Goal: Task Accomplishment & Management: Complete application form

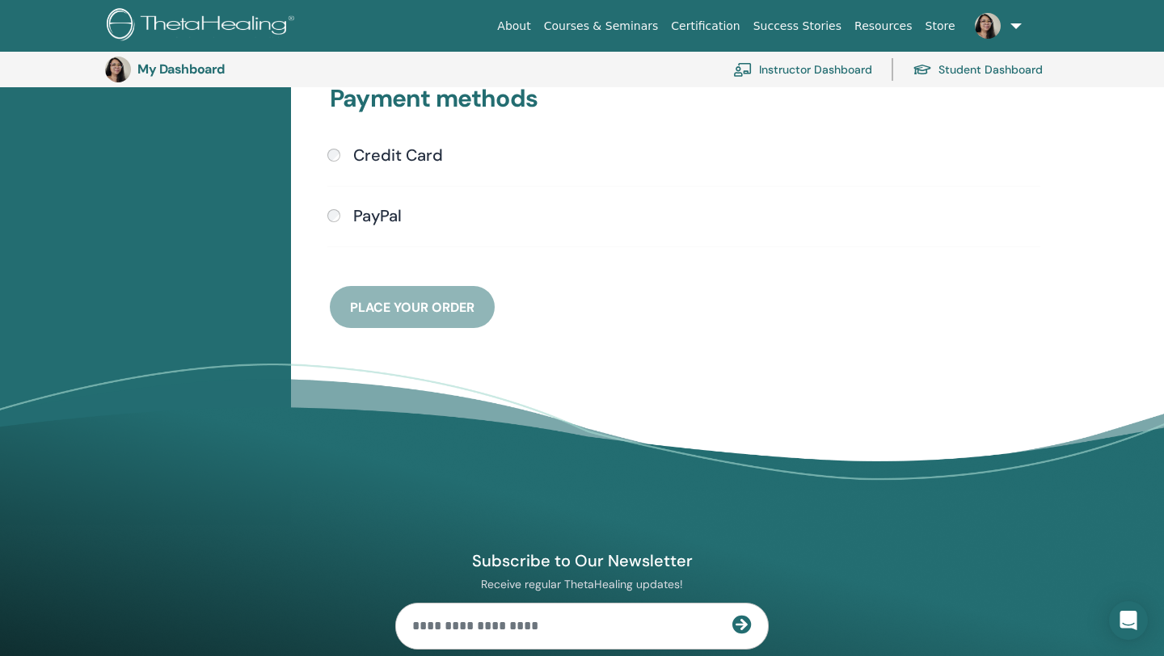
scroll to position [424, 0]
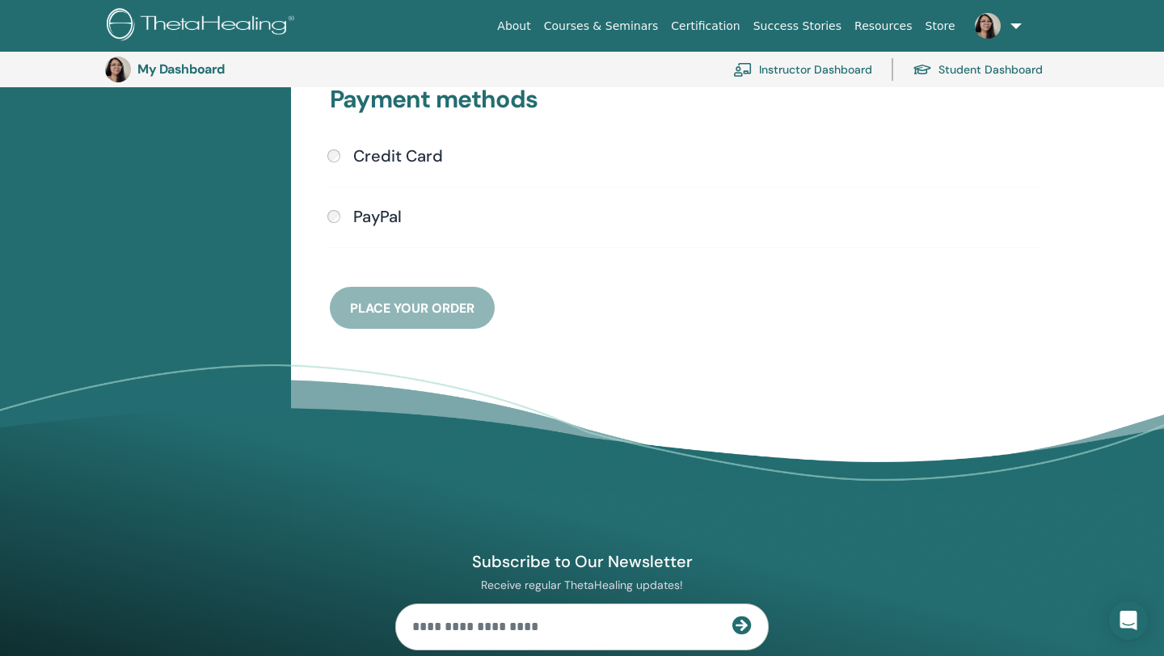
click at [372, 221] on h4 "PayPal" at bounding box center [377, 216] width 48 height 19
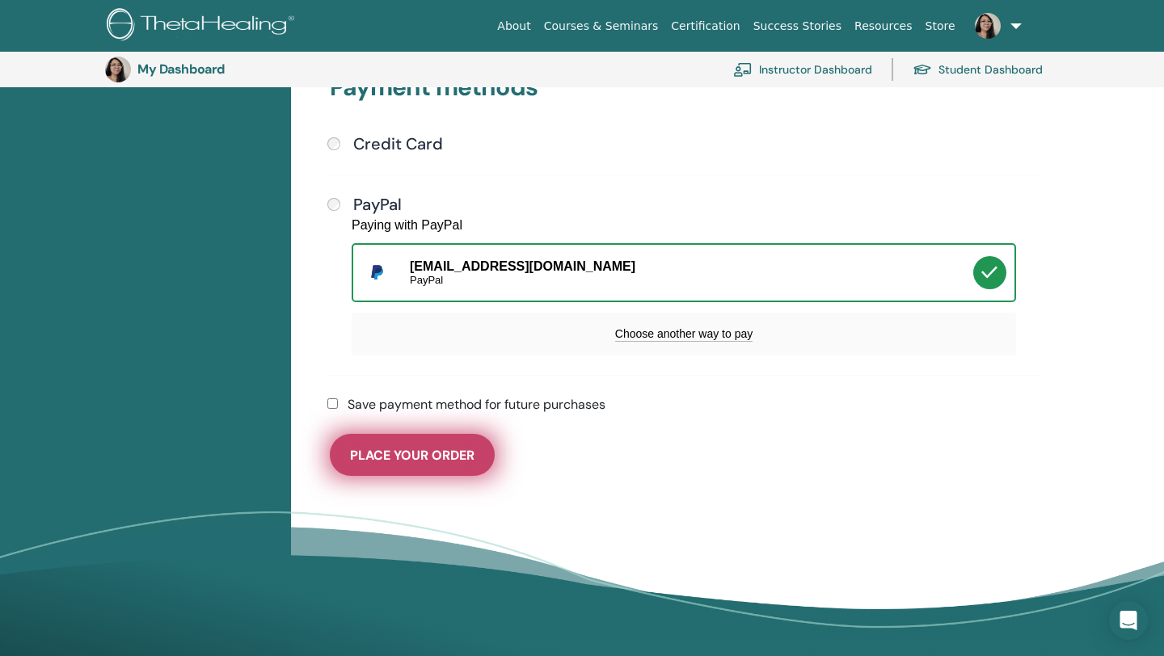
scroll to position [471, 0]
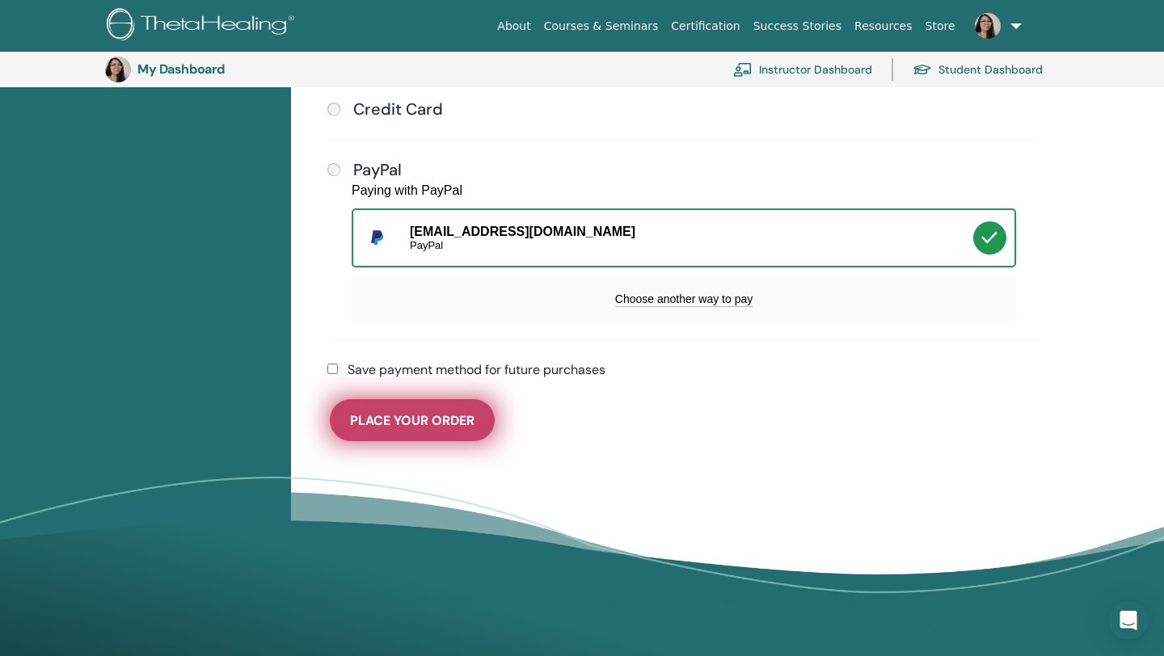
click at [453, 429] on button "Place Your Order" at bounding box center [412, 420] width 165 height 42
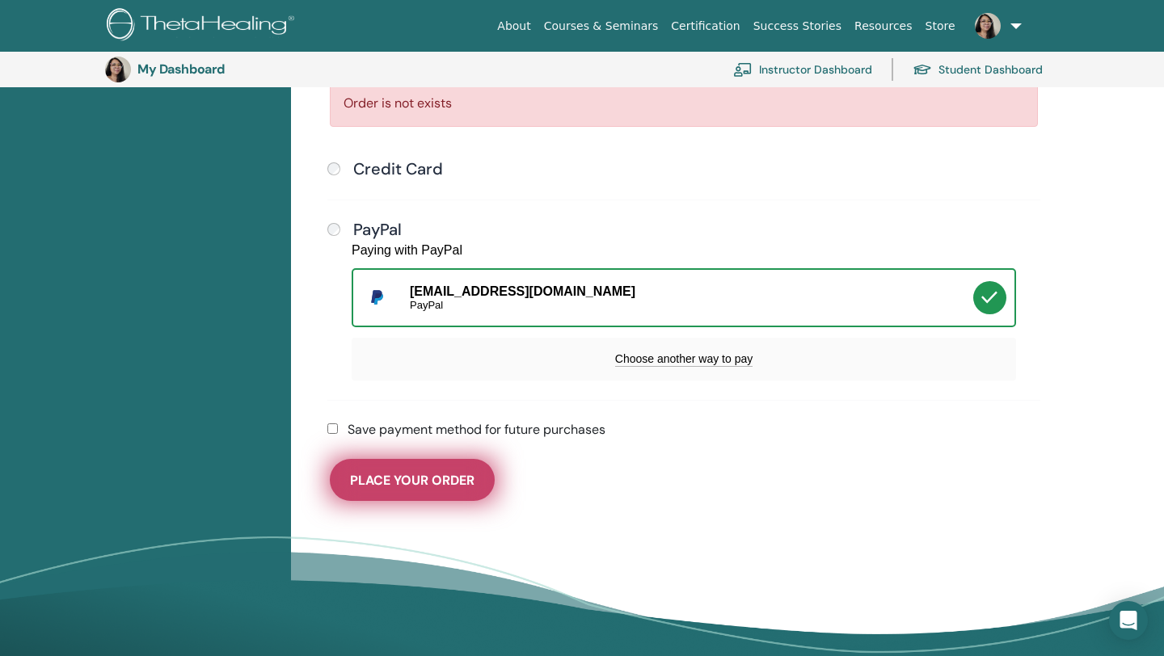
click at [453, 429] on label "Save payment method for future purchases" at bounding box center [477, 429] width 258 height 19
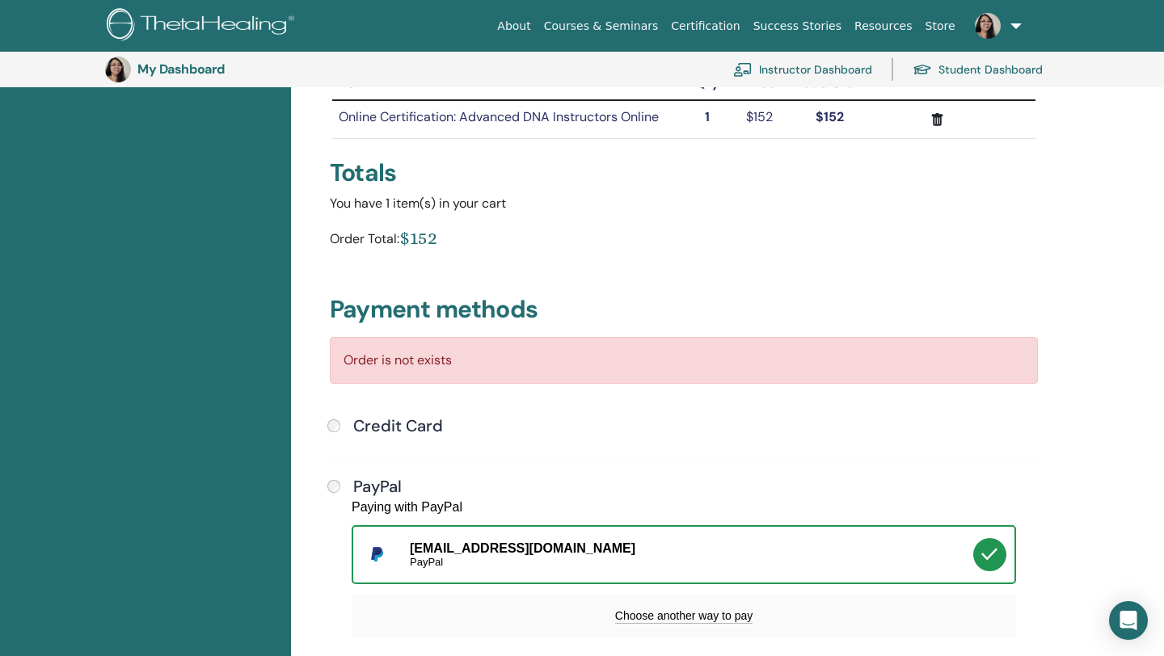
scroll to position [552, 0]
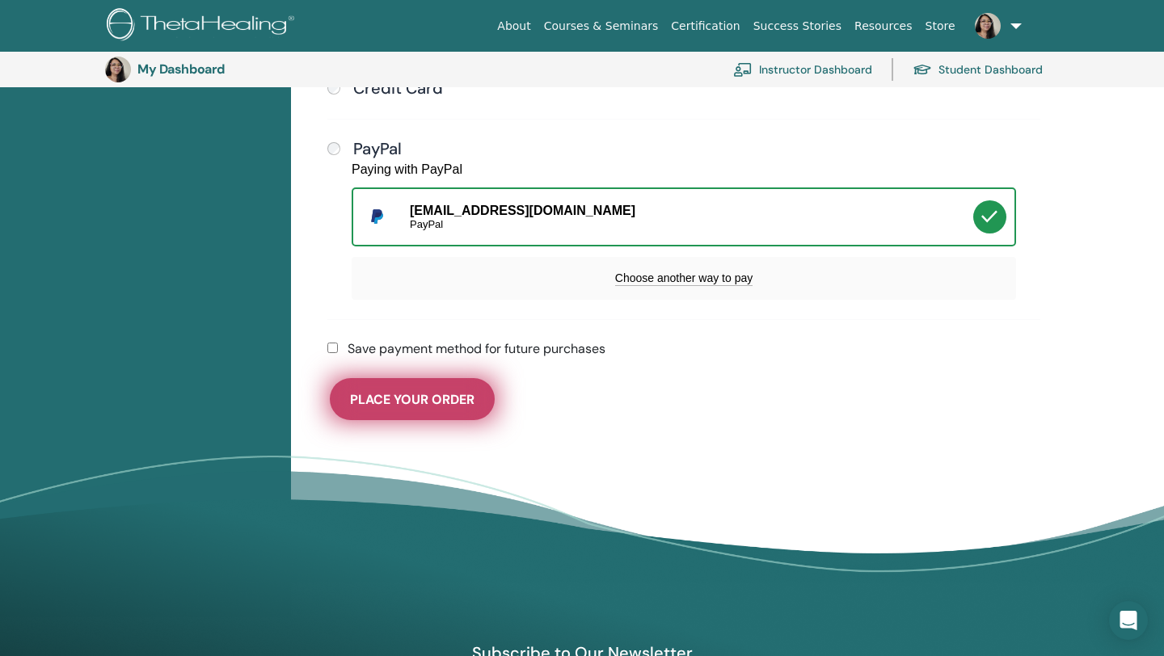
click at [428, 384] on button "Place Your Order" at bounding box center [412, 399] width 165 height 42
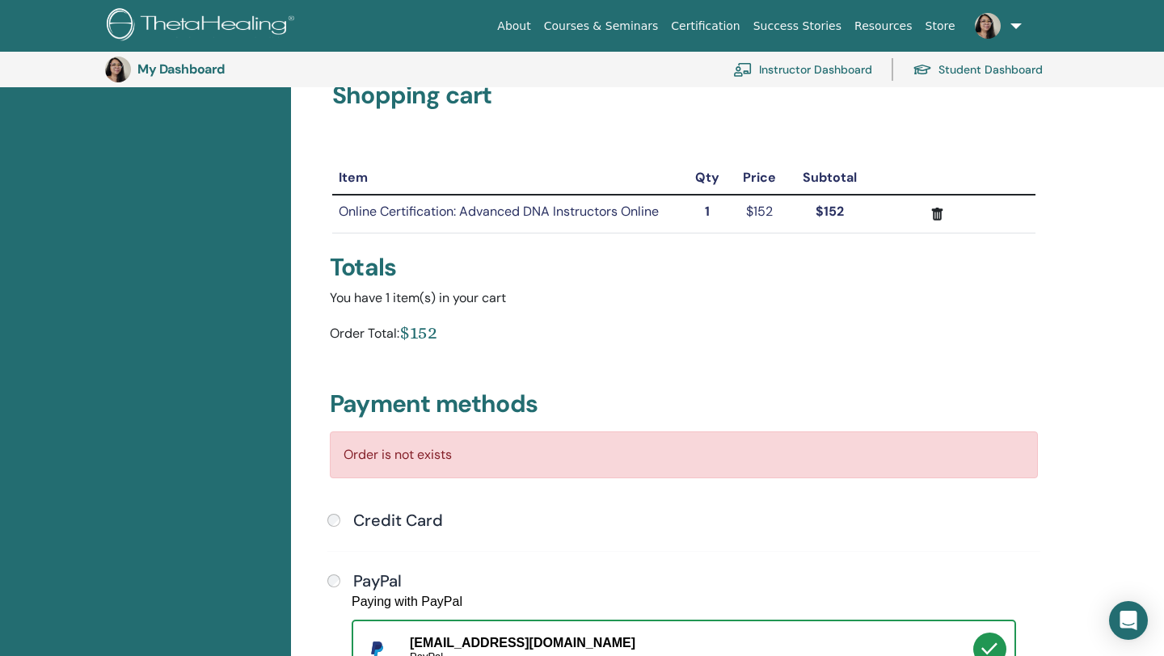
scroll to position [0, 0]
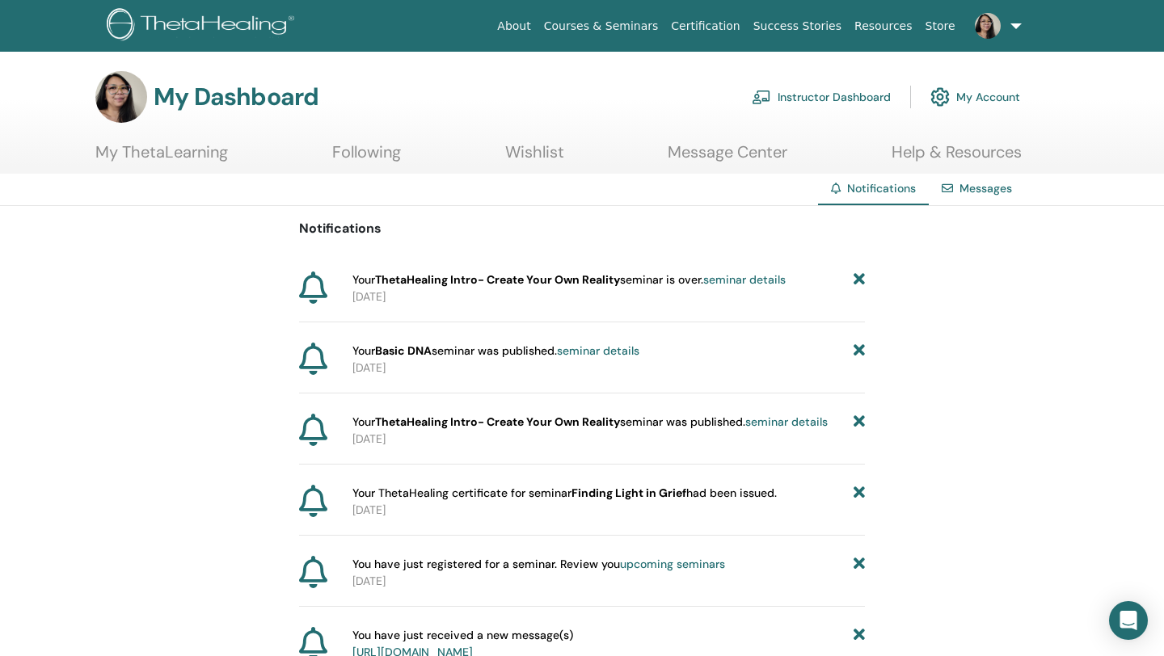
click at [807, 96] on link "Instructor Dashboard" at bounding box center [821, 97] width 139 height 36
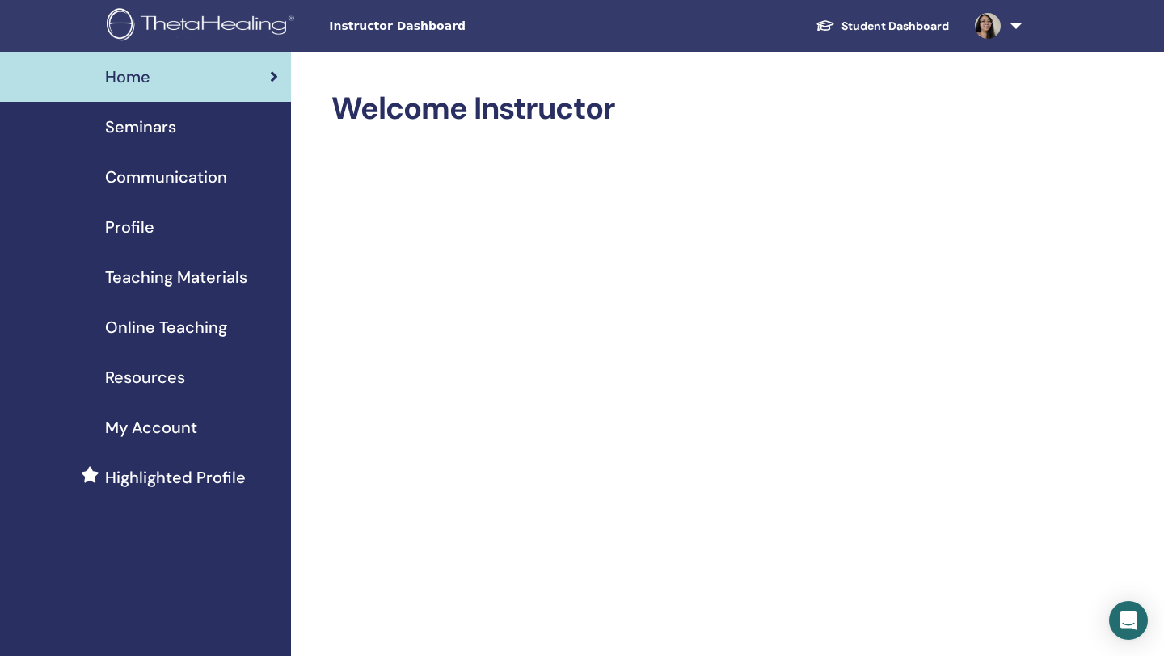
click at [188, 128] on div "Seminars" at bounding box center [145, 127] width 265 height 24
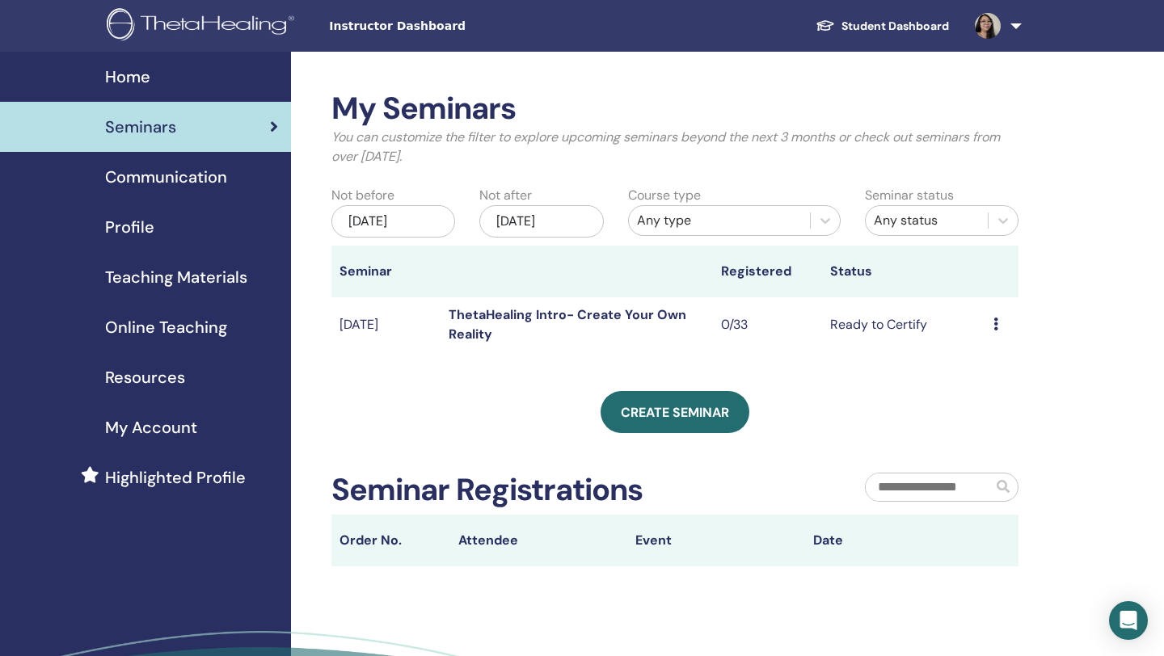
click at [918, 27] on link "Student Dashboard" at bounding box center [881, 26] width 159 height 30
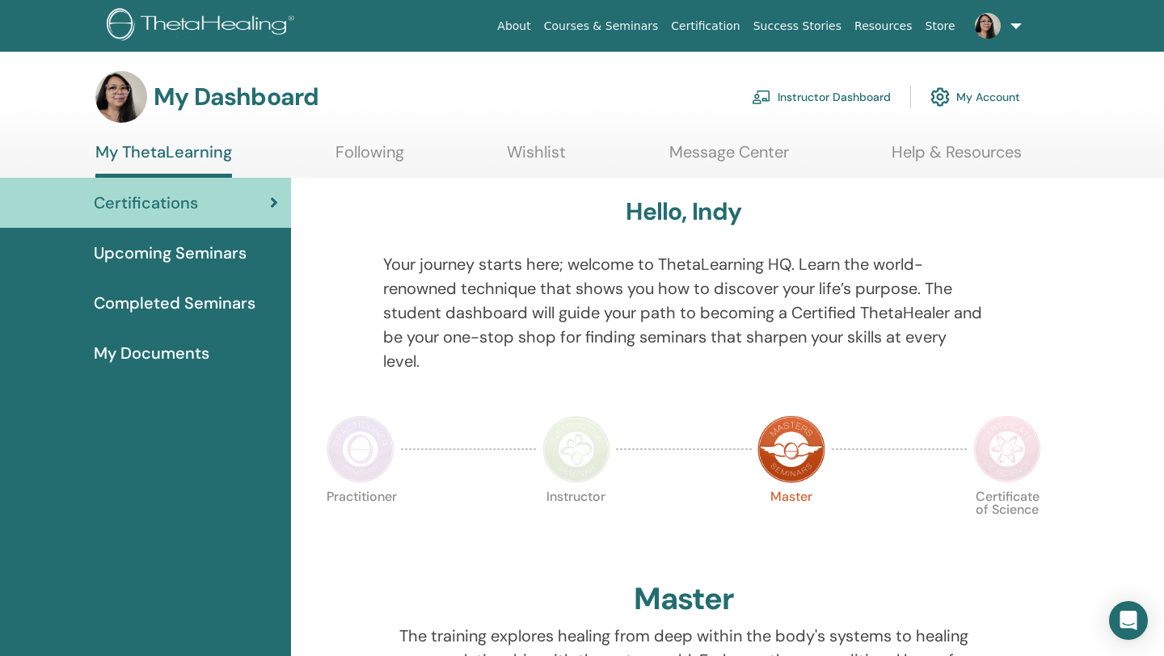
click at [861, 98] on link "Instructor Dashboard" at bounding box center [821, 97] width 139 height 36
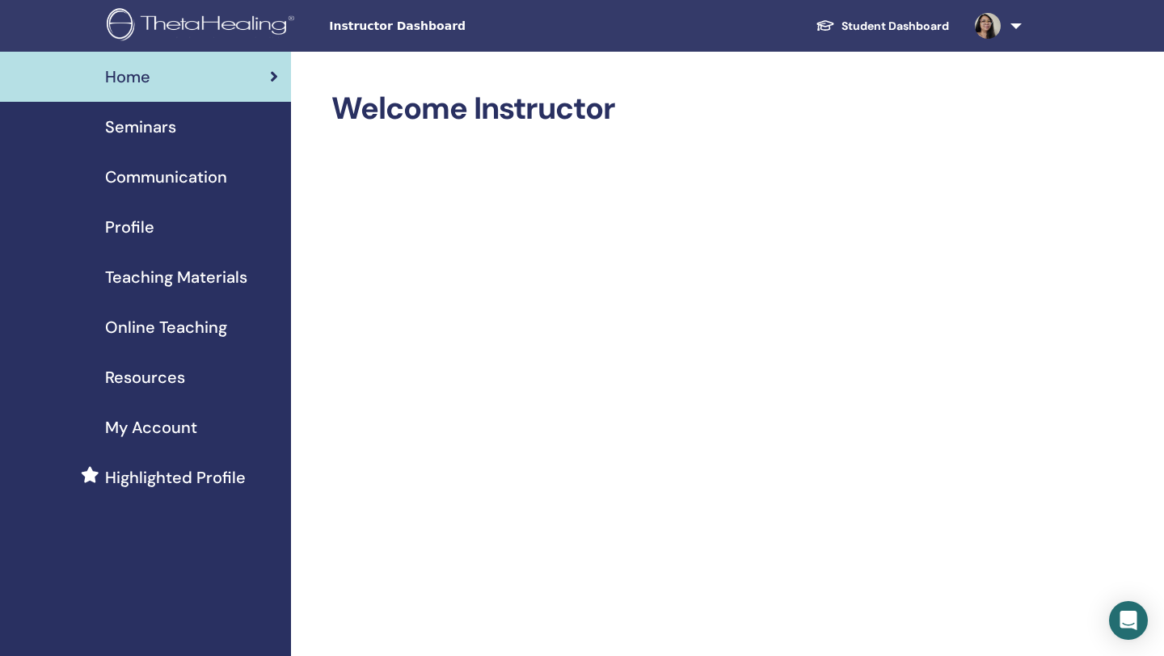
click at [157, 132] on span "Seminars" at bounding box center [140, 127] width 71 height 24
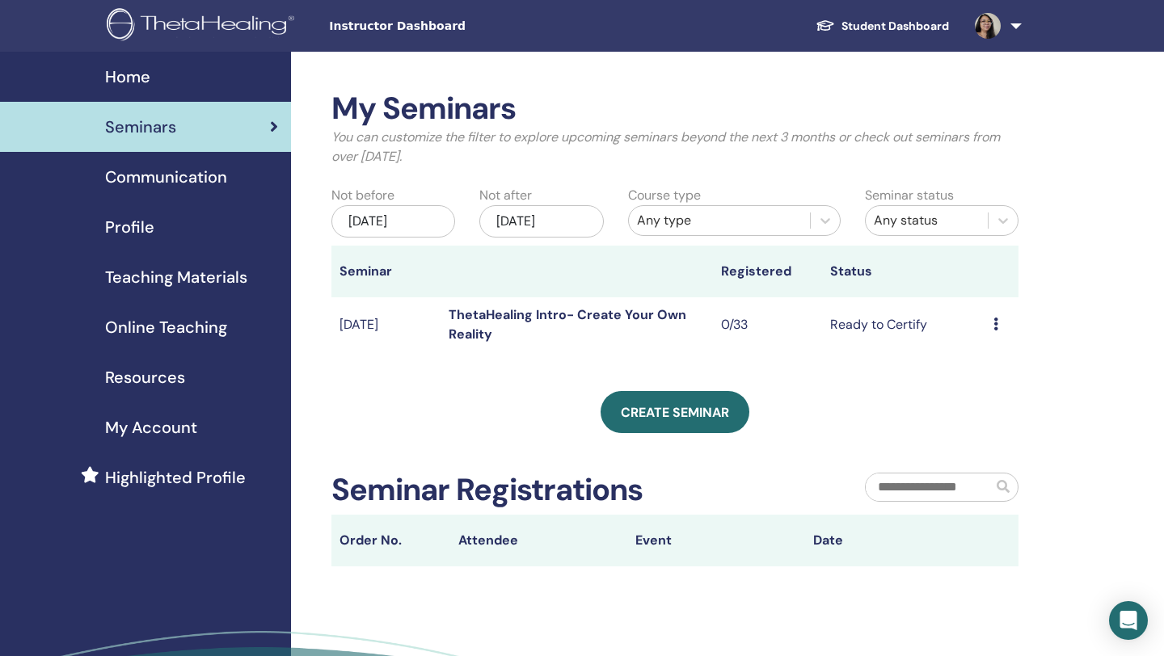
click at [151, 325] on span "Online Teaching" at bounding box center [166, 327] width 122 height 24
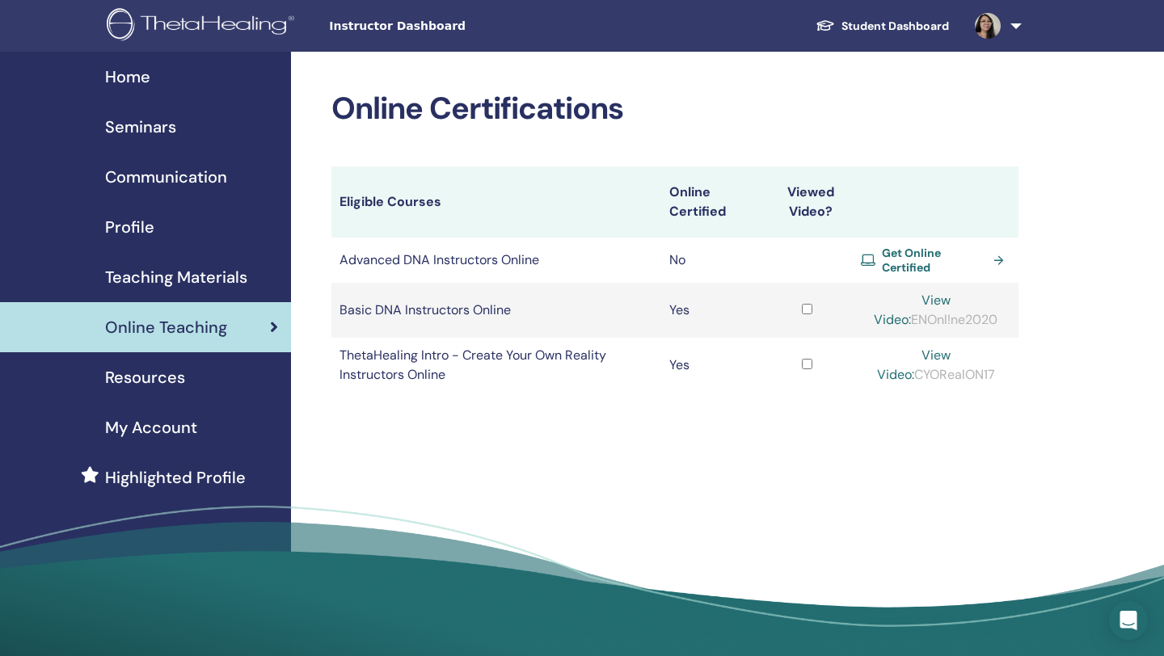
click at [910, 263] on span "Get Online Certified" at bounding box center [934, 260] width 104 height 29
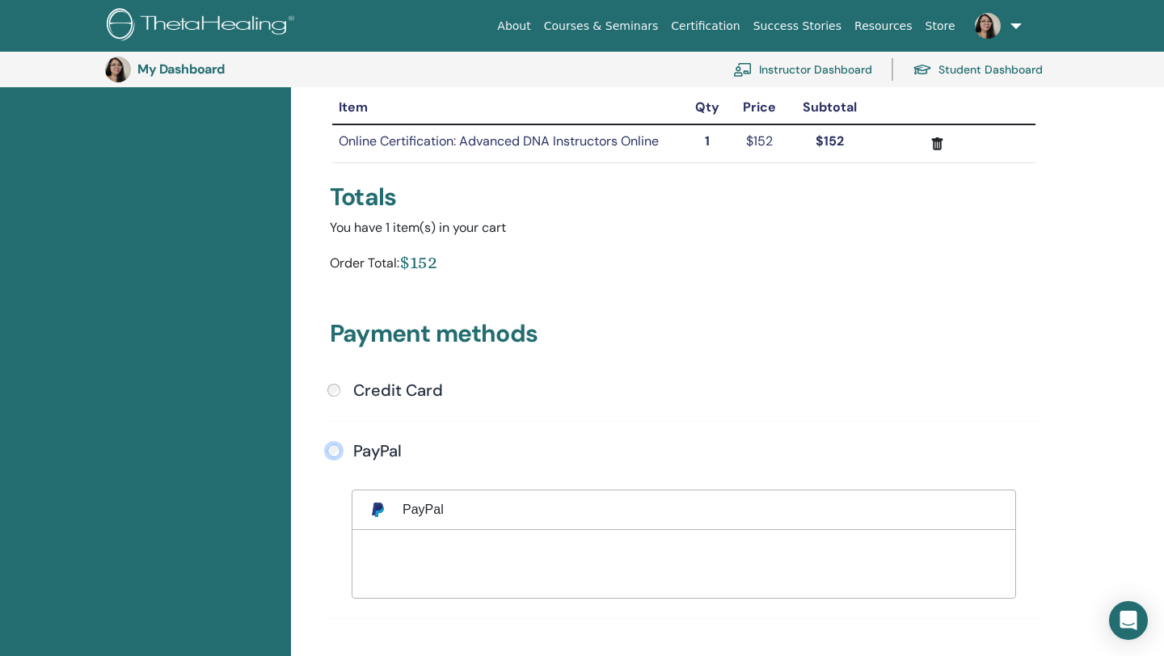
scroll to position [342, 0]
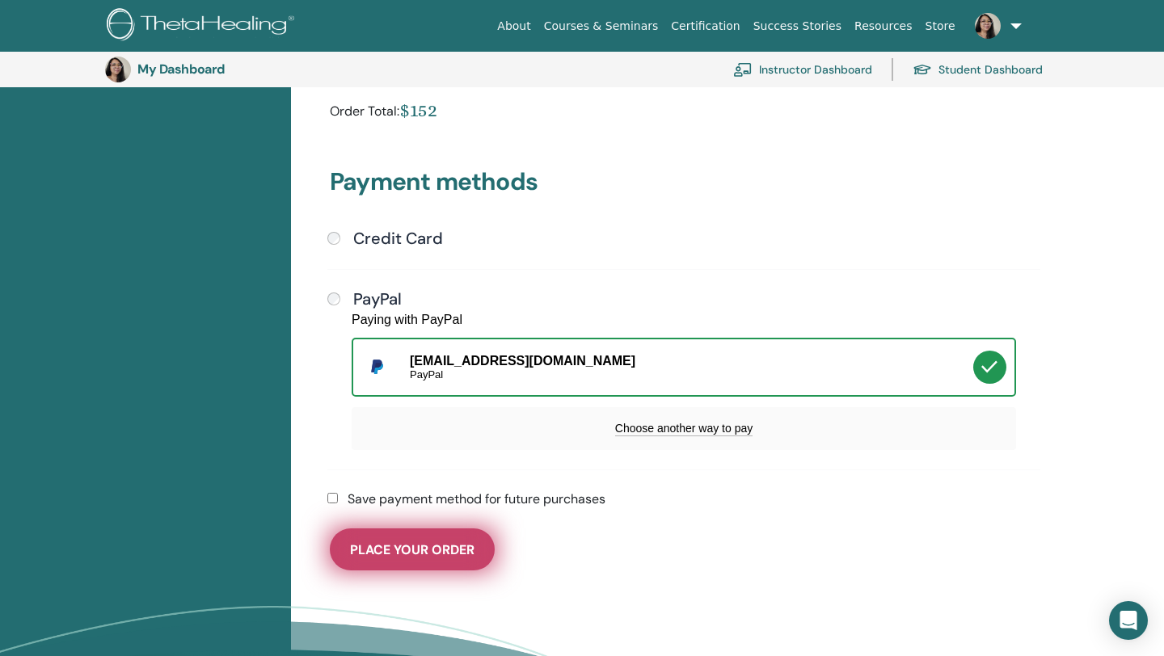
click at [472, 541] on span "Place Your Order" at bounding box center [412, 549] width 124 height 17
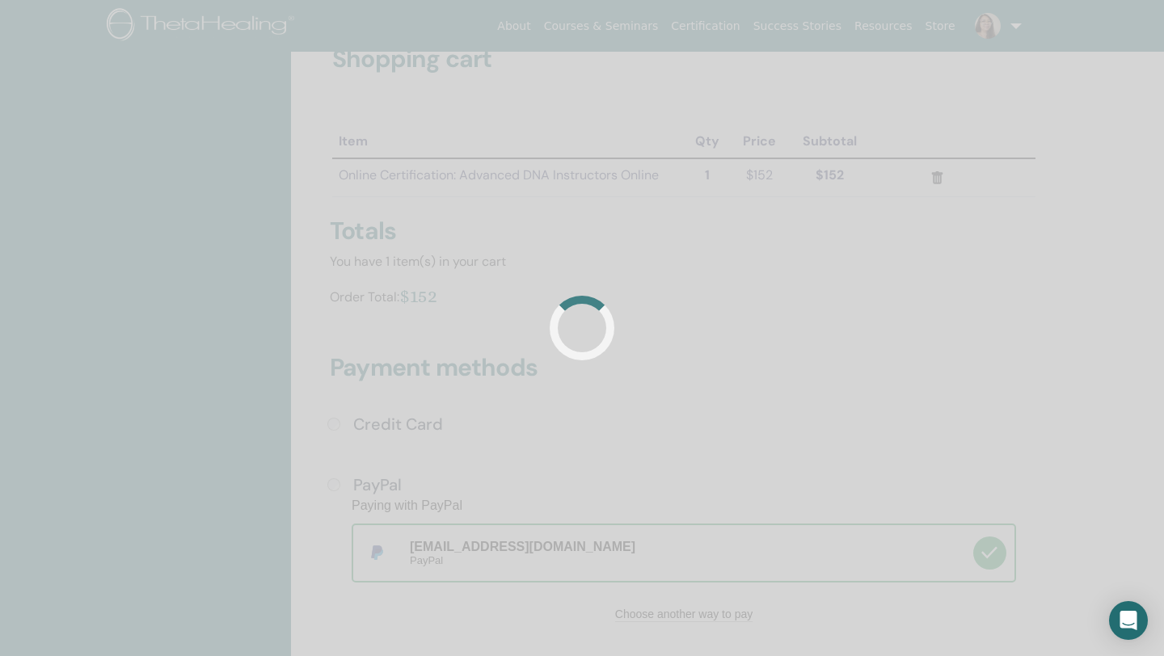
scroll to position [60, 0]
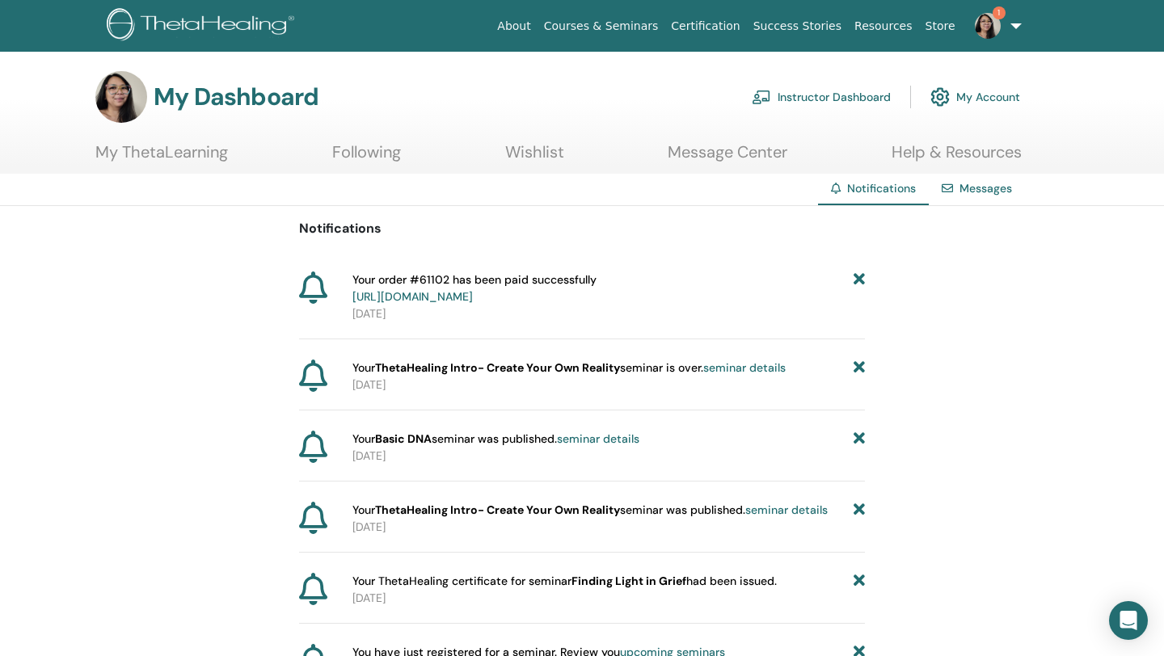
click at [455, 293] on link "https://member.thetahealing.com/member/account/subscriptions/purchases" at bounding box center [412, 296] width 120 height 15
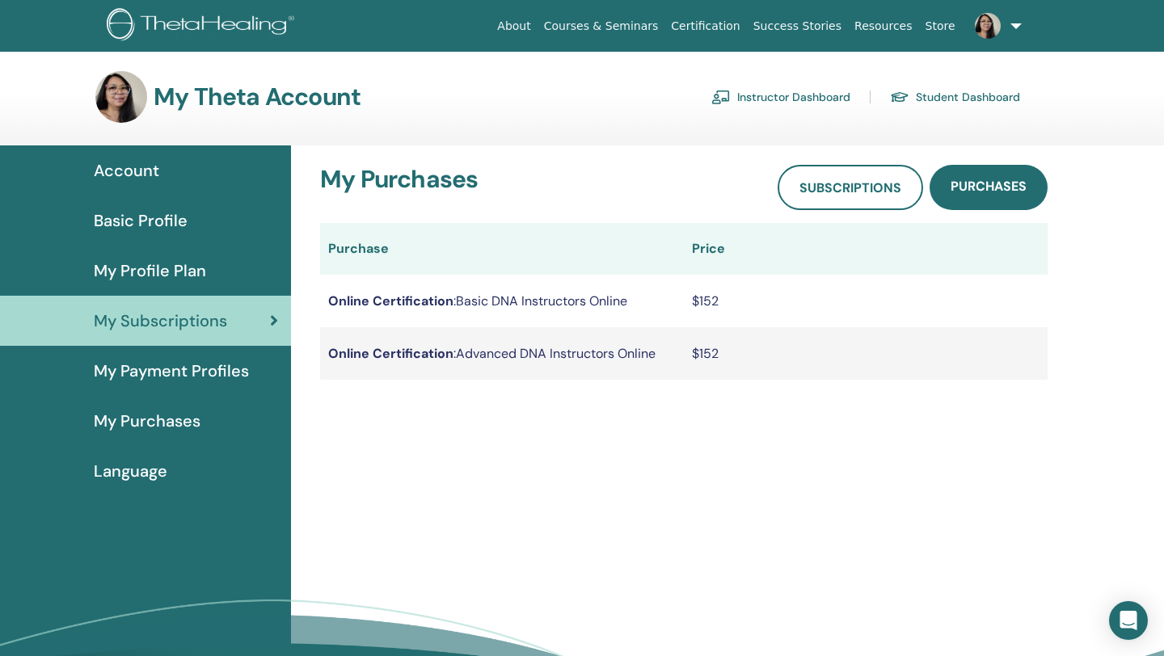
click at [182, 267] on span "My Profile Plan" at bounding box center [150, 271] width 112 height 24
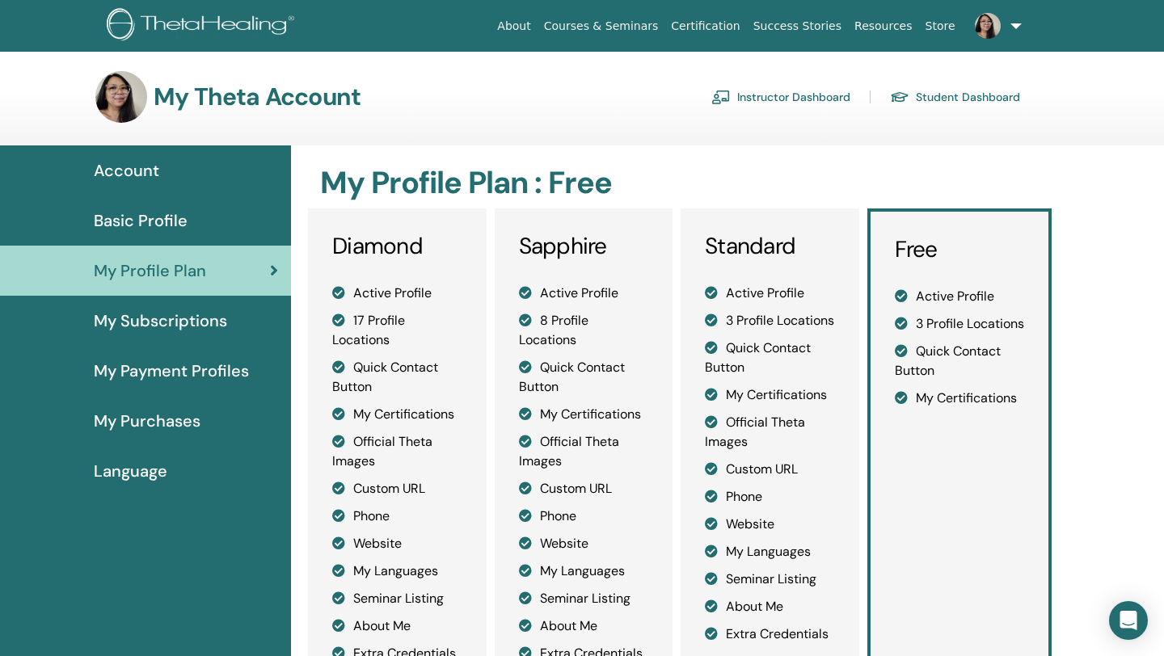
click at [150, 175] on span "Account" at bounding box center [126, 170] width 65 height 24
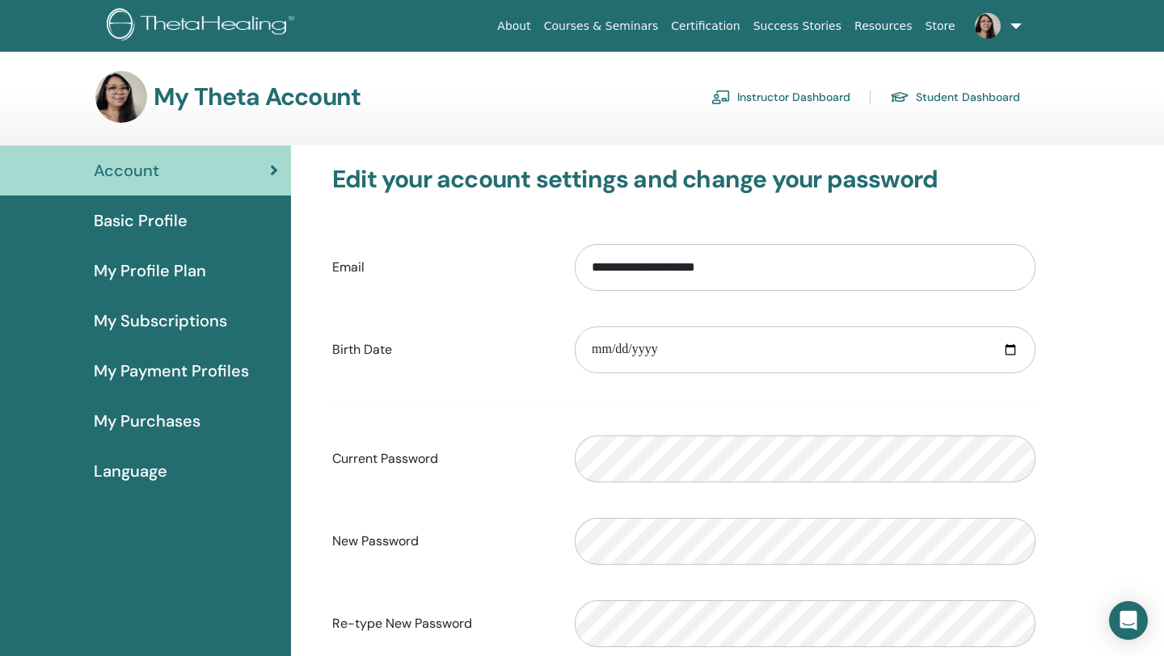
click at [831, 98] on link "Instructor Dashboard" at bounding box center [780, 97] width 139 height 26
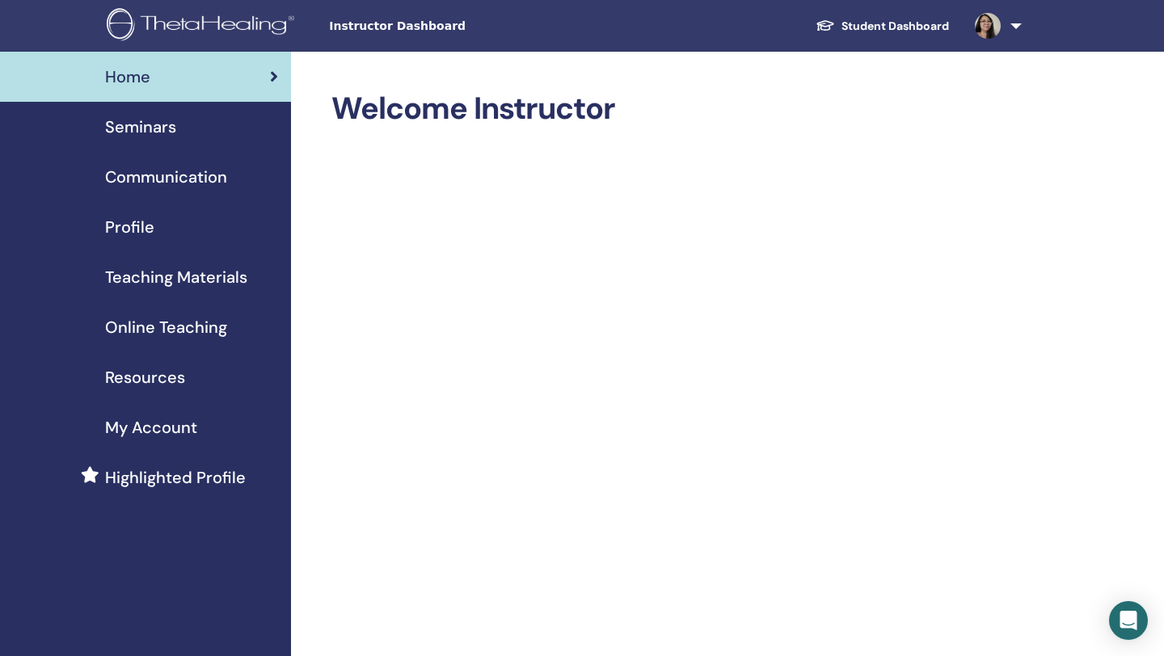
click at [157, 133] on span "Seminars" at bounding box center [140, 127] width 71 height 24
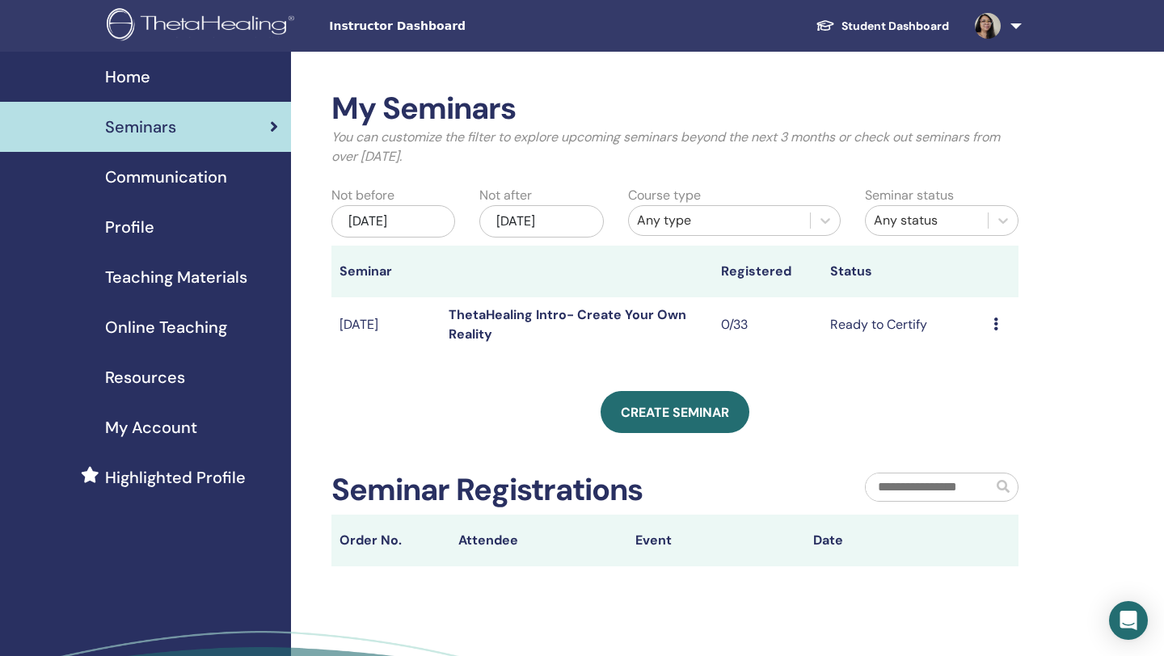
click at [150, 180] on span "Communication" at bounding box center [166, 177] width 122 height 24
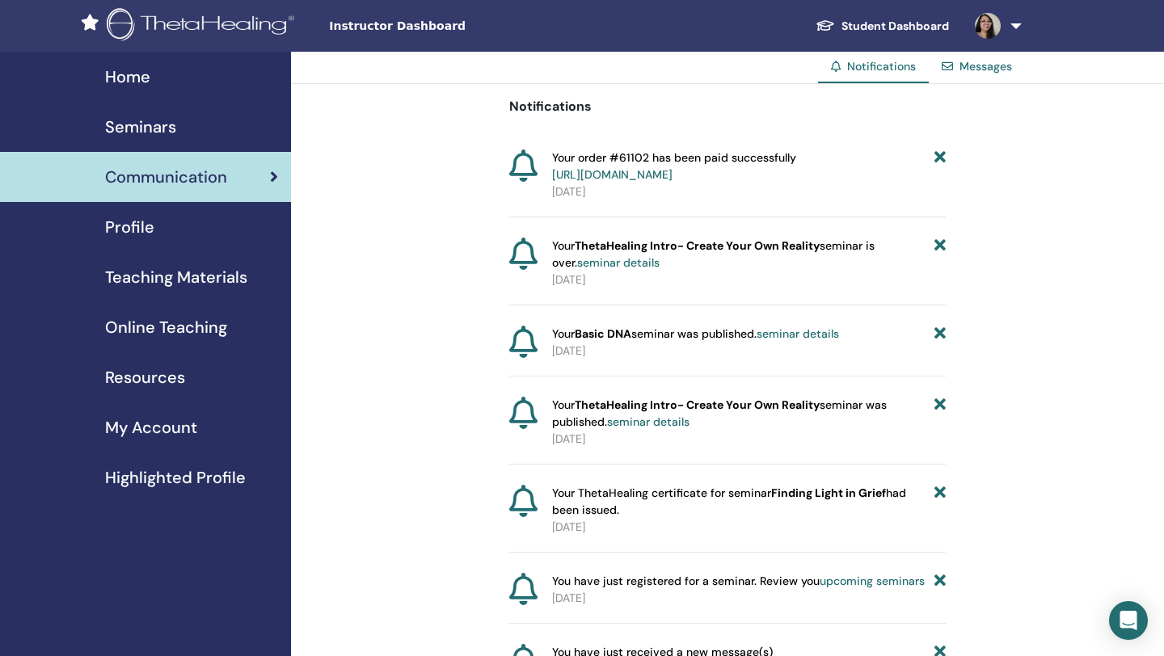
click at [204, 334] on span "Online Teaching" at bounding box center [166, 327] width 122 height 24
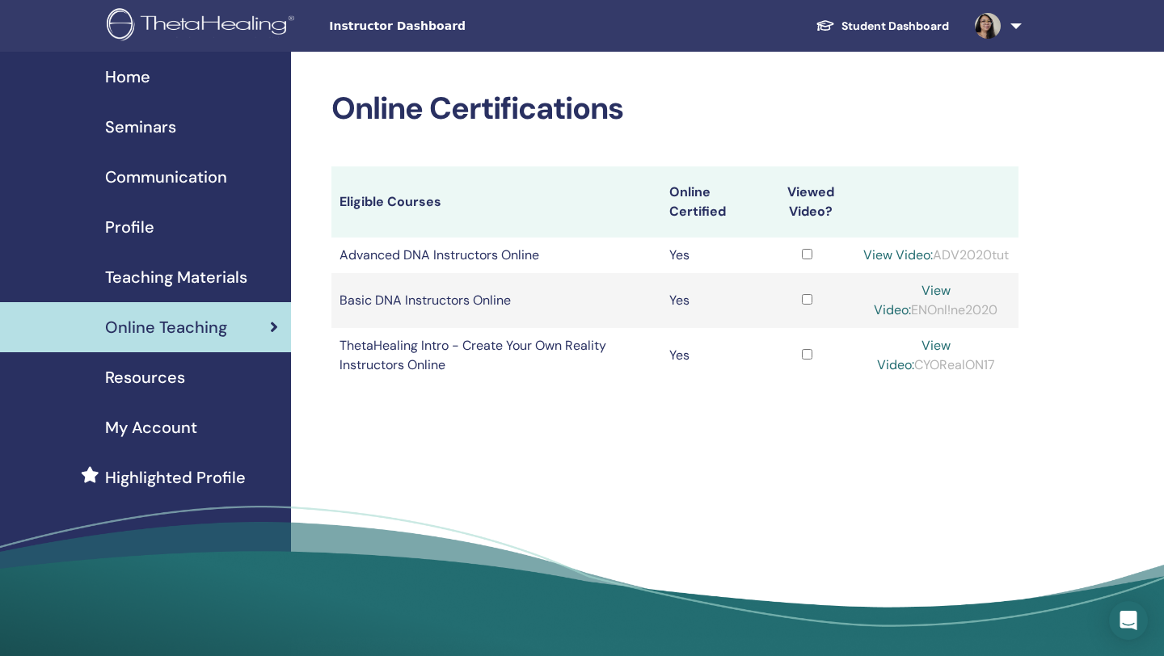
click at [933, 259] on link "View Video:" at bounding box center [898, 254] width 70 height 17
drag, startPoint x: 899, startPoint y: 276, endPoint x: 977, endPoint y: 275, distance: 78.4
click at [977, 265] on div "View Video: ADV2020tut" at bounding box center [936, 255] width 150 height 19
copy div "ADV2020tut"
click at [933, 255] on link "View Video:" at bounding box center [898, 254] width 70 height 17
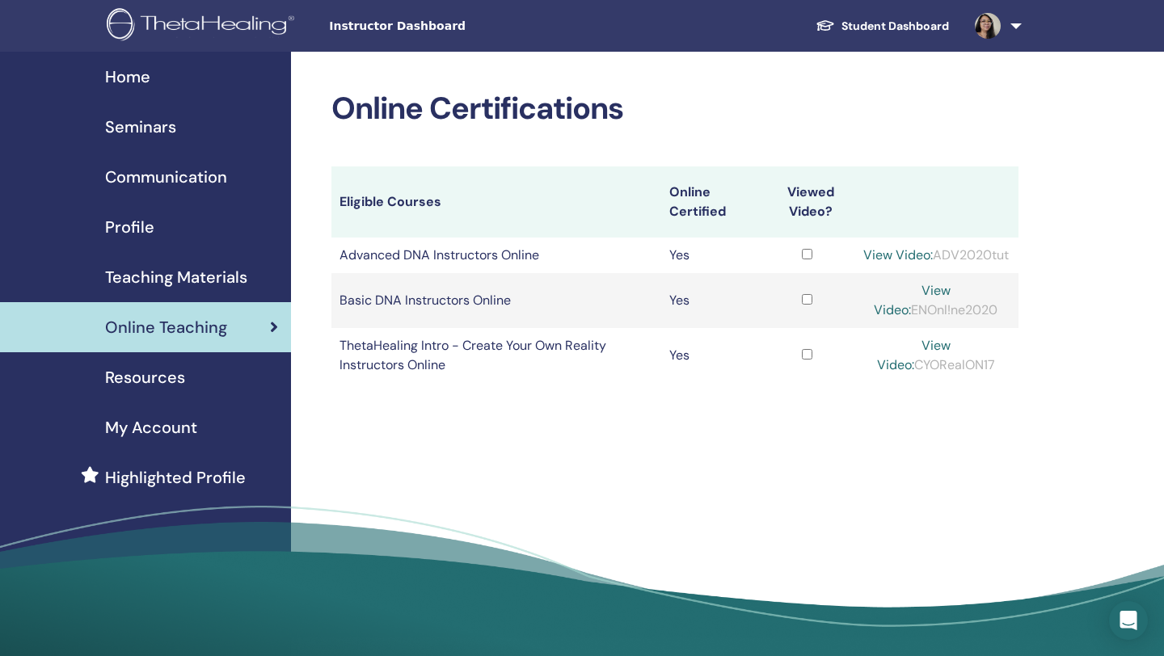
click at [154, 75] on div "Home" at bounding box center [145, 77] width 265 height 24
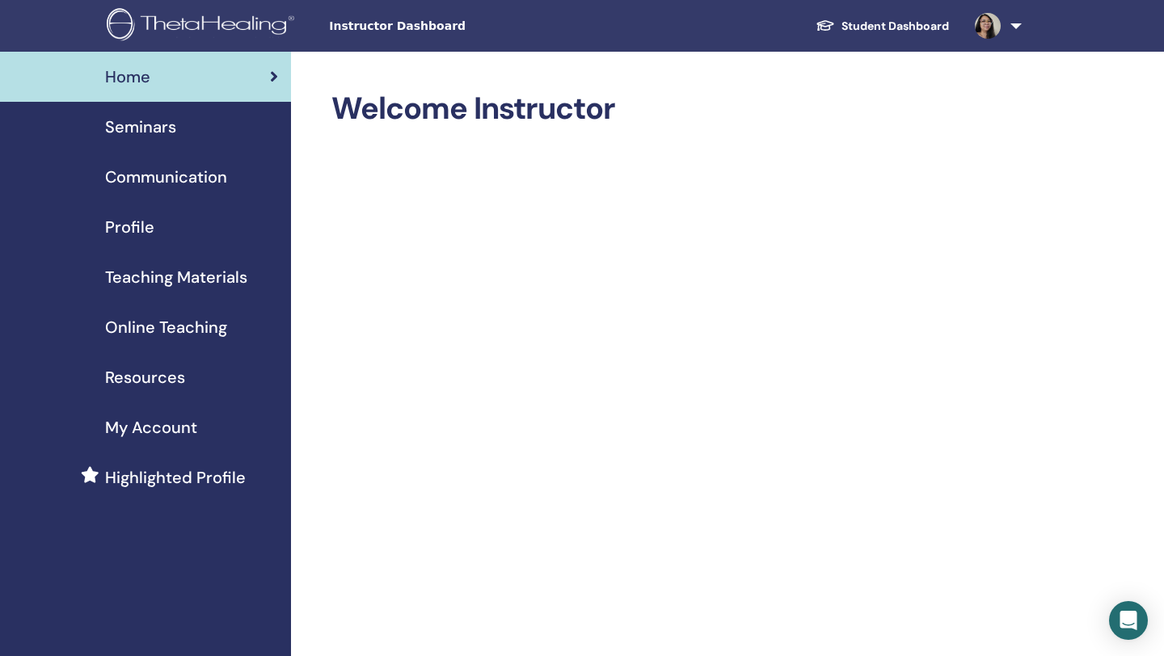
click at [145, 137] on span "Seminars" at bounding box center [140, 127] width 71 height 24
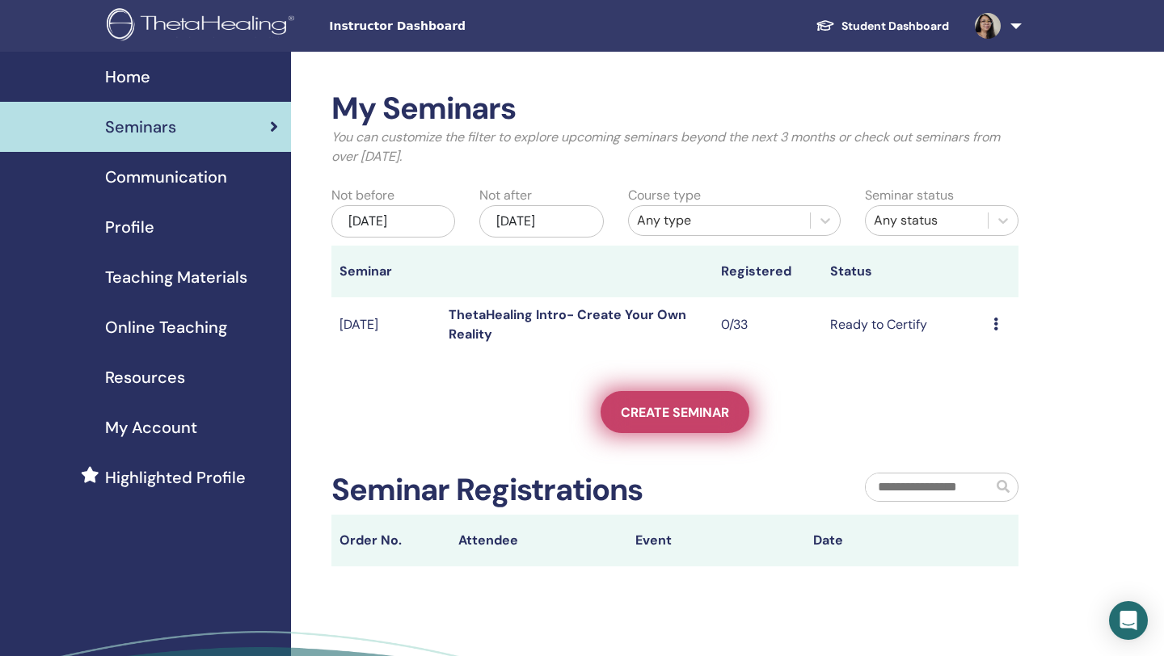
click at [673, 413] on span "Create seminar" at bounding box center [675, 412] width 108 height 17
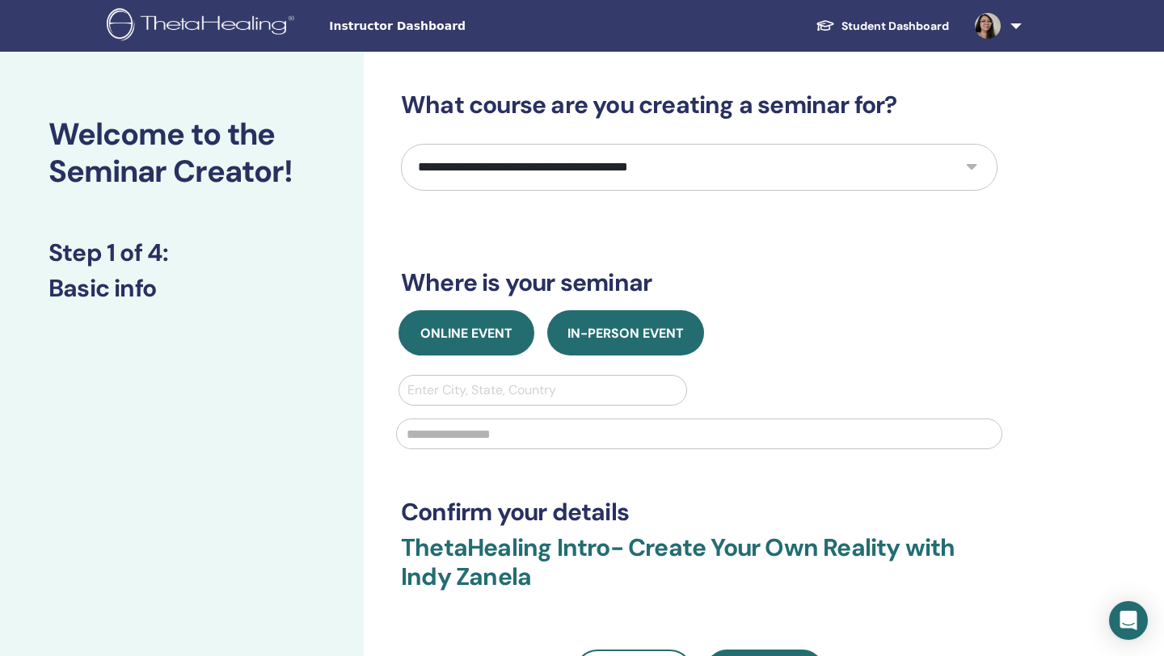
click at [476, 330] on span "Online Event" at bounding box center [466, 333] width 92 height 17
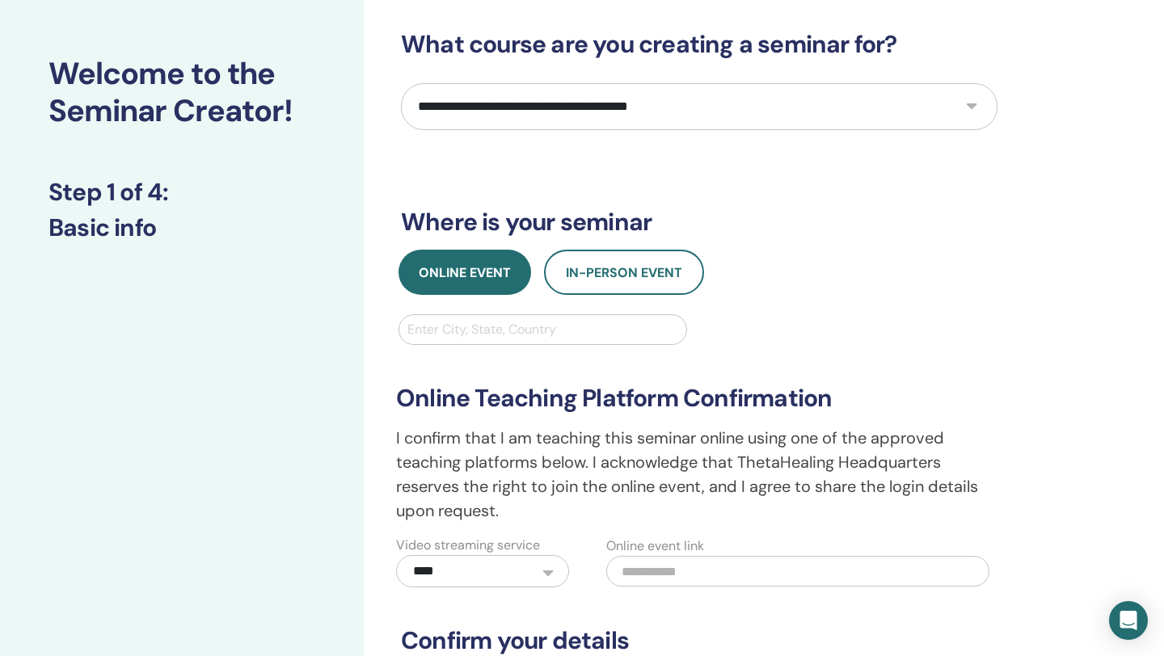
scroll to position [140, 0]
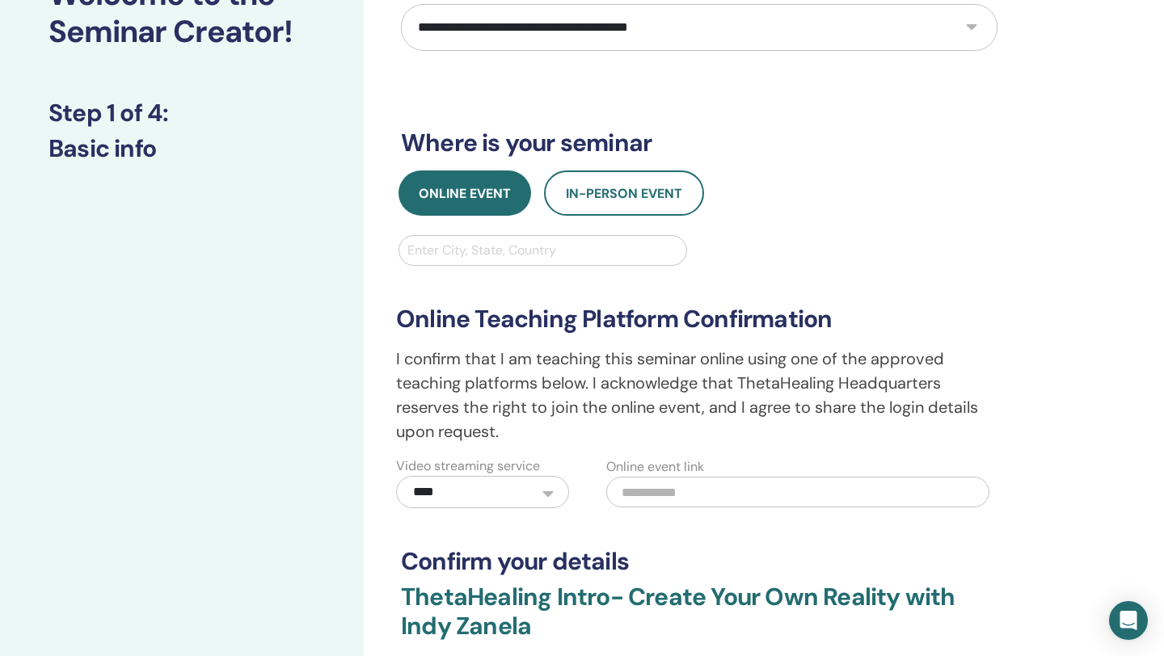
click at [761, 493] on input "text" at bounding box center [797, 492] width 383 height 31
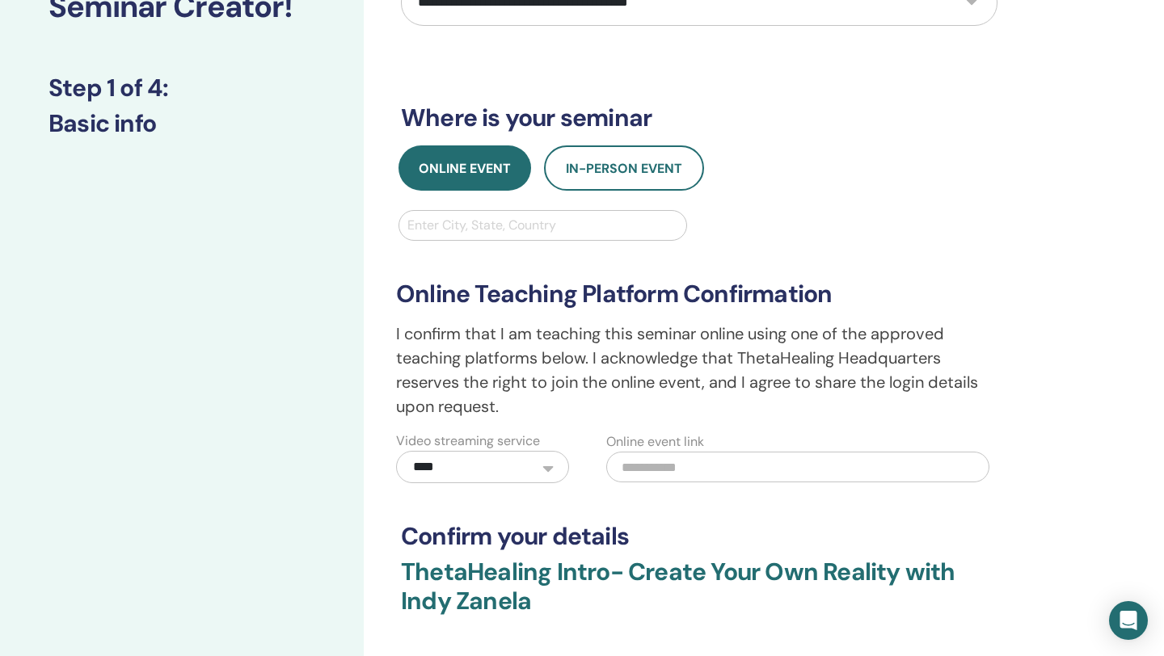
scroll to position [0, 0]
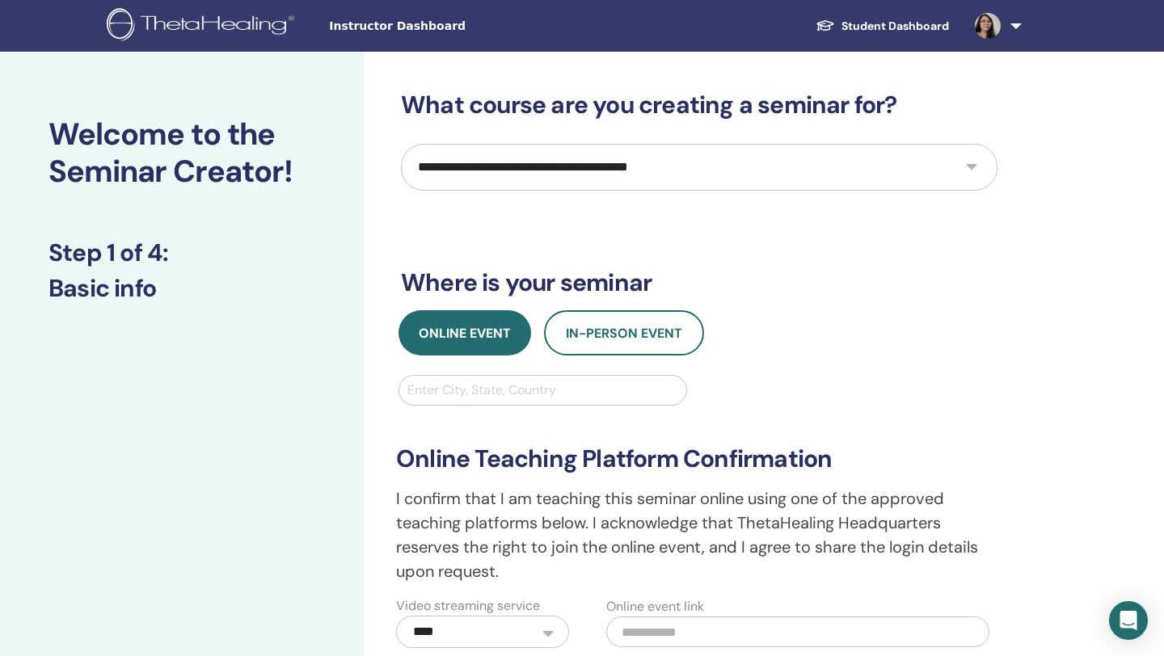
click at [770, 158] on select "**********" at bounding box center [699, 167] width 596 height 47
select select "*"
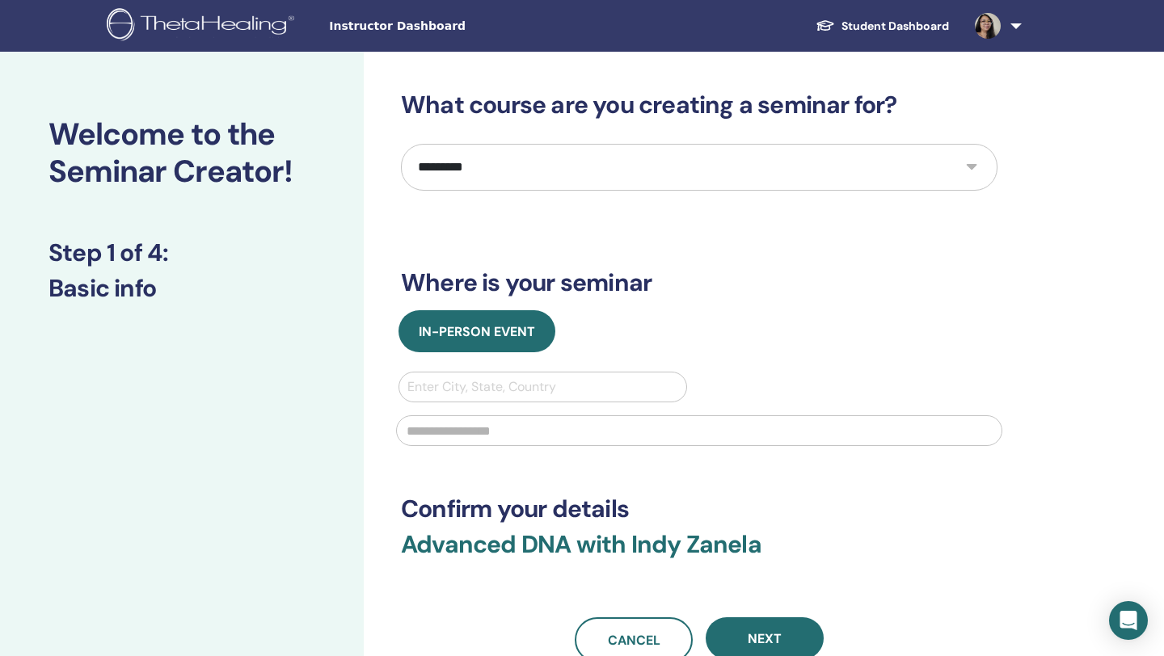
click at [779, 360] on div "In-Person Event Enter City, State, Country" at bounding box center [699, 382] width 621 height 145
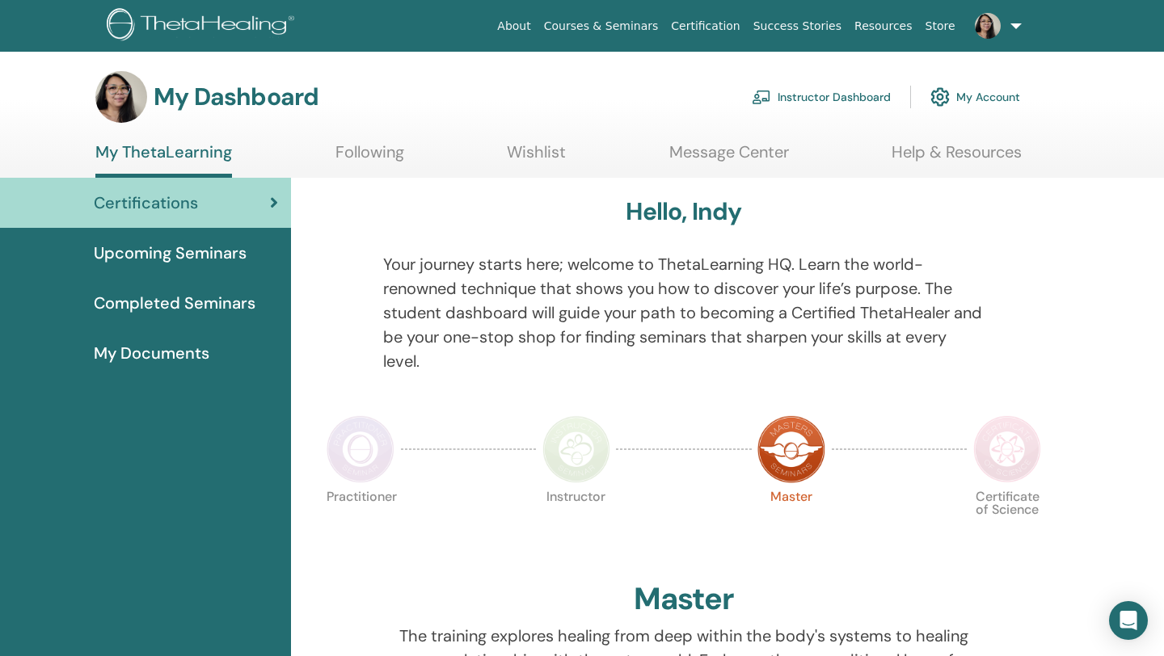
click at [804, 95] on link "Instructor Dashboard" at bounding box center [821, 97] width 139 height 36
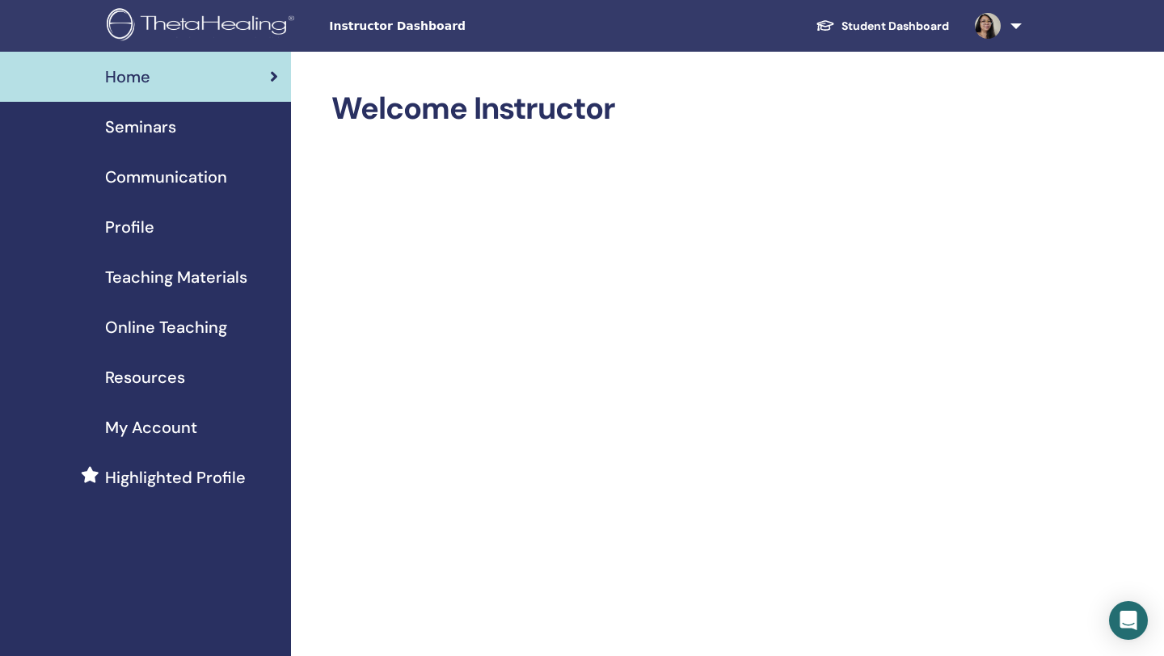
click at [166, 128] on span "Seminars" at bounding box center [140, 127] width 71 height 24
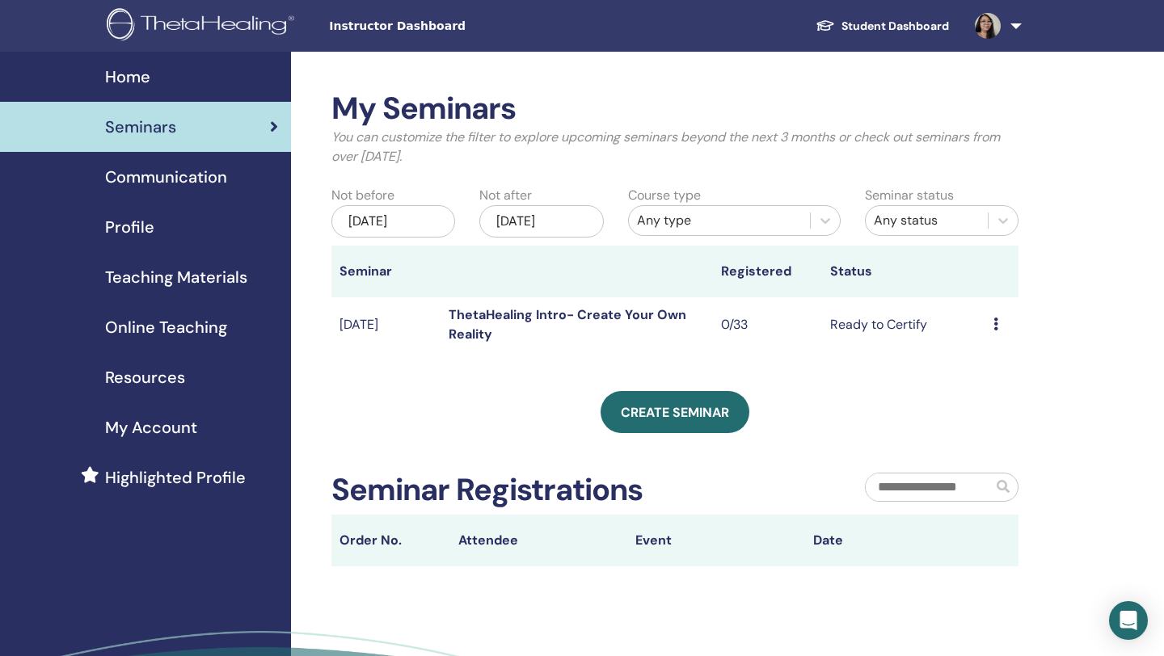
click at [526, 376] on div "My Seminars You can customize the filter to explore upcoming seminars beyond th…" at bounding box center [674, 329] width 687 height 476
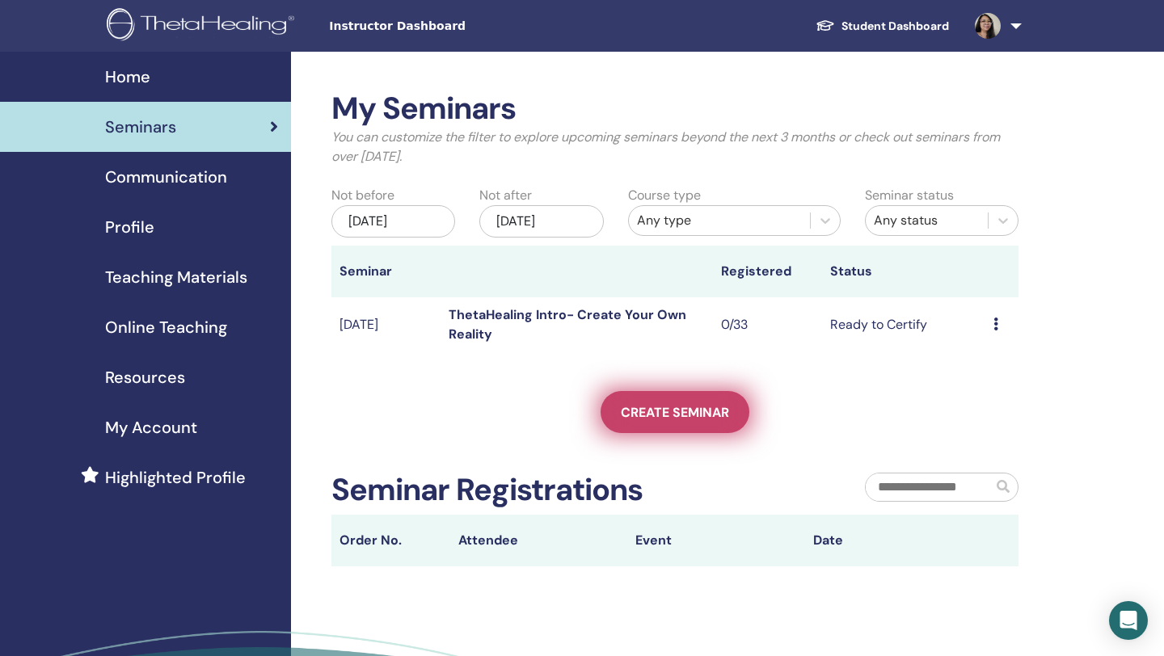
click at [679, 409] on span "Create seminar" at bounding box center [675, 412] width 108 height 17
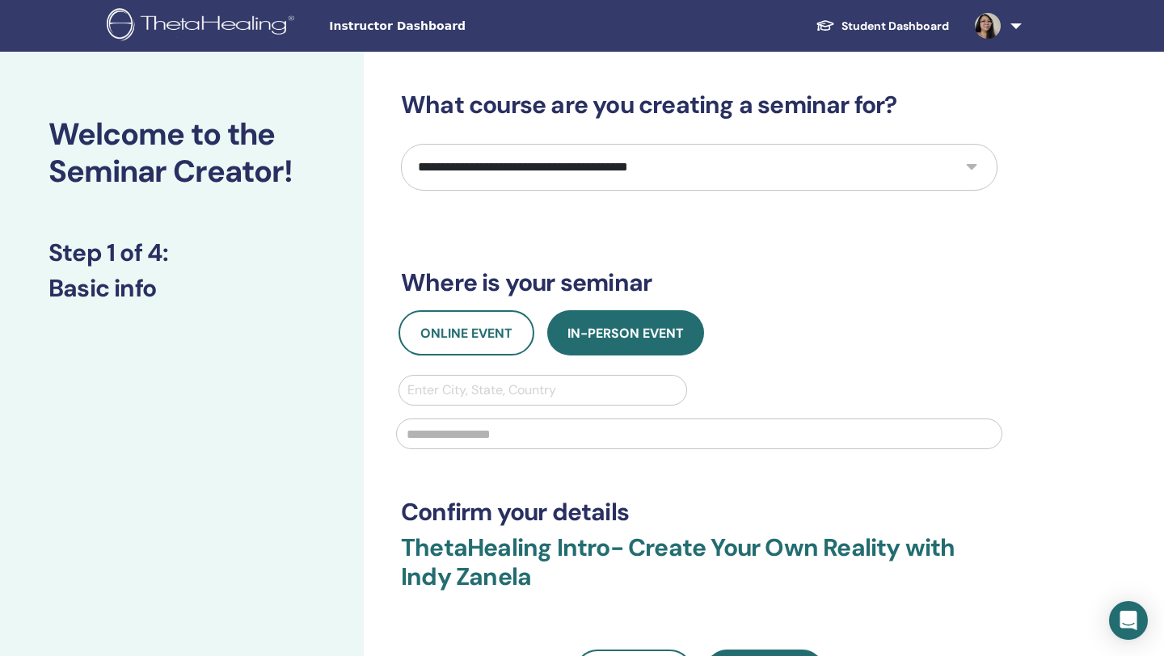
click at [699, 176] on select "**********" at bounding box center [699, 167] width 596 height 47
select select "*"
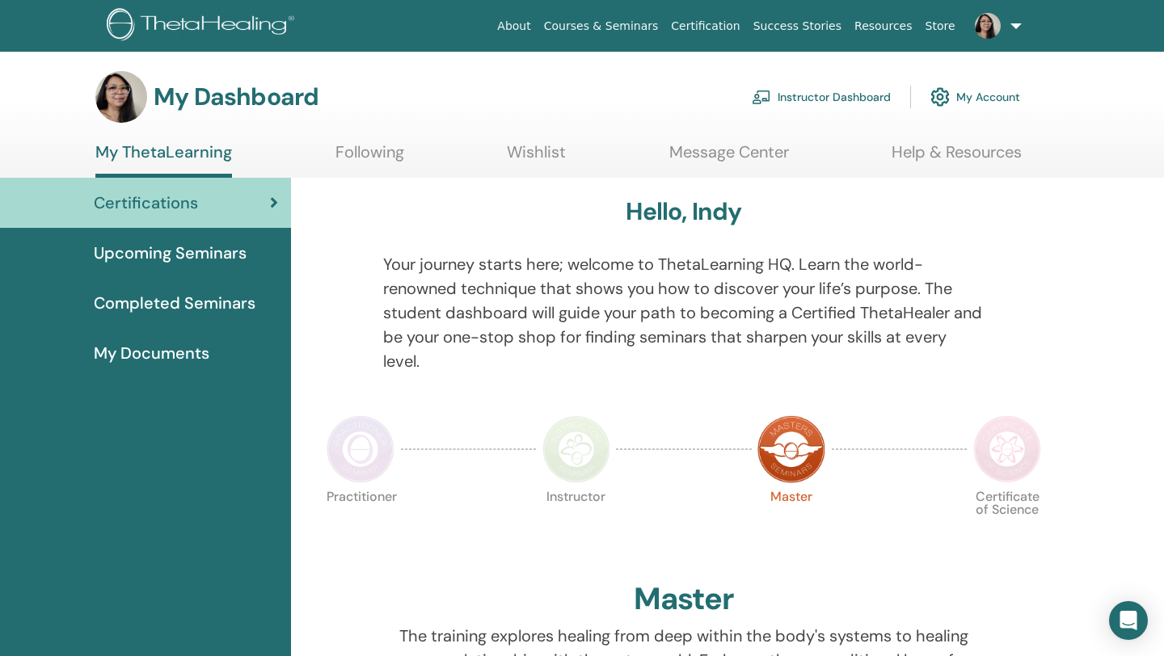
click at [839, 93] on link "Instructor Dashboard" at bounding box center [821, 97] width 139 height 36
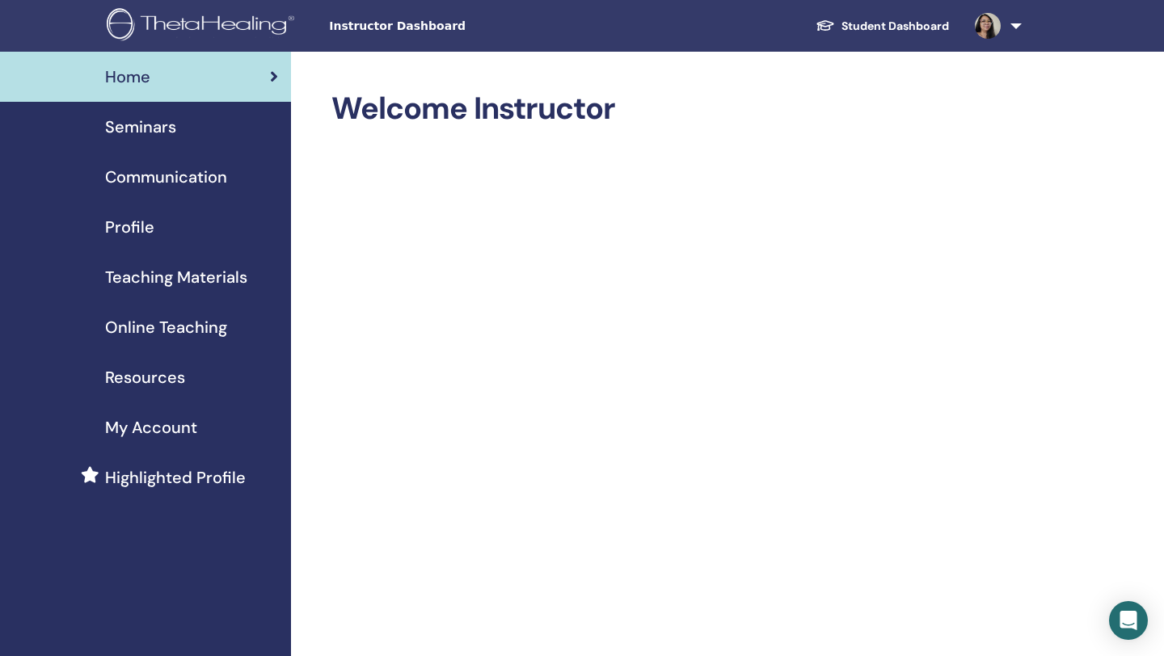
click at [157, 136] on span "Seminars" at bounding box center [140, 127] width 71 height 24
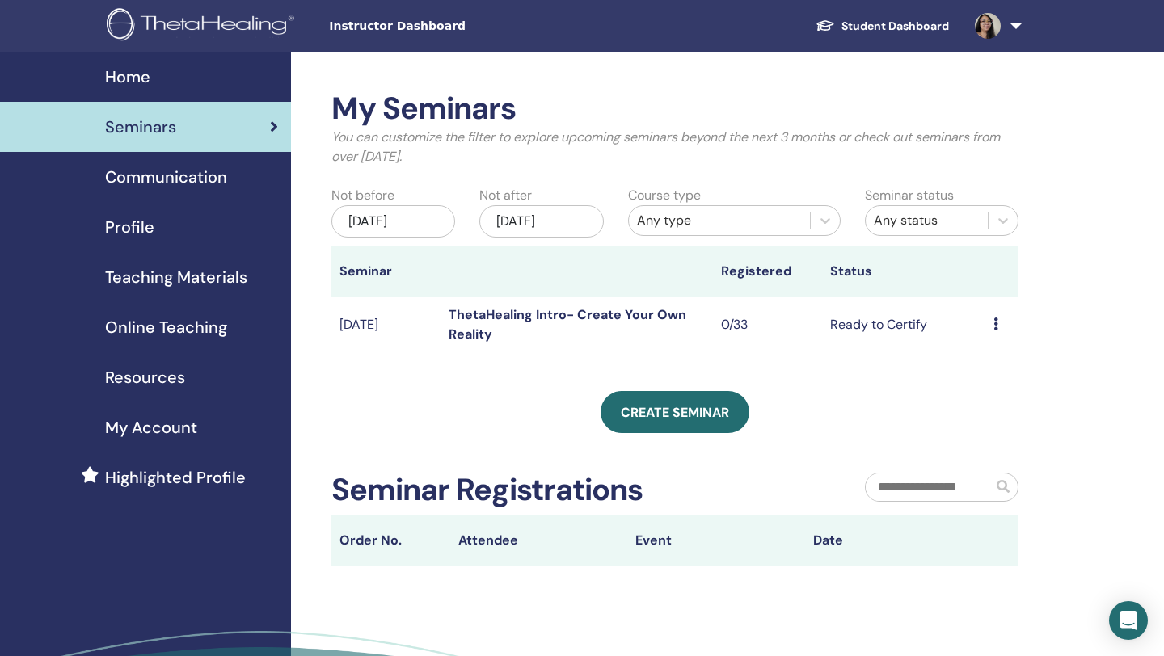
click at [203, 325] on span "Online Teaching" at bounding box center [166, 327] width 122 height 24
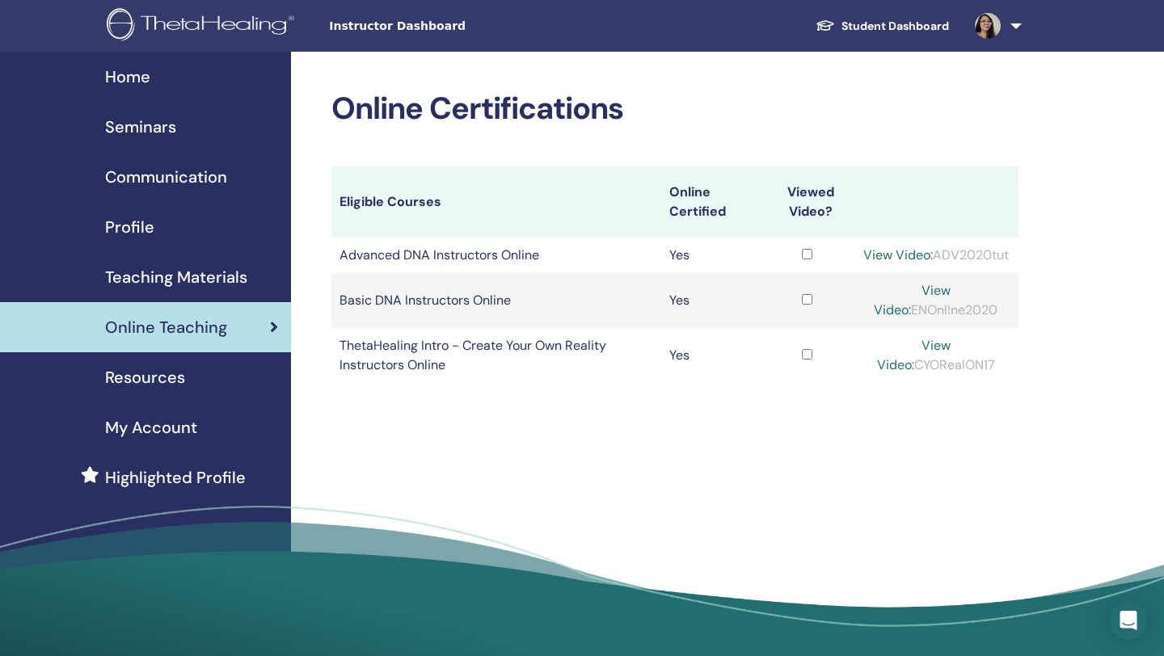
click at [154, 71] on div "Home" at bounding box center [145, 77] width 265 height 24
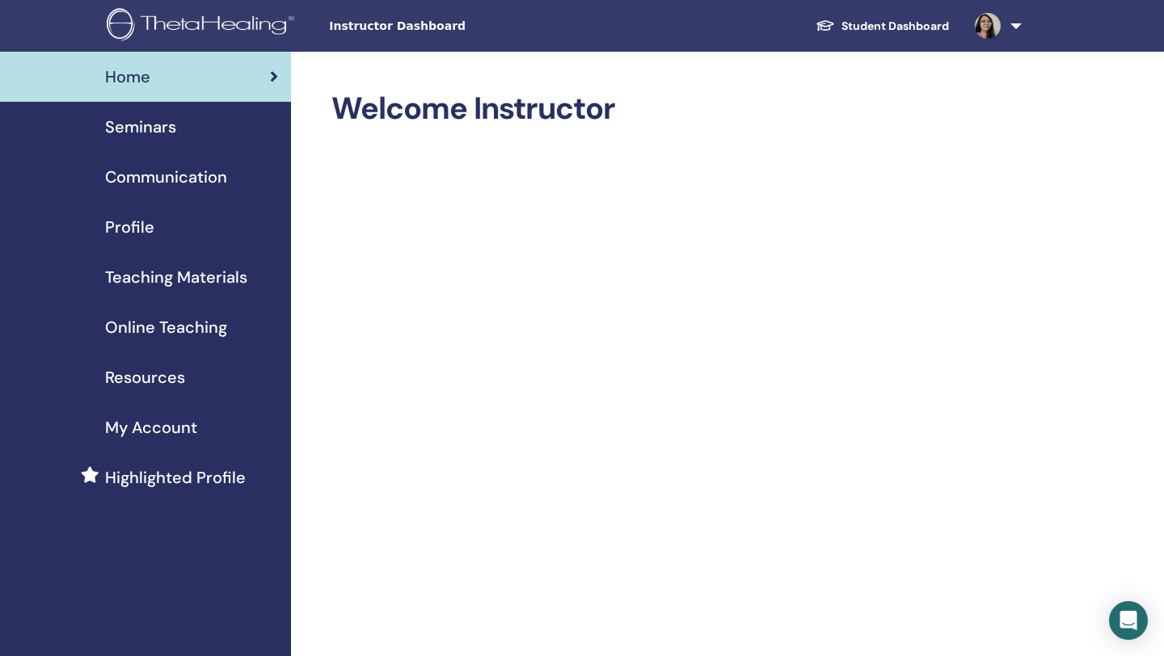
click at [154, 126] on span "Seminars" at bounding box center [140, 127] width 71 height 24
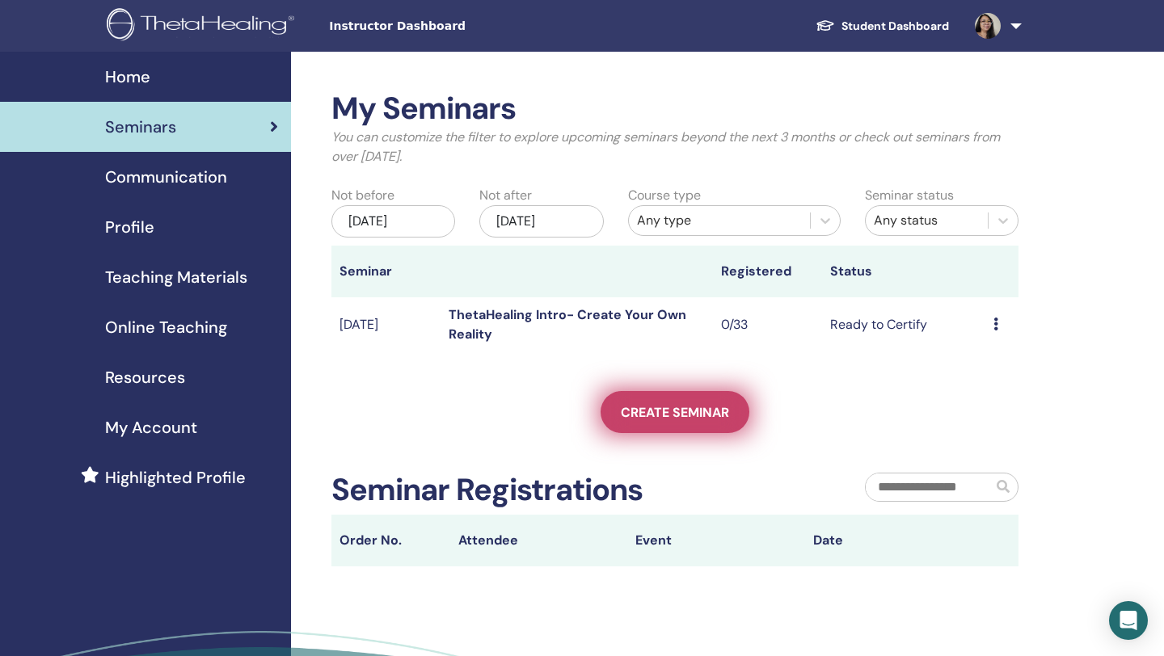
click at [679, 406] on span "Create seminar" at bounding box center [675, 412] width 108 height 17
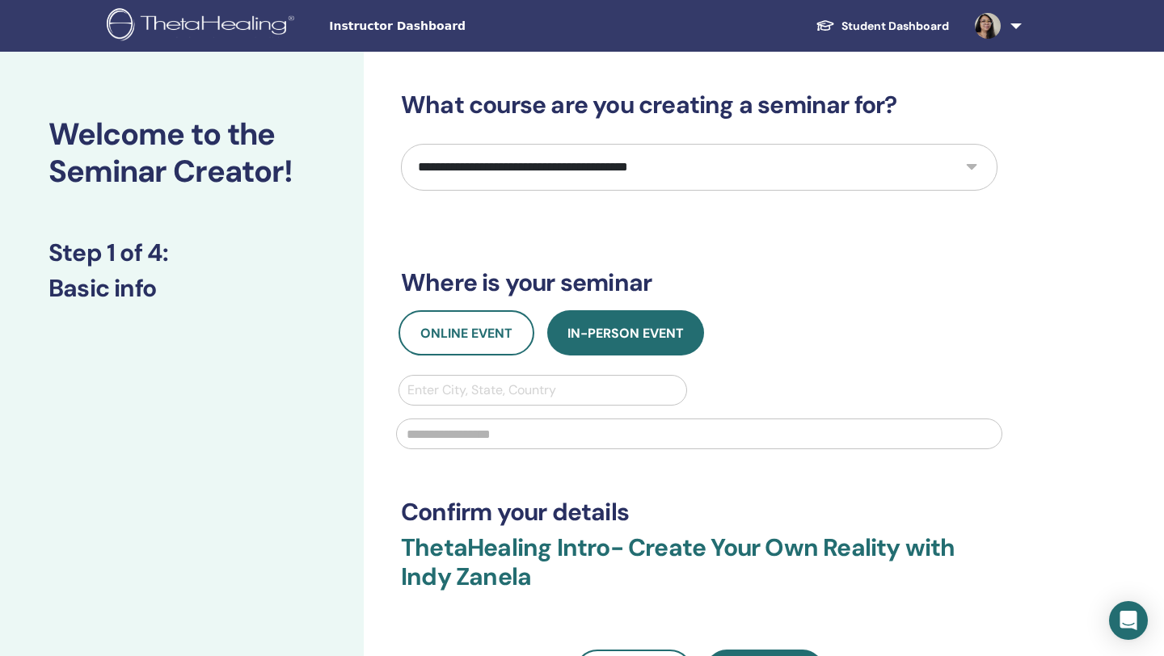
click at [635, 169] on select "**********" at bounding box center [699, 167] width 596 height 47
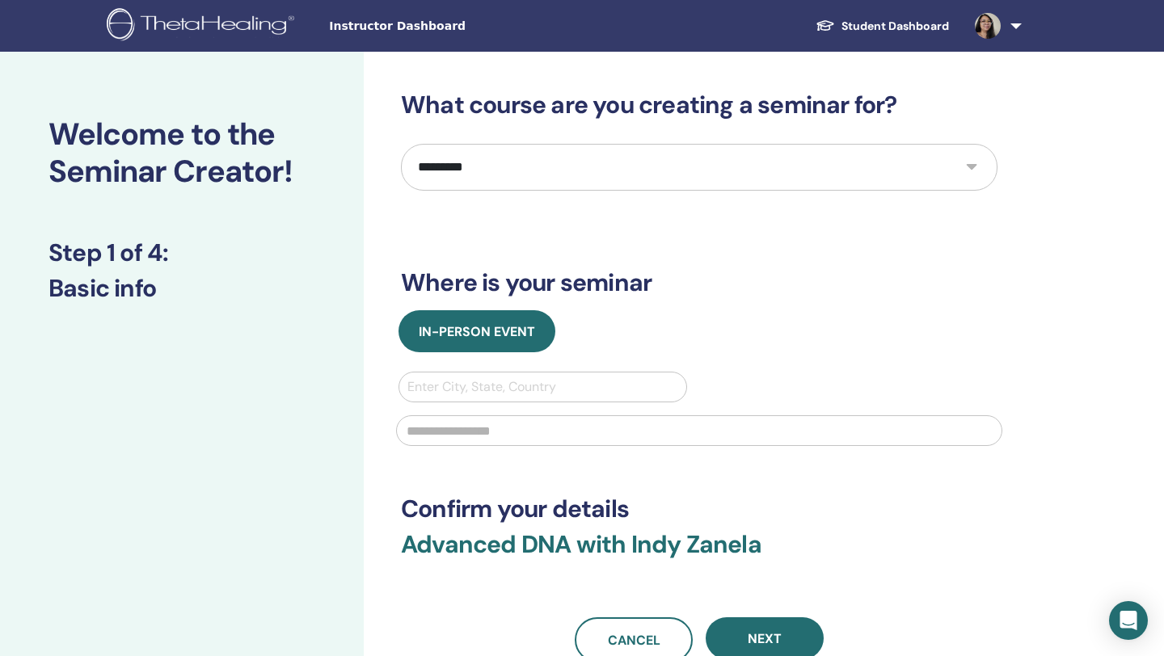
click at [617, 158] on select "**********" at bounding box center [699, 167] width 596 height 47
select select "*"
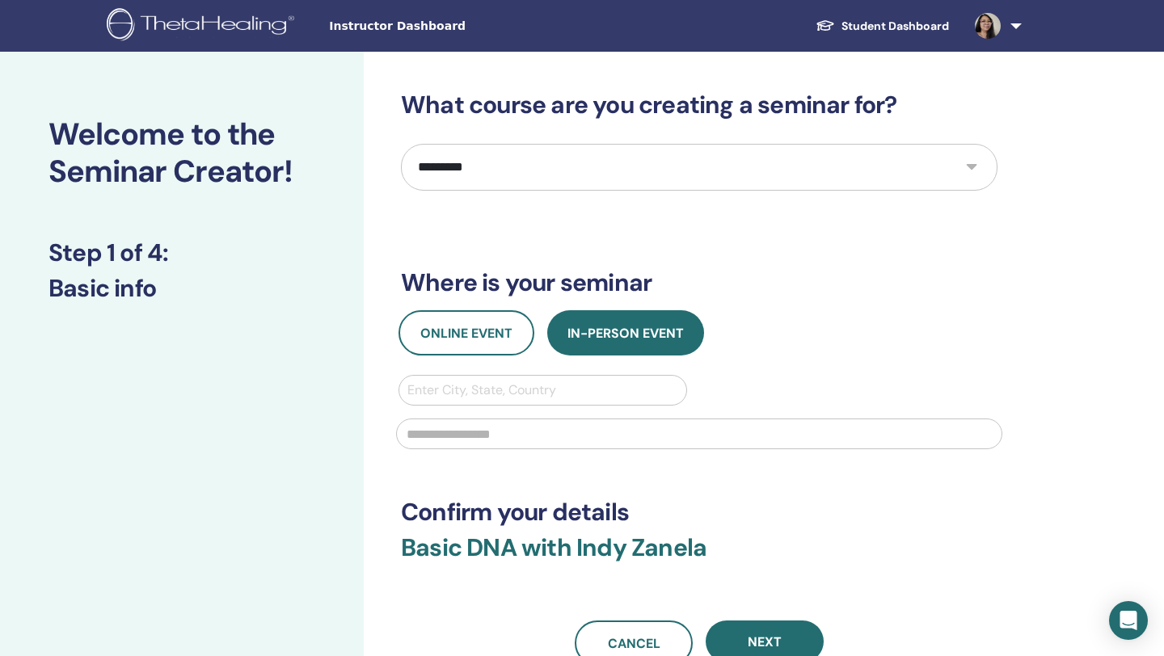
scroll to position [139, 0]
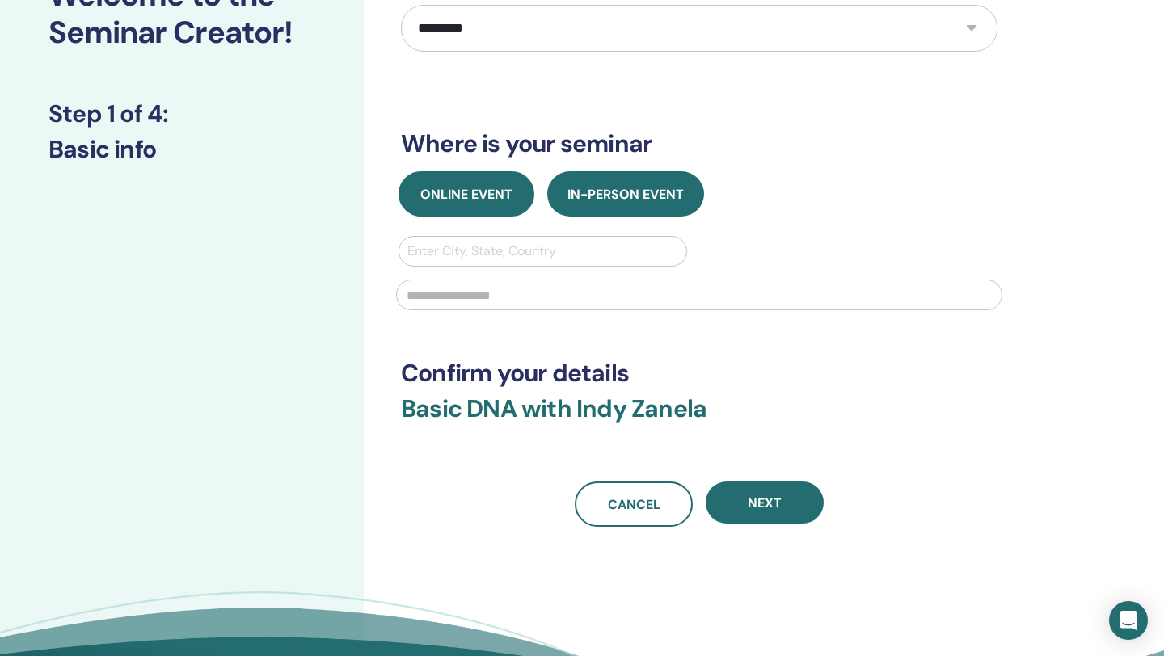
click at [498, 185] on button "Online Event" at bounding box center [466, 193] width 136 height 45
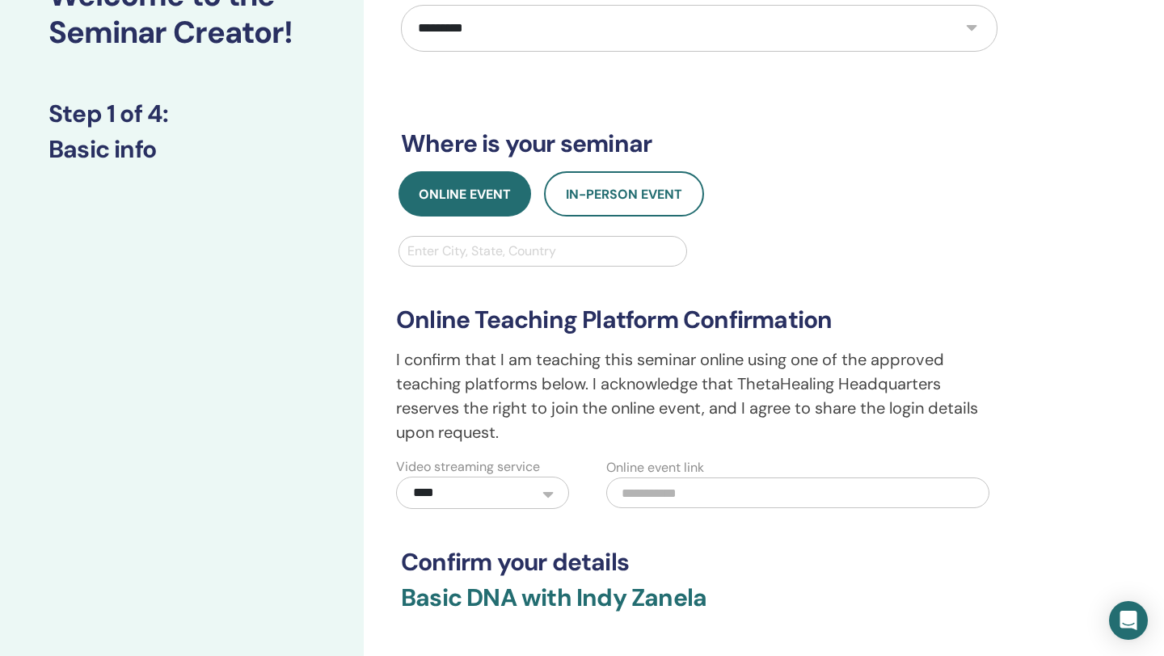
scroll to position [437, 0]
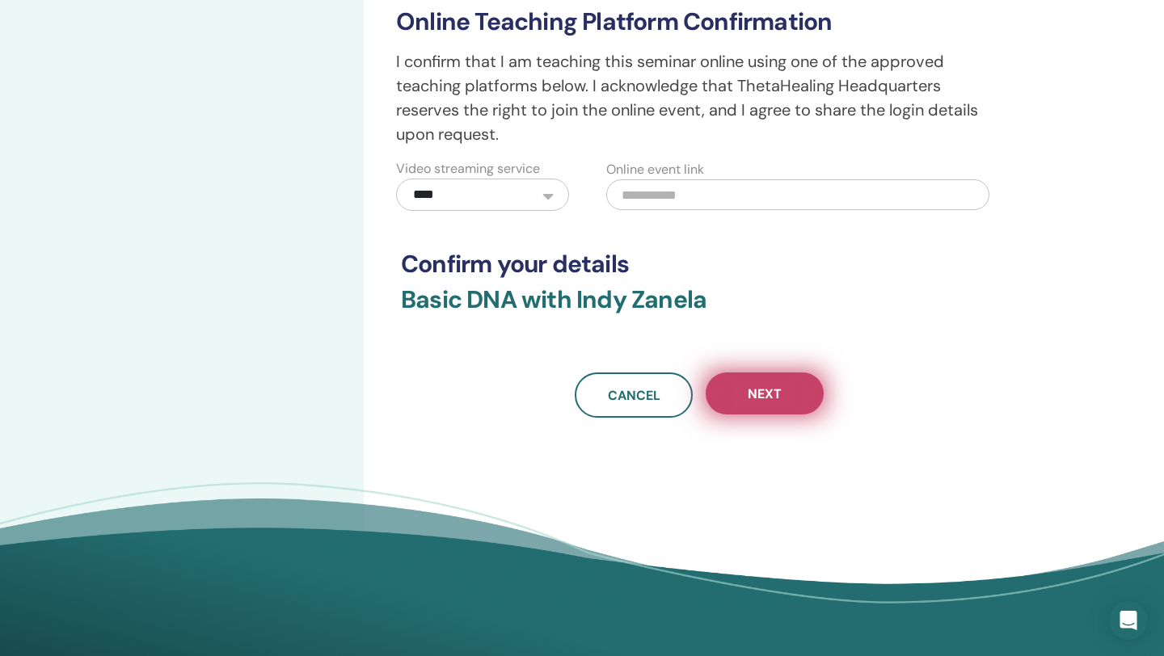
click at [757, 399] on span "Next" at bounding box center [765, 393] width 34 height 17
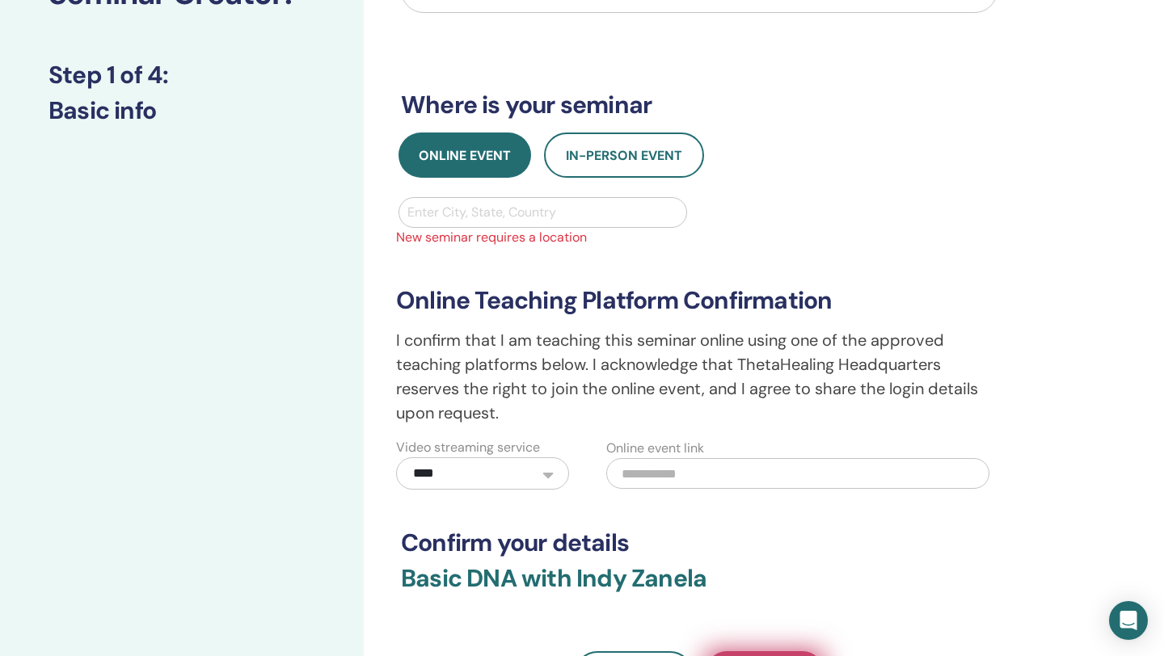
scroll to position [44, 0]
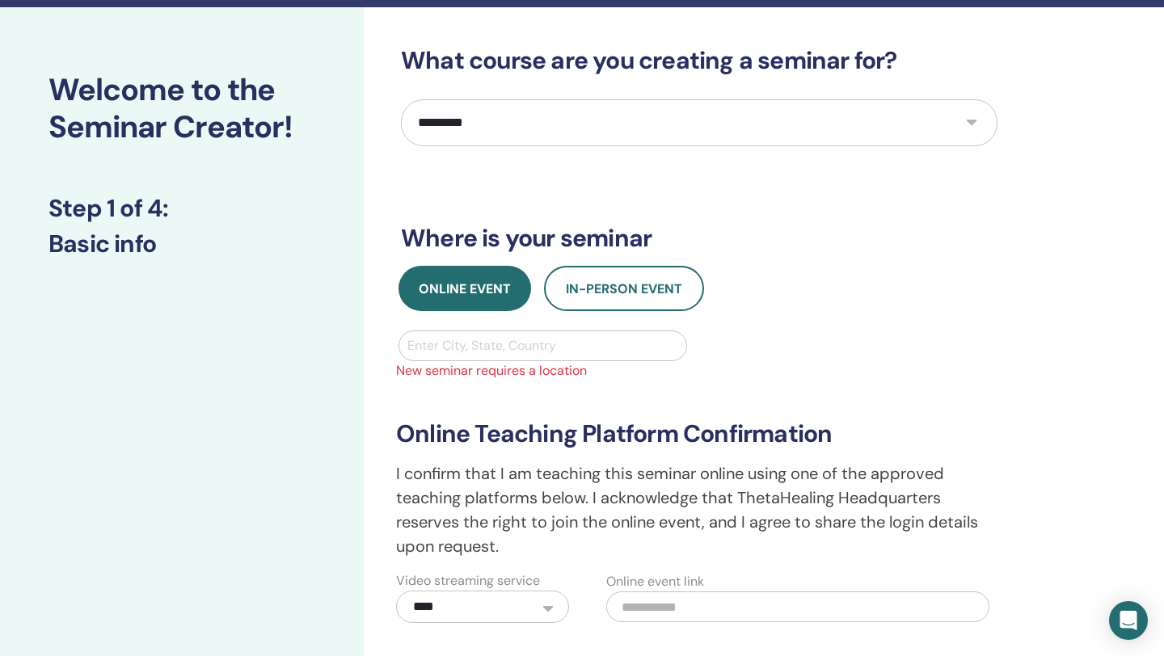
click at [579, 346] on div at bounding box center [542, 346] width 271 height 23
type input "**********"
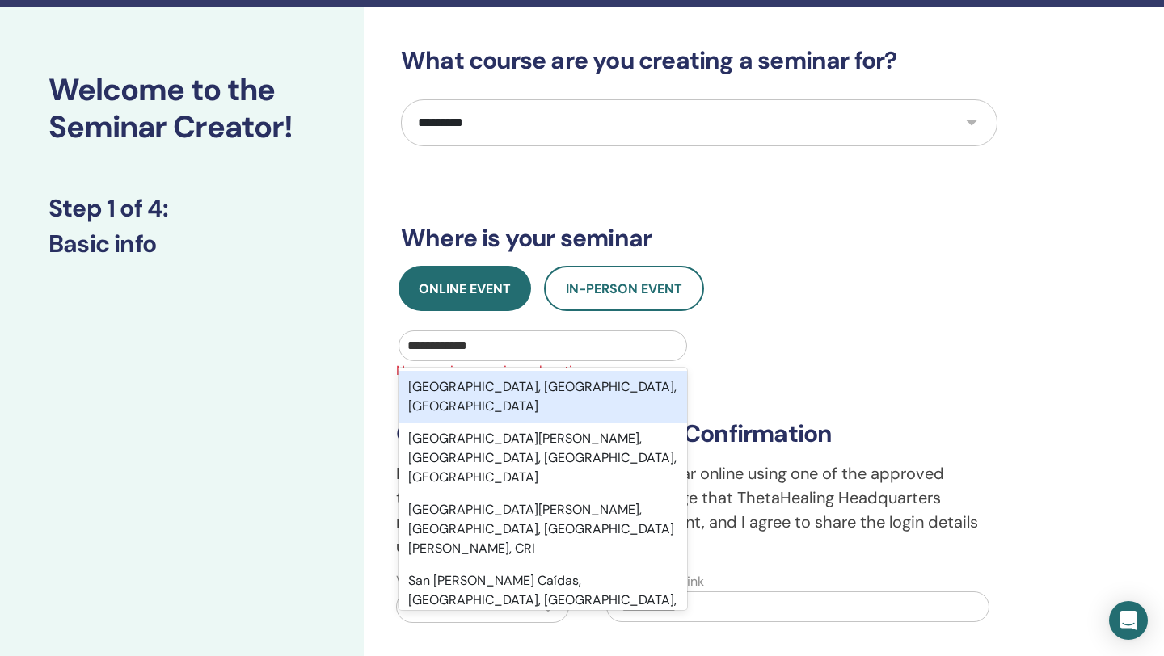
click at [464, 381] on div "San Jose, CA, USA" at bounding box center [542, 397] width 289 height 52
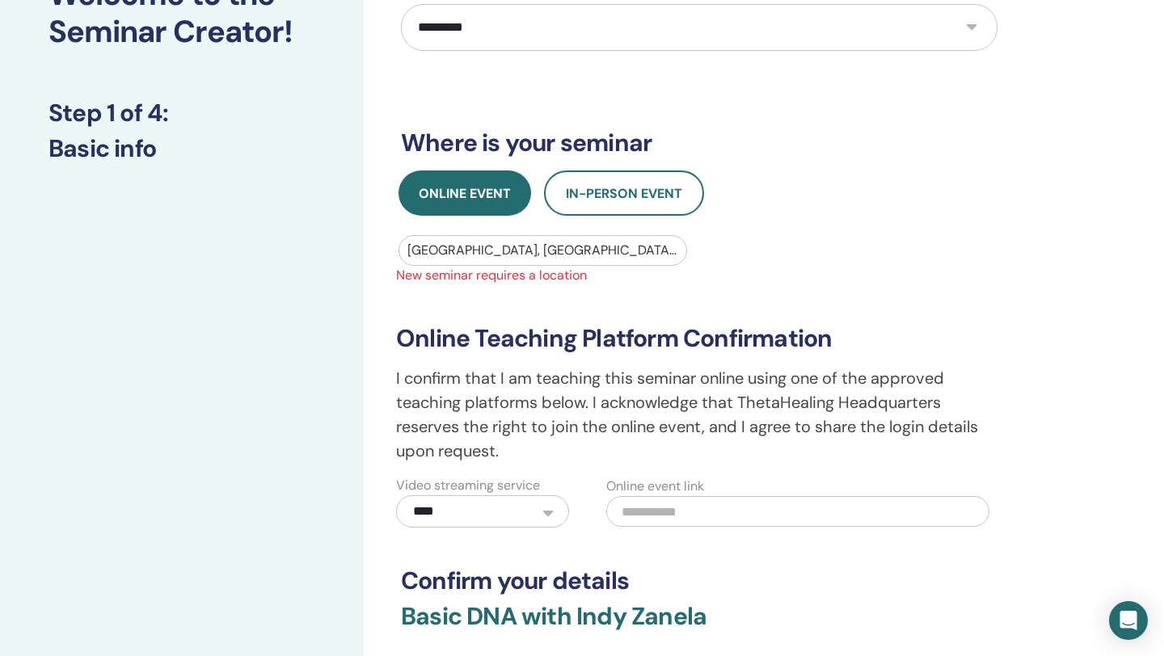
scroll to position [305, 0]
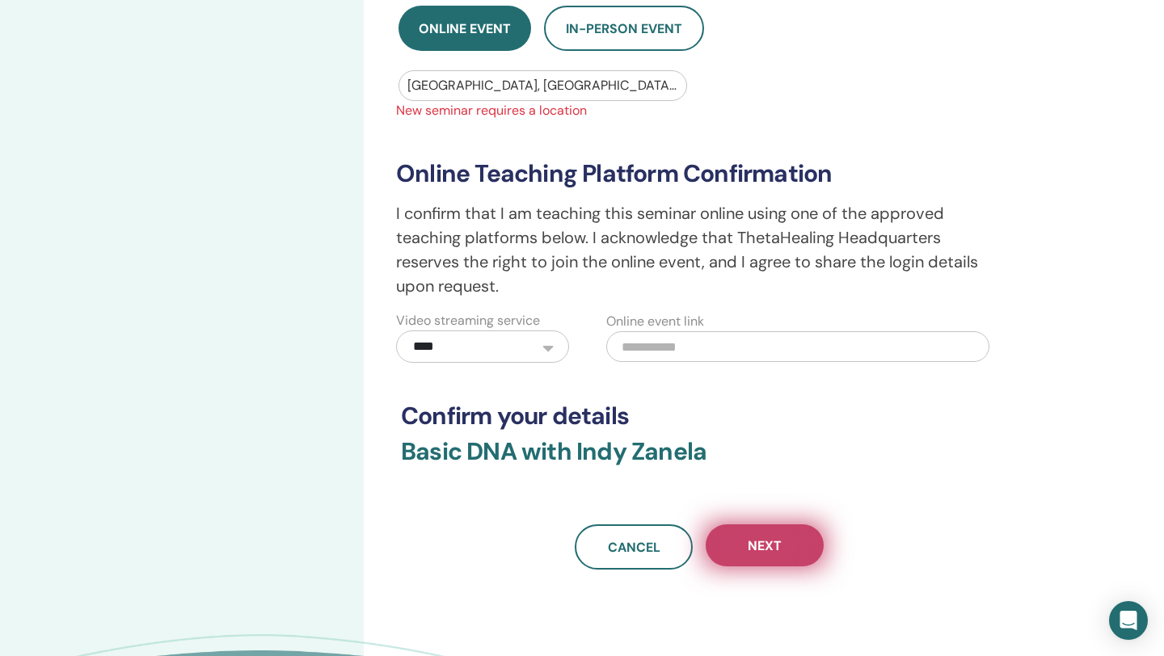
click at [758, 548] on span "Next" at bounding box center [765, 545] width 34 height 17
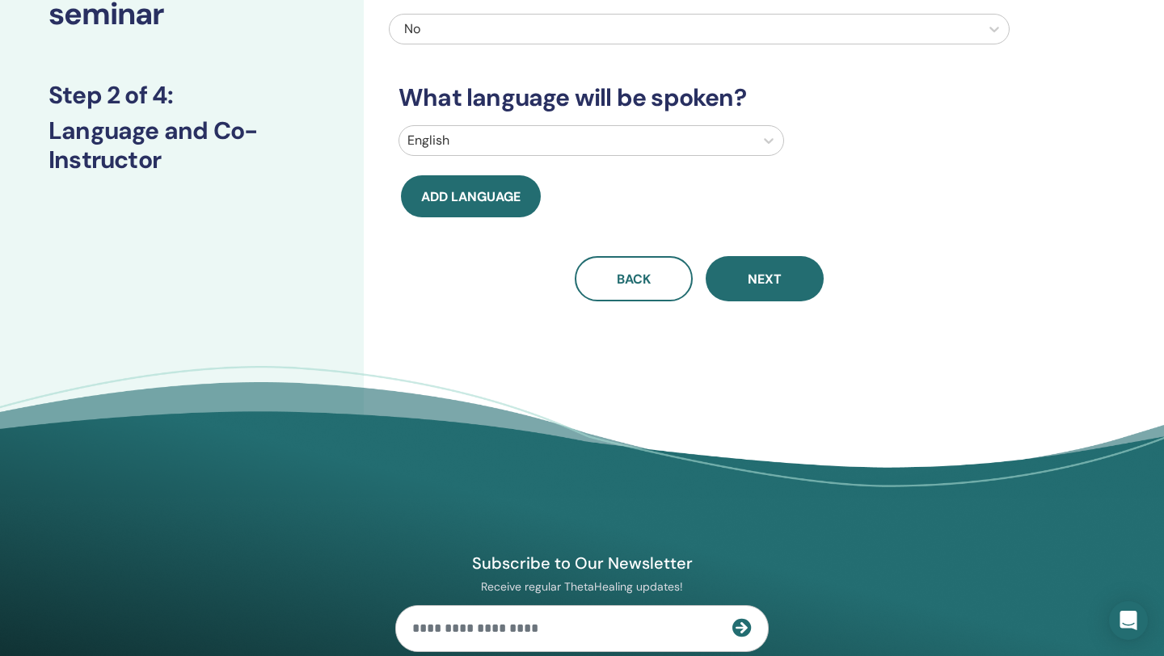
scroll to position [0, 0]
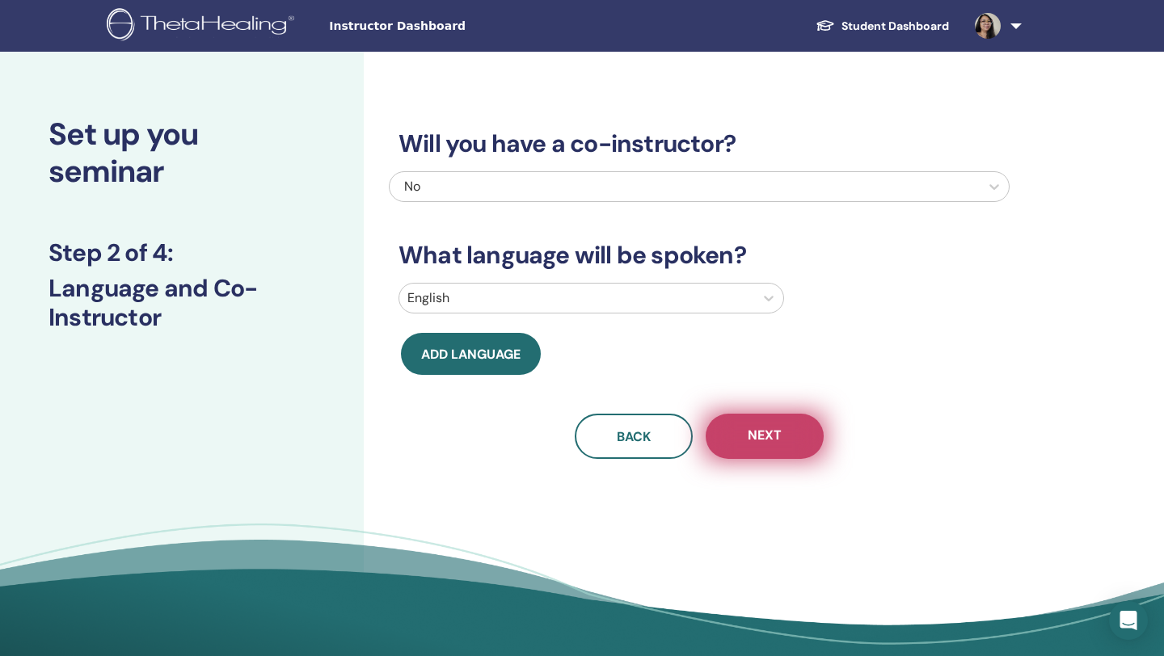
click at [745, 443] on button "Next" at bounding box center [765, 436] width 118 height 45
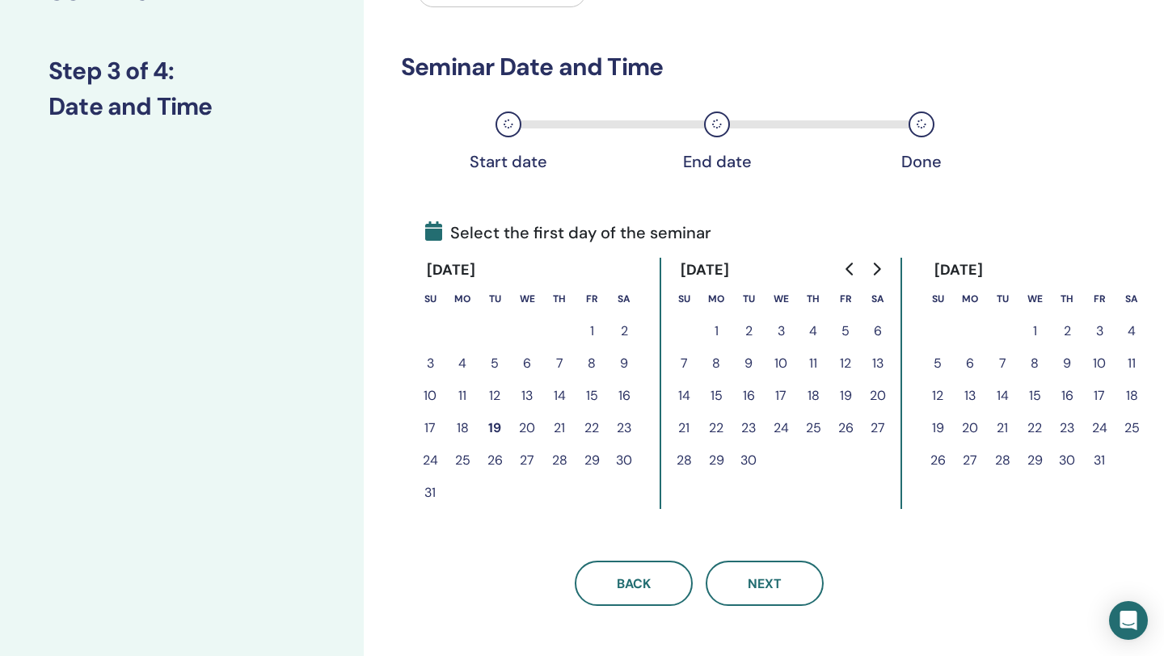
scroll to position [200, 0]
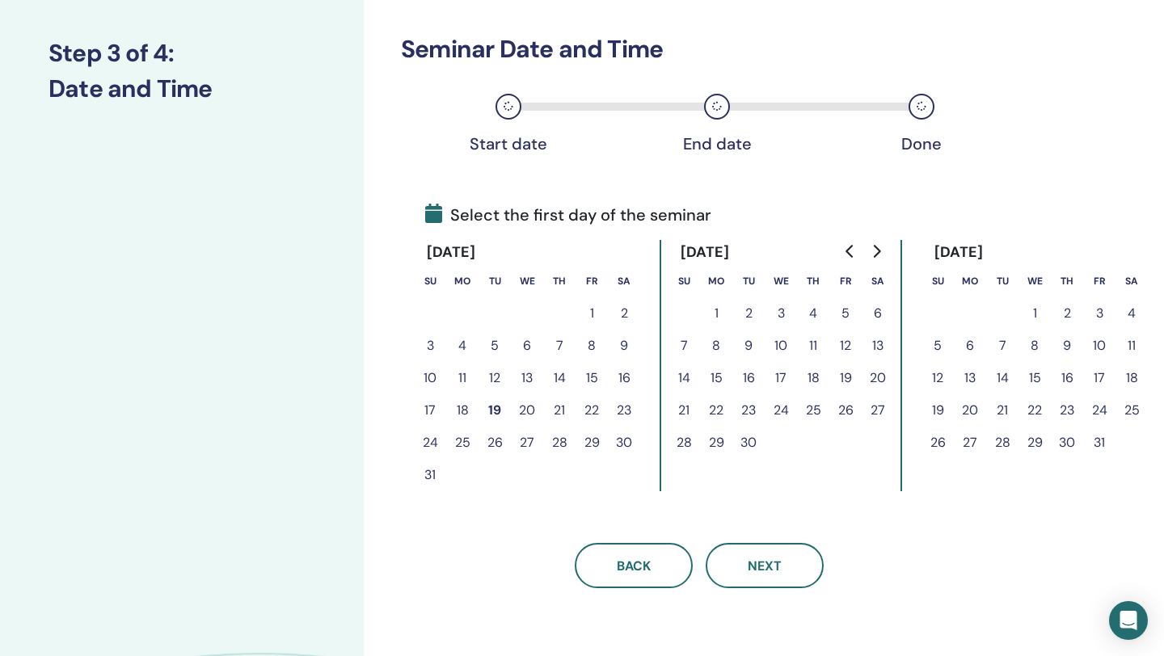
click at [464, 447] on button "25" at bounding box center [462, 443] width 32 height 32
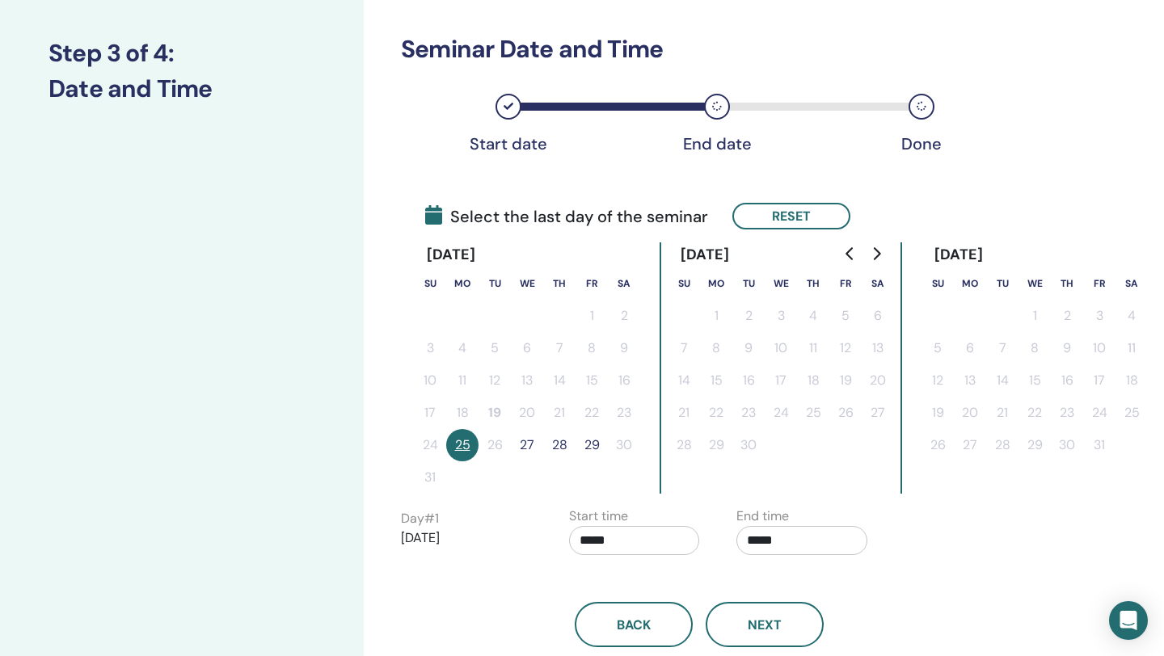
click at [564, 446] on button "28" at bounding box center [559, 445] width 32 height 32
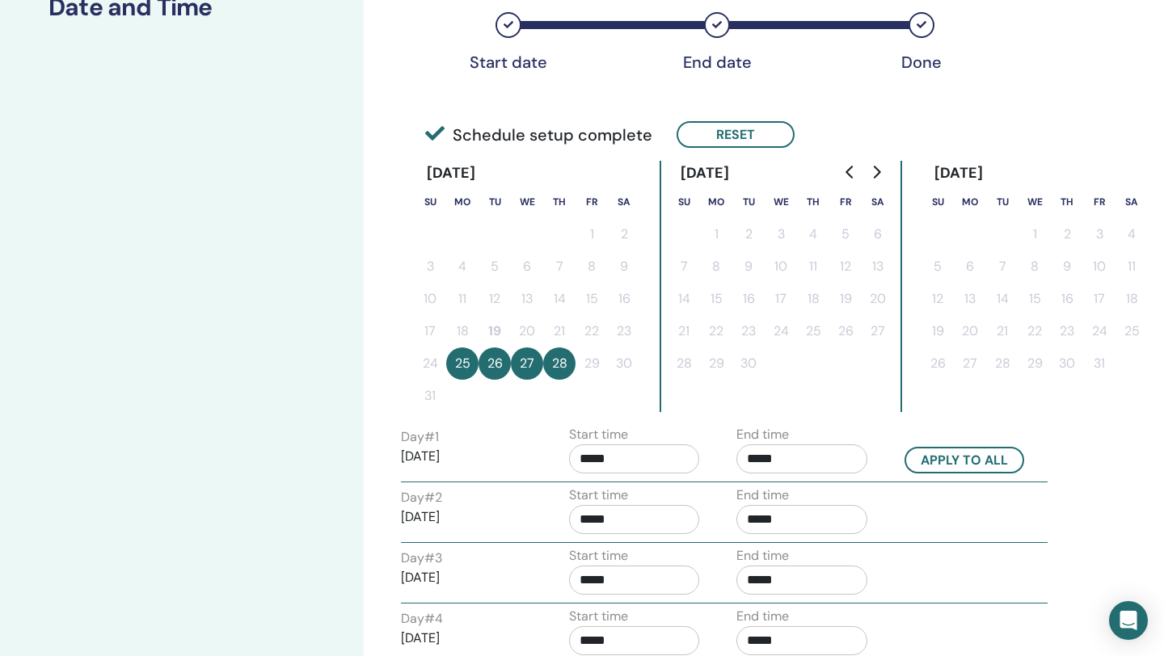
scroll to position [336, 0]
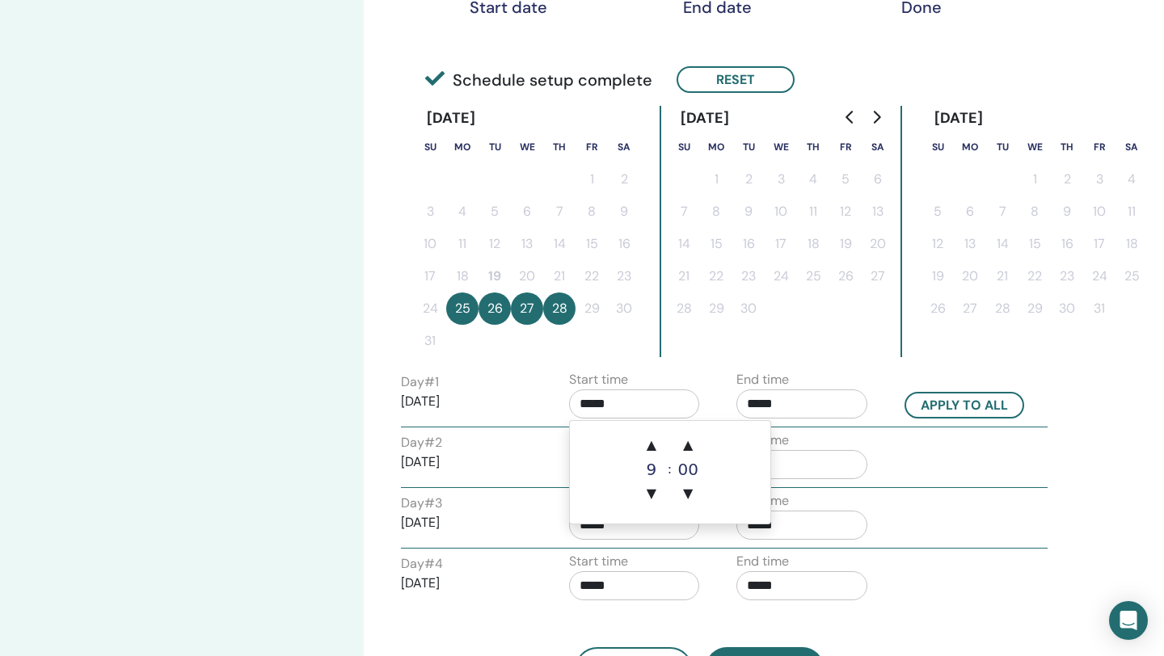
click at [630, 401] on input "*****" at bounding box center [634, 404] width 131 height 29
click at [651, 493] on span "▼" at bounding box center [651, 494] width 32 height 32
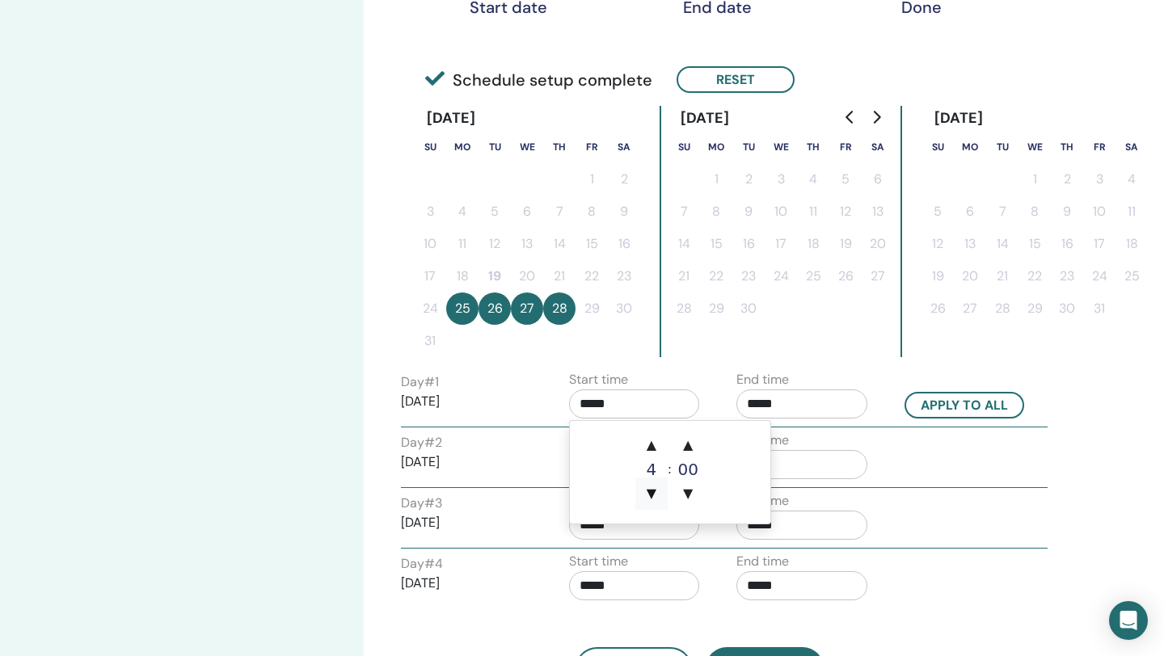
click at [651, 493] on span "▼" at bounding box center [651, 494] width 32 height 32
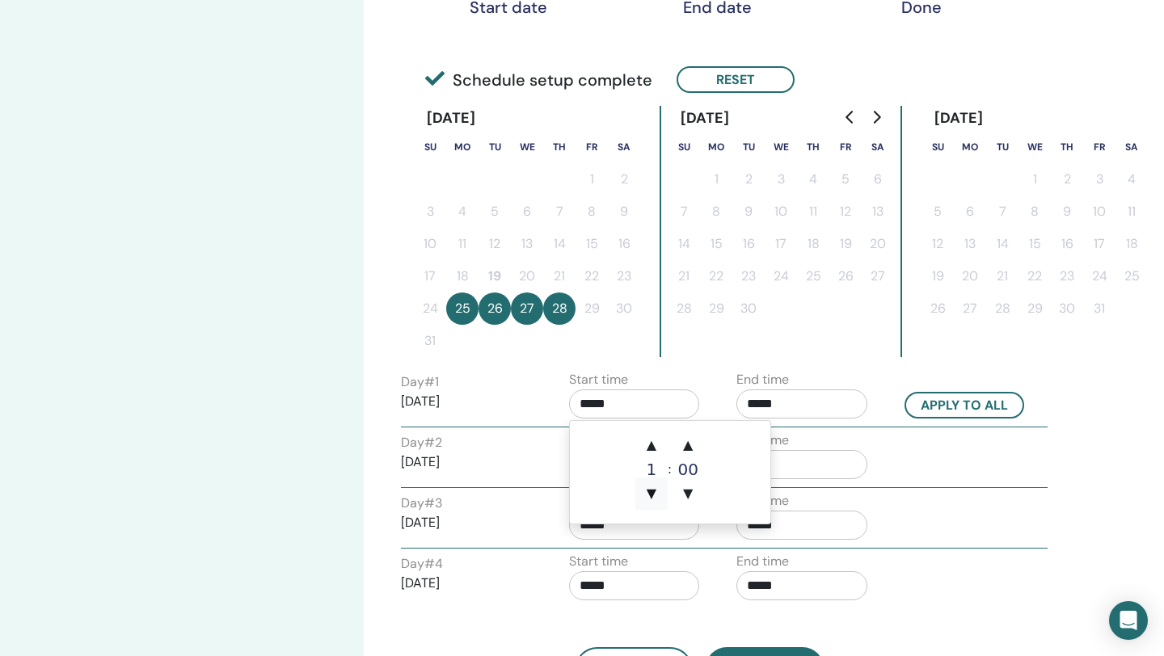
type input "*****"
click at [651, 493] on span "▼" at bounding box center [651, 494] width 32 height 32
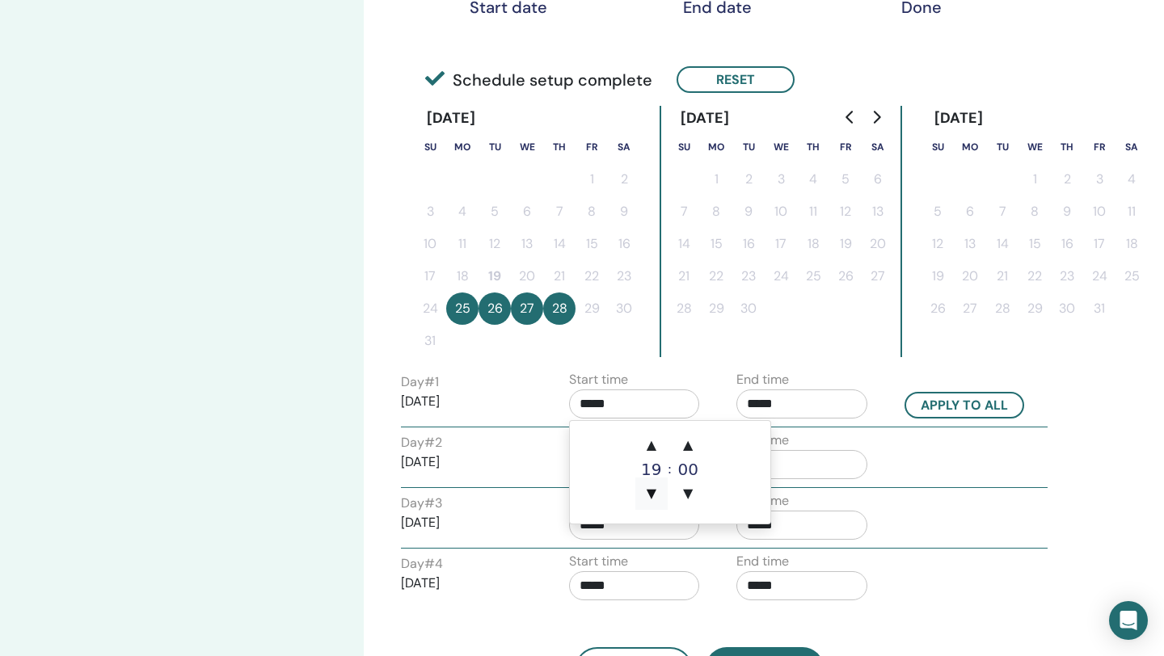
click at [651, 493] on span "▼" at bounding box center [651, 494] width 32 height 32
click at [653, 448] on span "▲" at bounding box center [651, 445] width 32 height 32
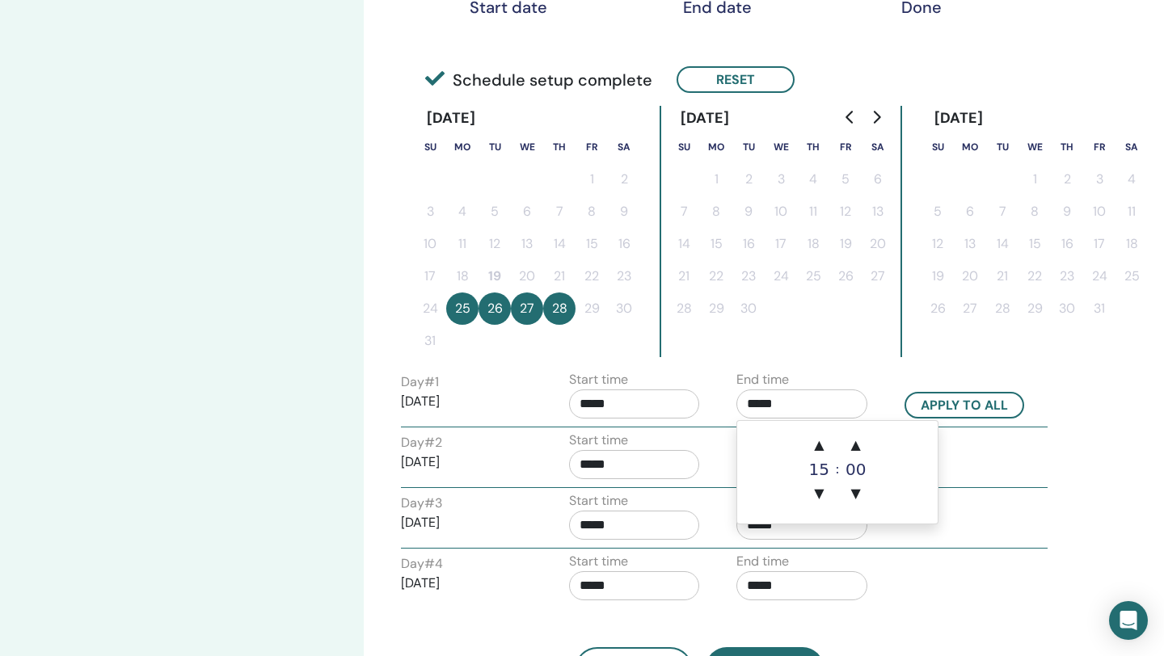
click at [800, 406] on input "*****" at bounding box center [801, 404] width 131 height 29
click at [824, 444] on span "▲" at bounding box center [818, 445] width 32 height 32
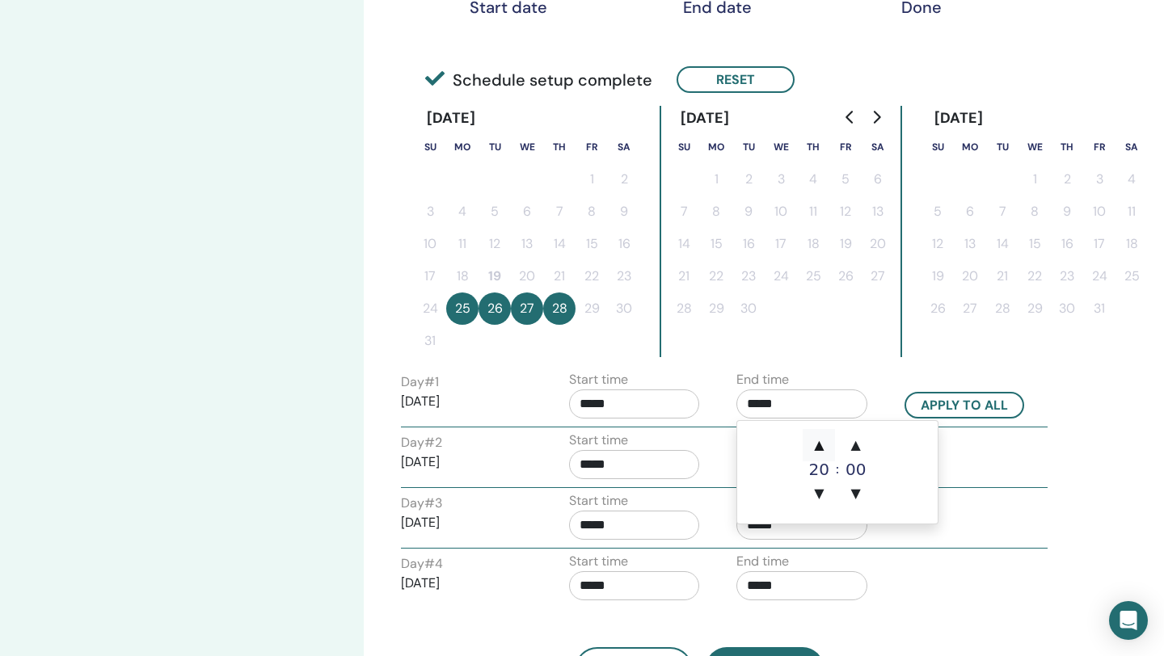
click at [824, 444] on span "▲" at bounding box center [818, 445] width 32 height 32
type input "*****"
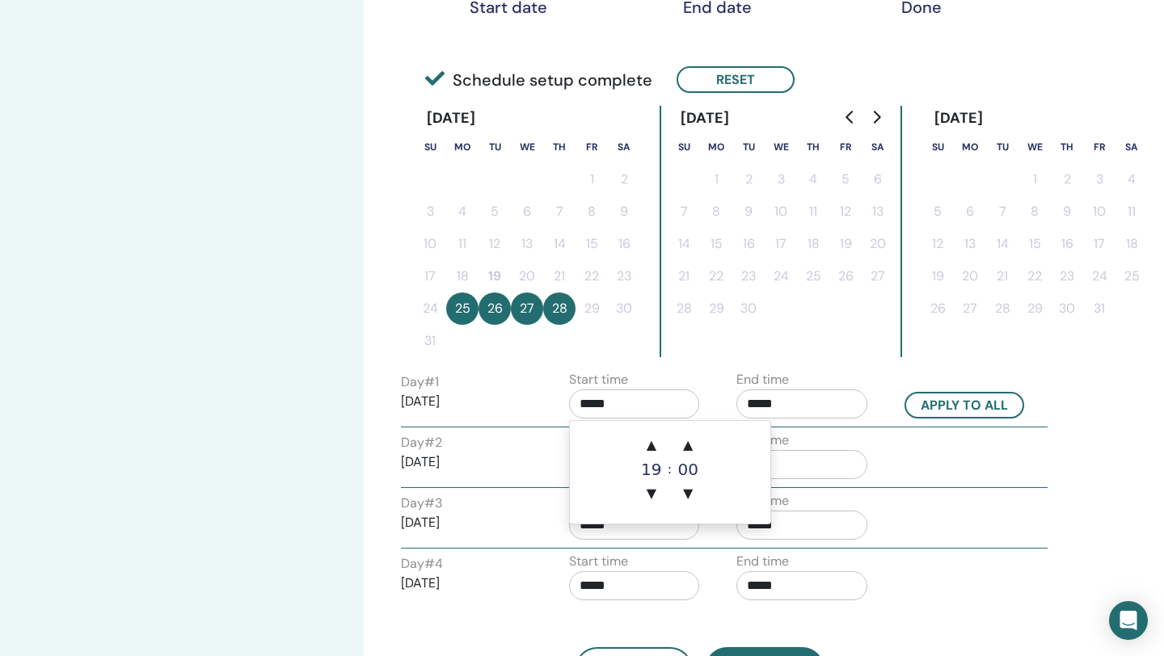
click at [592, 410] on input "*****" at bounding box center [634, 404] width 131 height 29
click at [655, 465] on div "19" at bounding box center [651, 469] width 32 height 16
click at [668, 379] on div "Start time *****" at bounding box center [634, 398] width 131 height 57
click at [597, 402] on input "*****" at bounding box center [634, 404] width 131 height 29
click at [657, 495] on span "▼" at bounding box center [651, 494] width 32 height 32
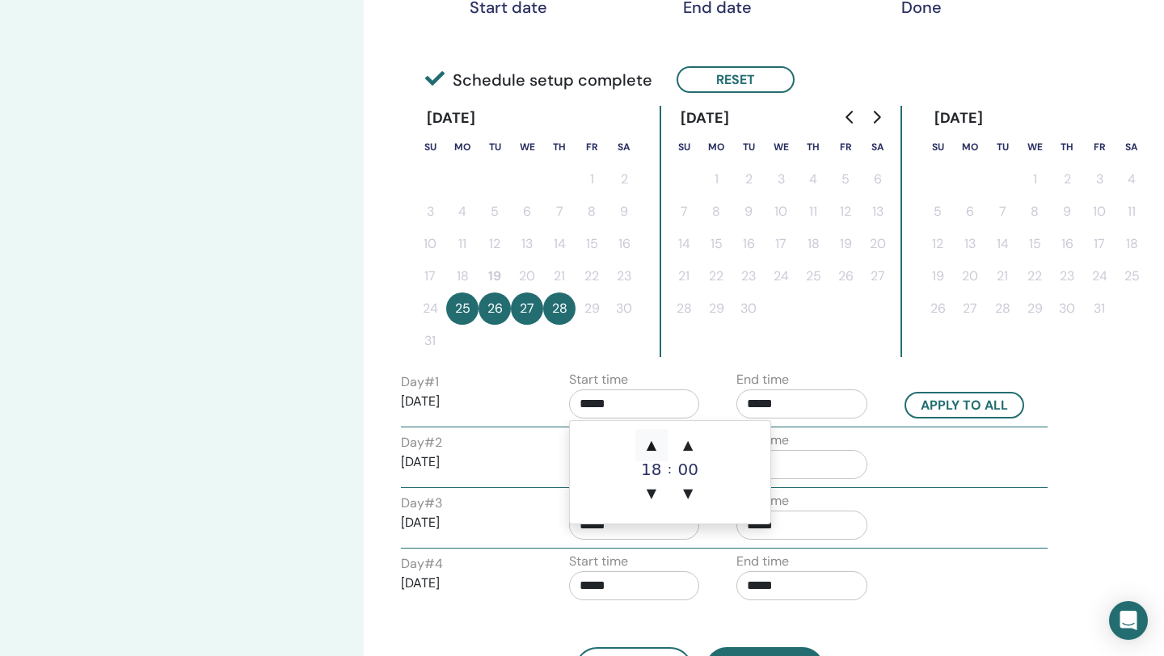
click at [651, 449] on span "▲" at bounding box center [651, 445] width 32 height 32
type input "*****"
click at [765, 405] on input "*****" at bounding box center [801, 404] width 131 height 29
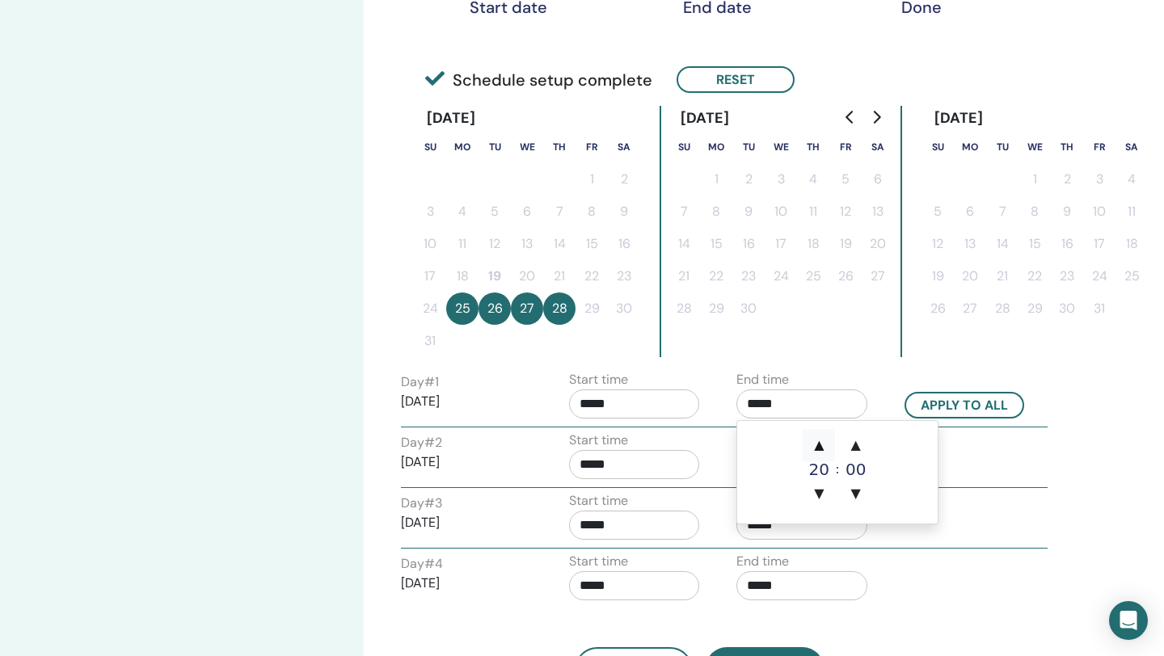
click at [824, 447] on span "▲" at bounding box center [818, 445] width 32 height 32
click at [819, 492] on span "▼" at bounding box center [818, 494] width 32 height 32
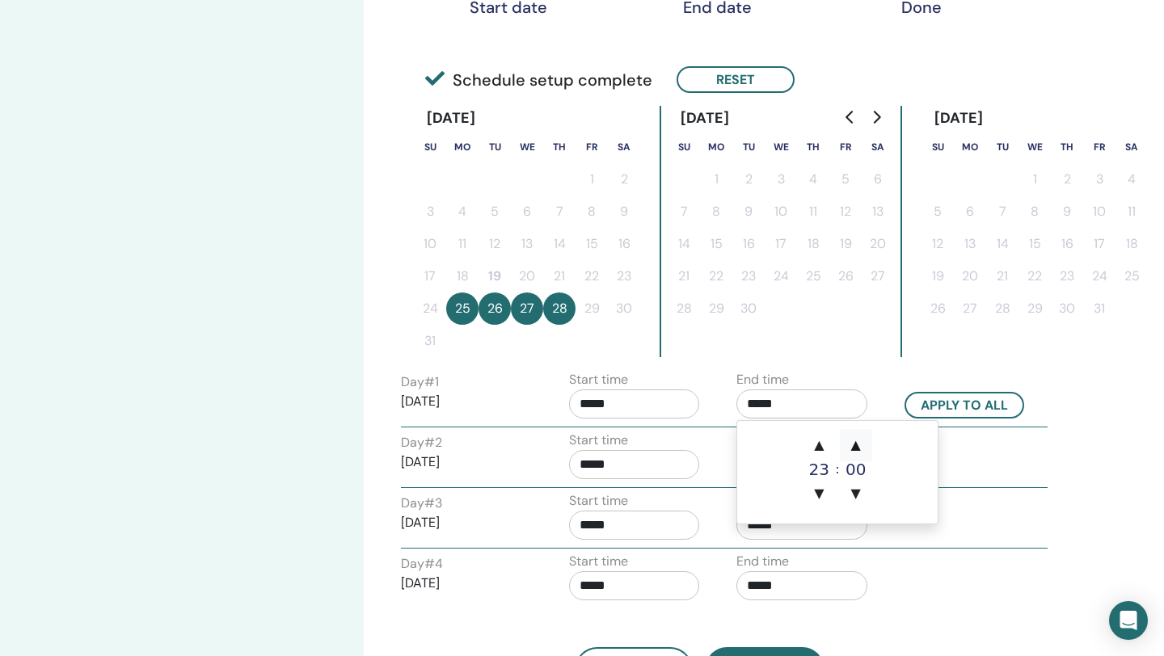
click at [858, 444] on span "▲" at bounding box center [856, 445] width 32 height 32
click at [857, 490] on span "▼" at bounding box center [856, 494] width 32 height 32
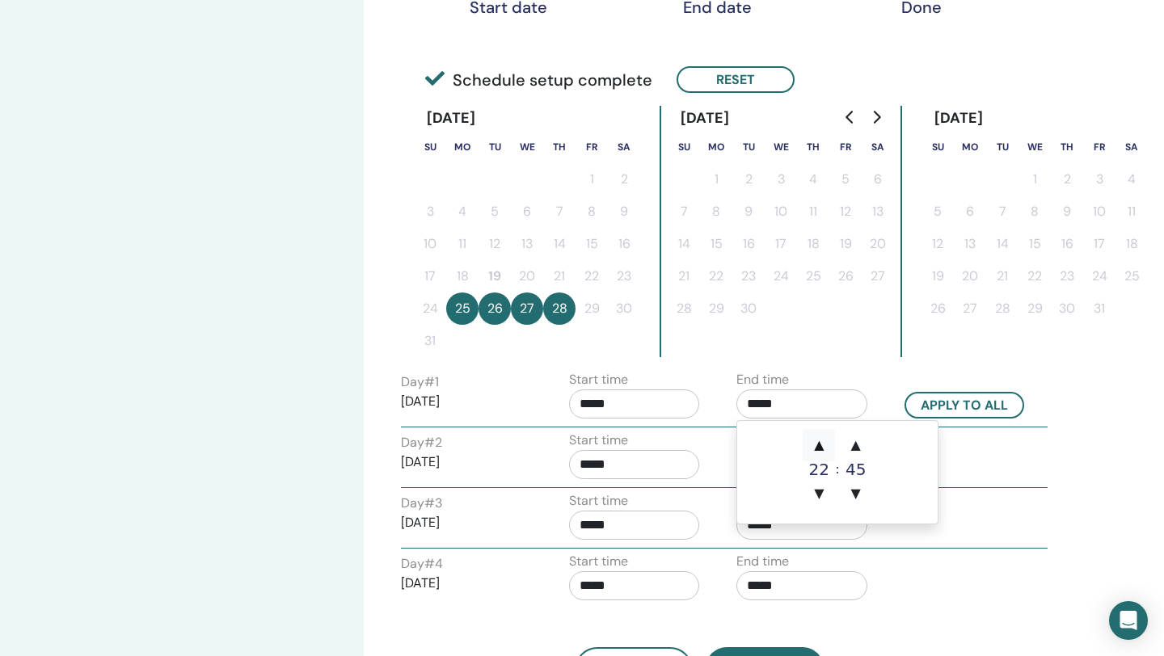
click at [819, 445] on span "▲" at bounding box center [818, 445] width 32 height 32
type input "*****"
click at [963, 409] on button "Apply to all" at bounding box center [964, 405] width 120 height 27
type input "*****"
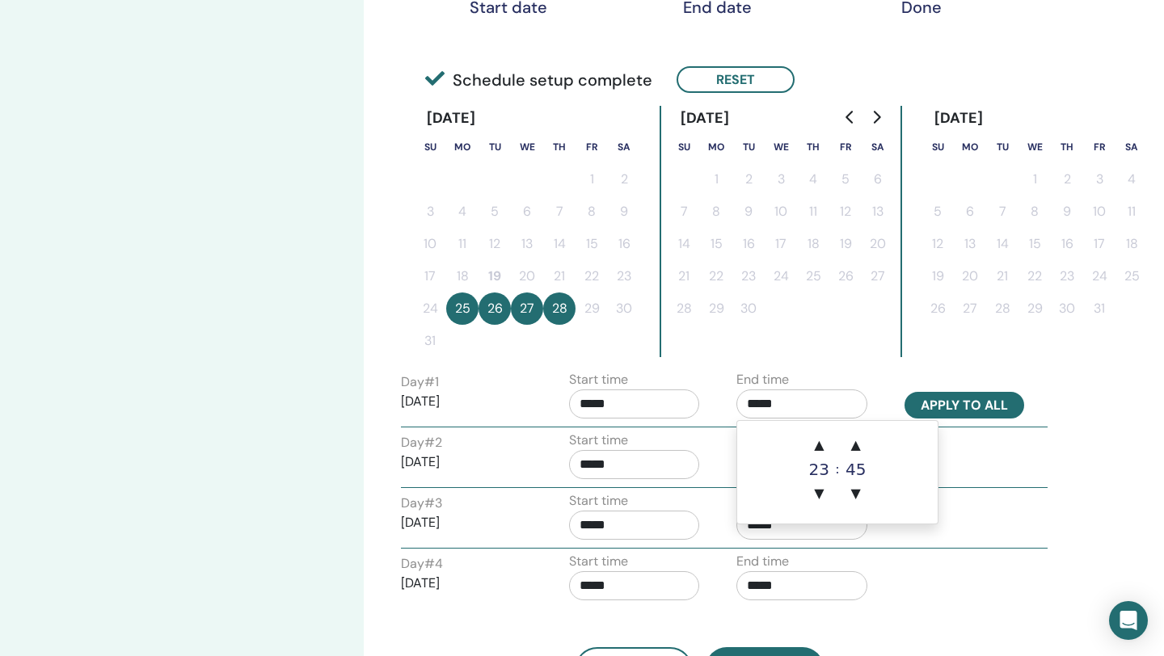
type input "*****"
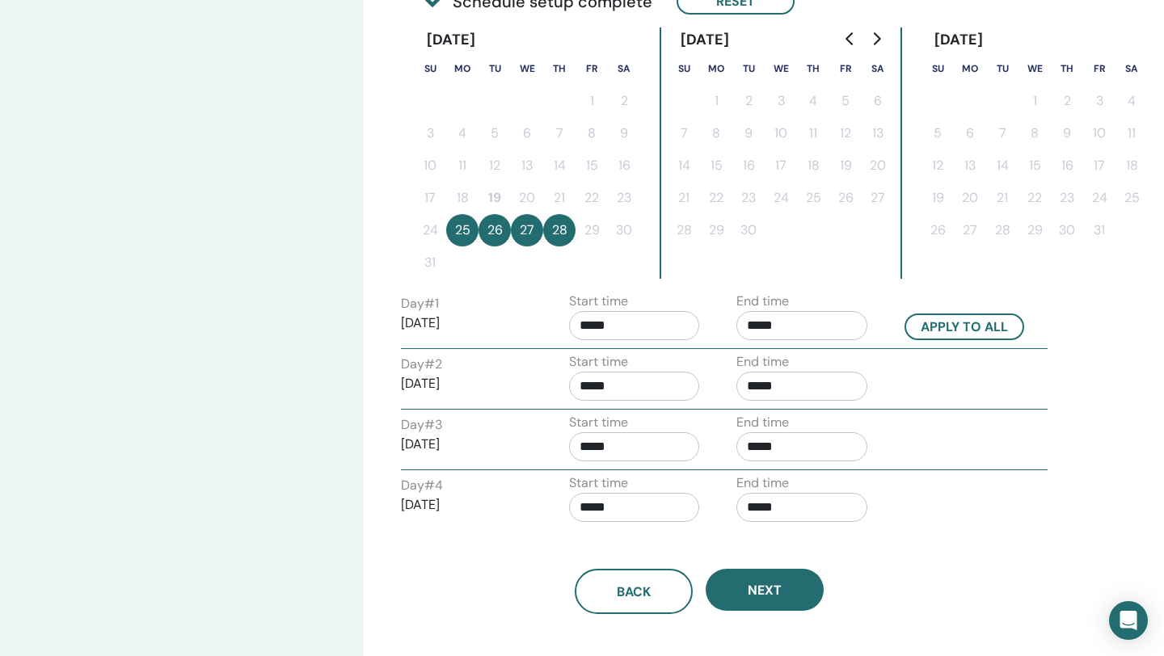
scroll to position [501, 0]
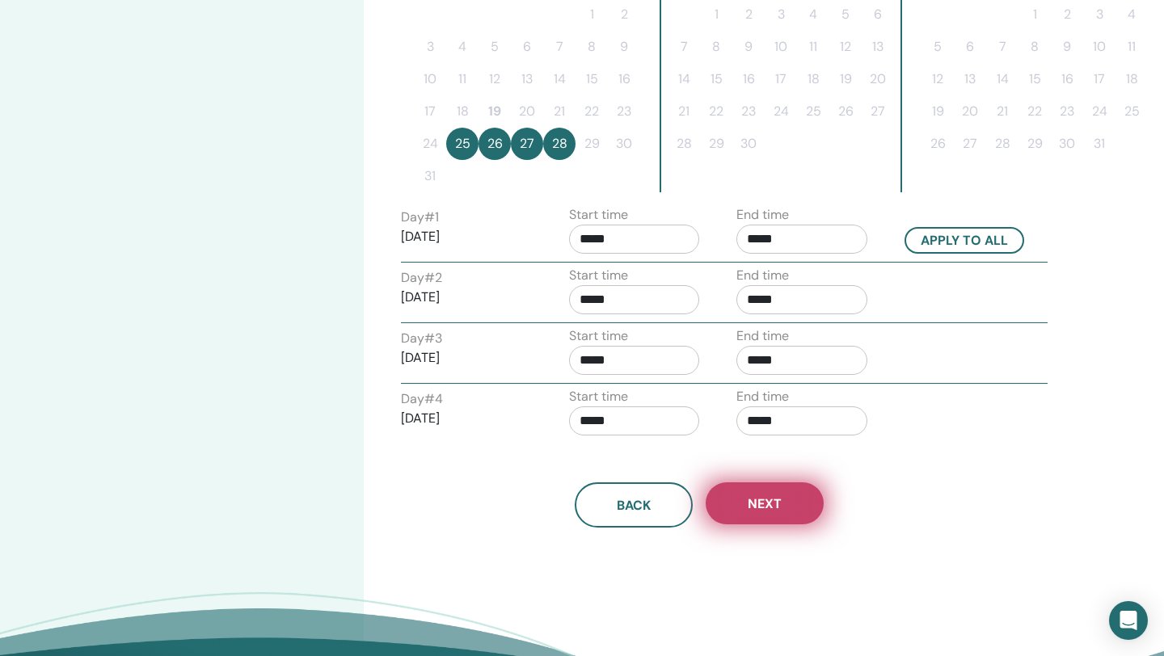
click at [799, 496] on button "Next" at bounding box center [765, 503] width 118 height 42
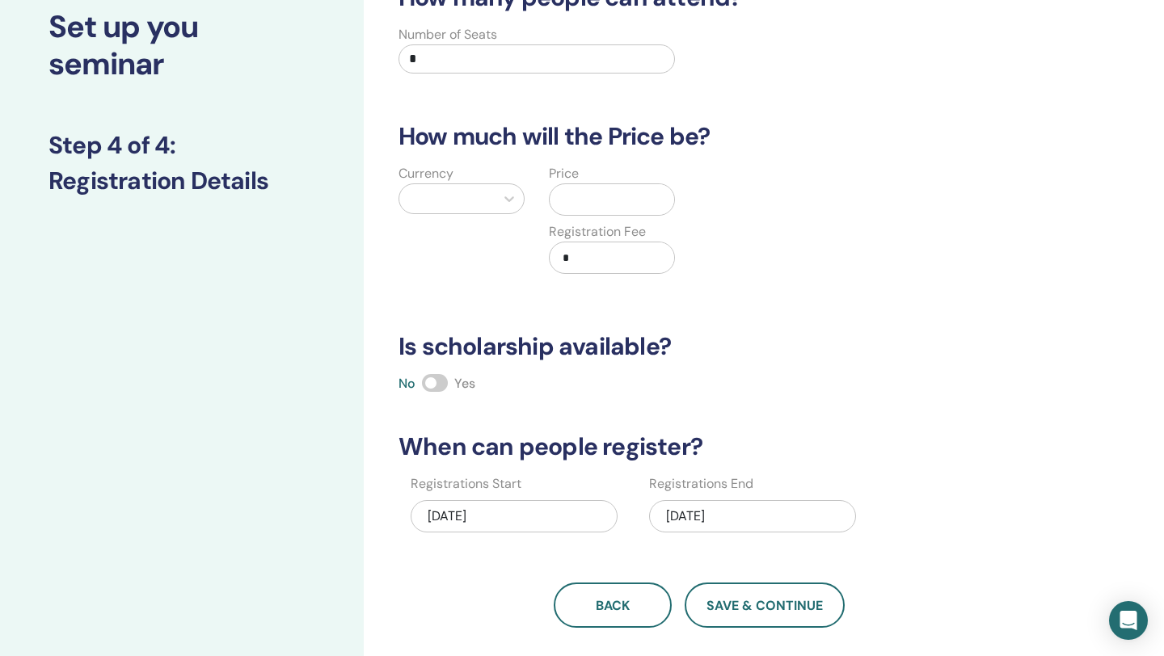
scroll to position [78, 0]
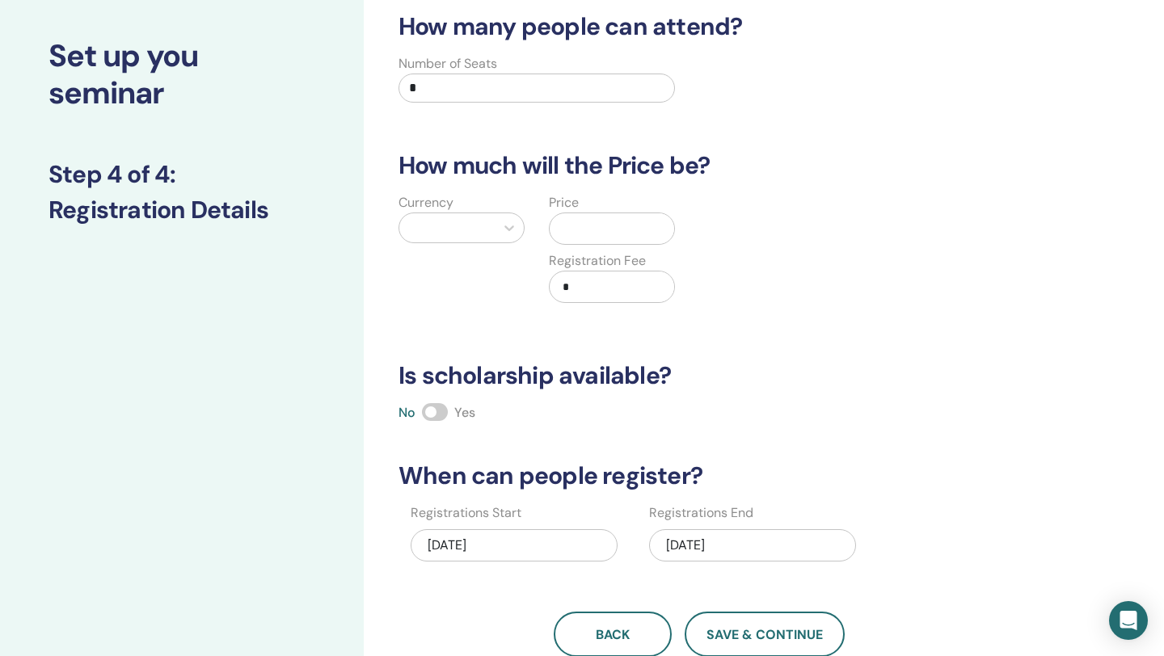
click at [437, 412] on span at bounding box center [435, 412] width 26 height 18
click at [495, 88] on input "*" at bounding box center [536, 88] width 276 height 29
type input "*"
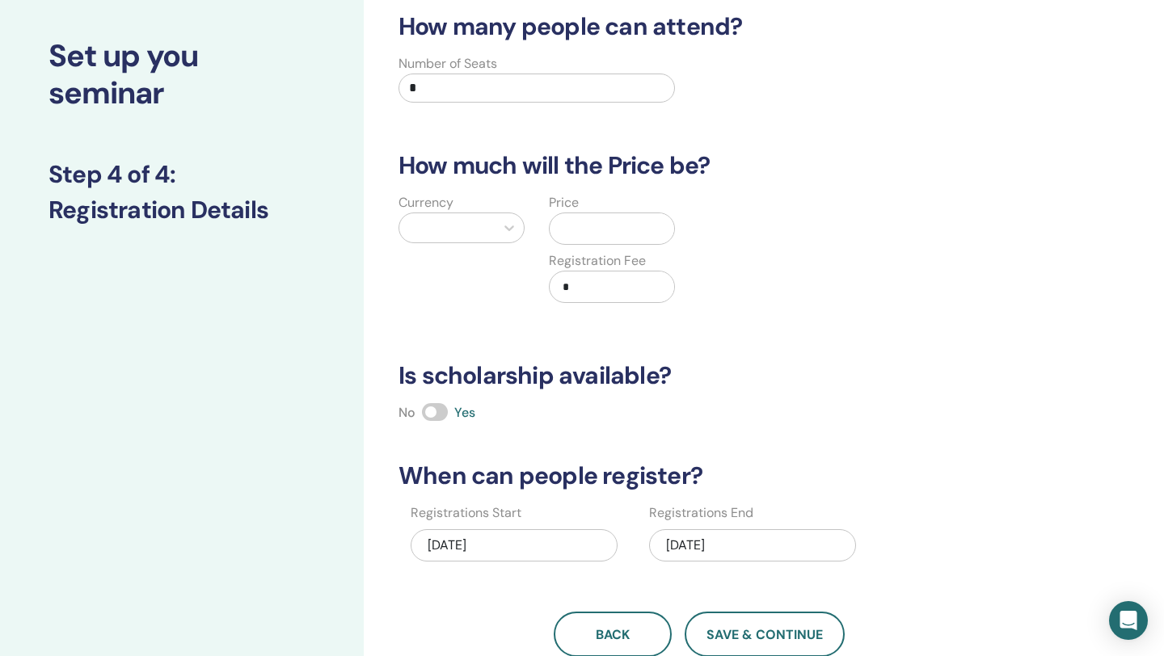
click at [473, 224] on div at bounding box center [446, 228] width 79 height 23
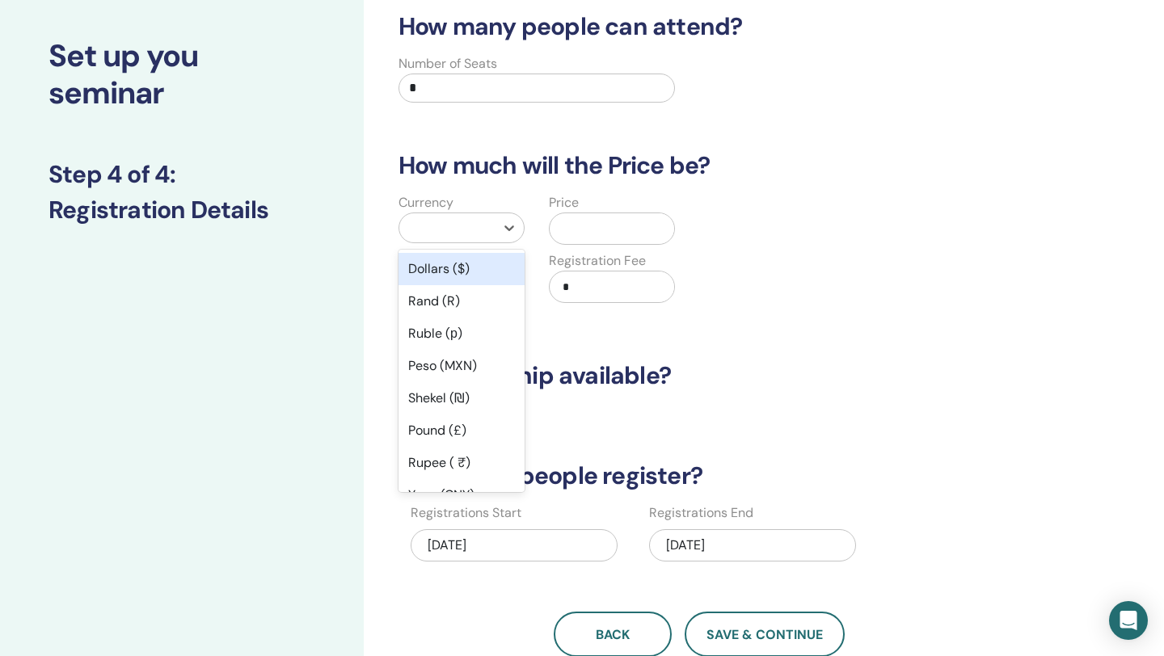
click at [461, 267] on div "Dollars ($)" at bounding box center [461, 269] width 126 height 32
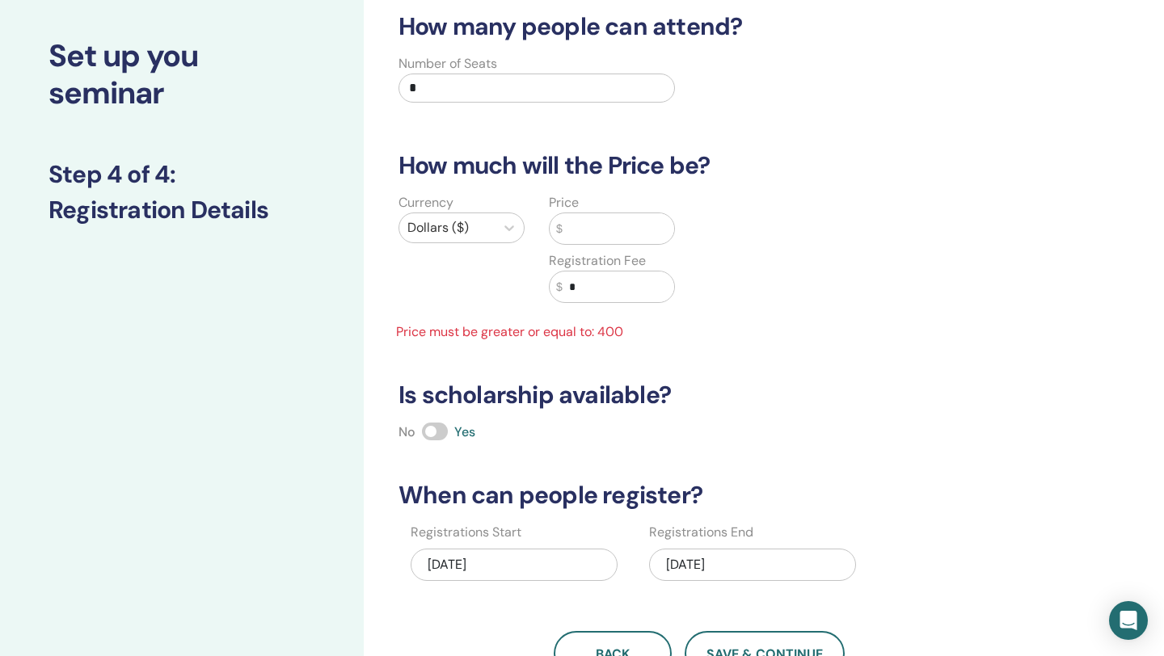
click at [594, 230] on input "text" at bounding box center [618, 228] width 112 height 31
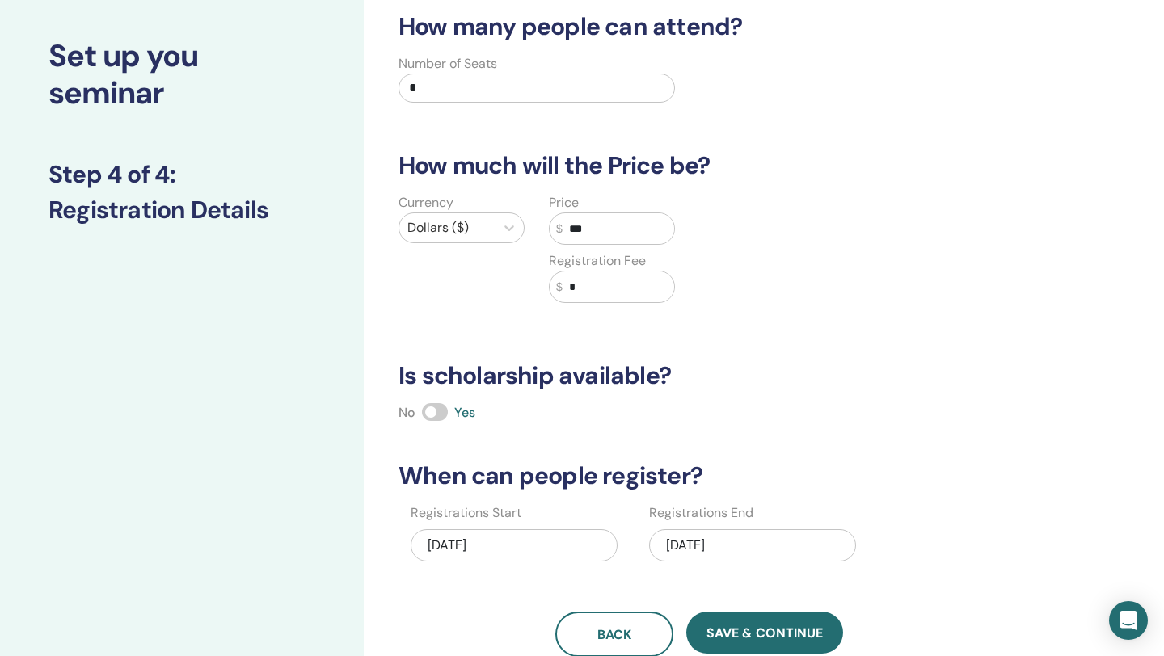
type input "***"
click at [627, 291] on input "*" at bounding box center [618, 287] width 112 height 31
type input "**"
click at [1066, 312] on div "How many people can attend? Number of Seats * How much will the Price be? Curre…" at bounding box center [752, 428] width 776 height 910
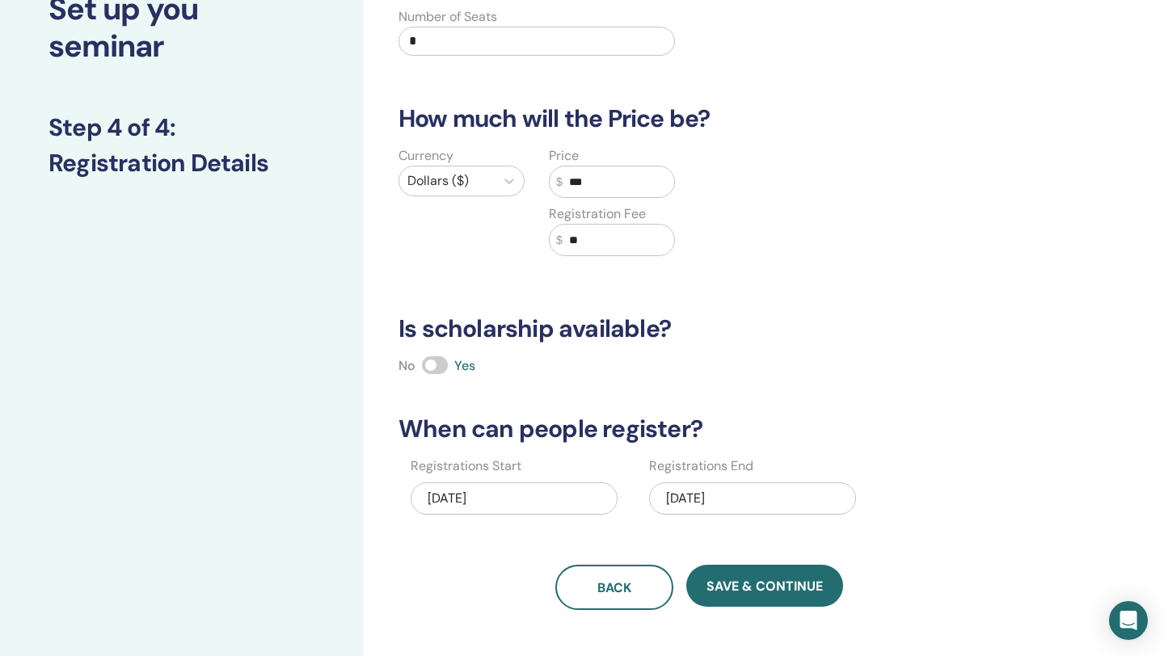
scroll to position [105, 0]
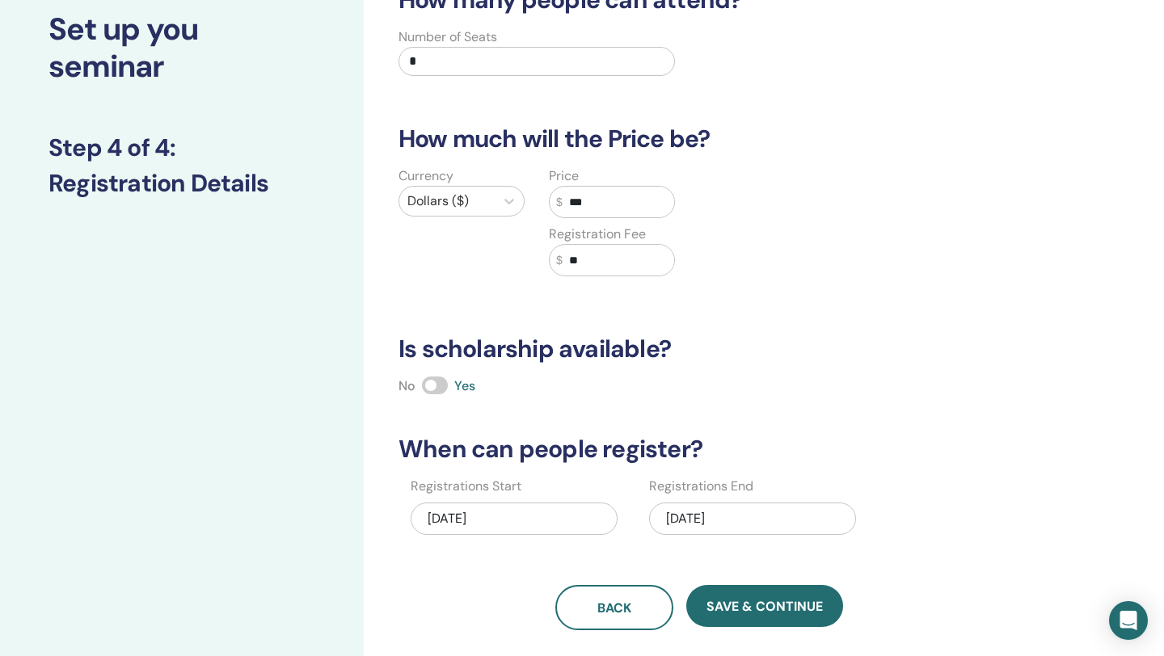
drag, startPoint x: 807, startPoint y: 586, endPoint x: 905, endPoint y: 533, distance: 111.4
click at [905, 533] on div "How many people can attend? Number of Seats * How much will the Price be? Curre…" at bounding box center [699, 307] width 621 height 645
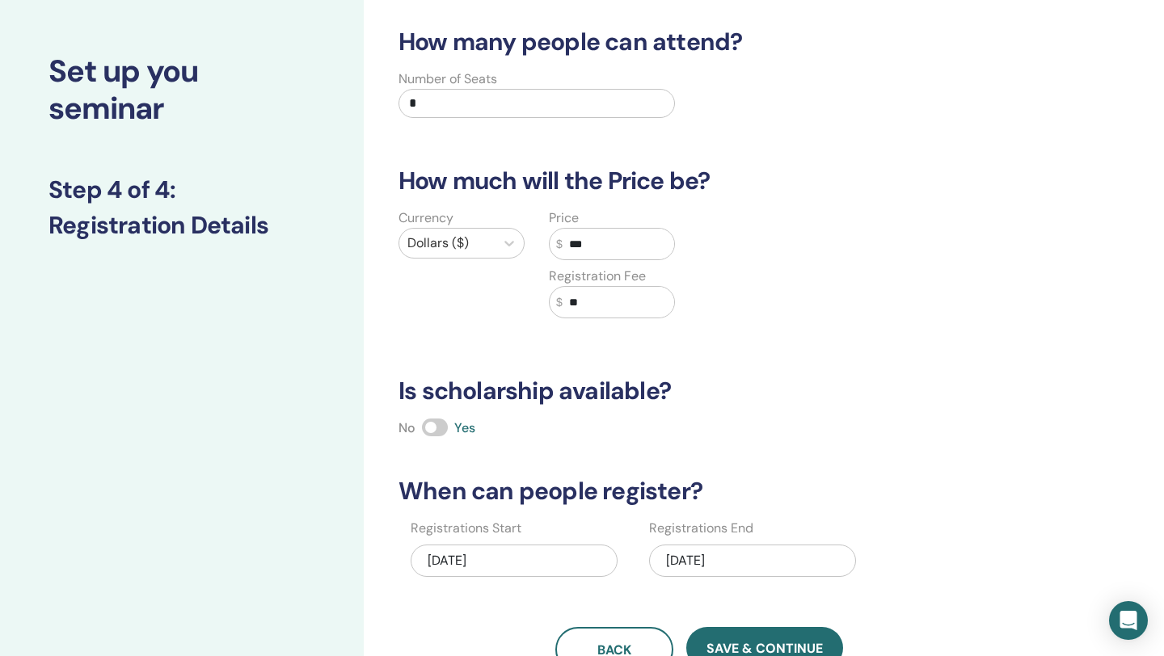
scroll to position [202, 0]
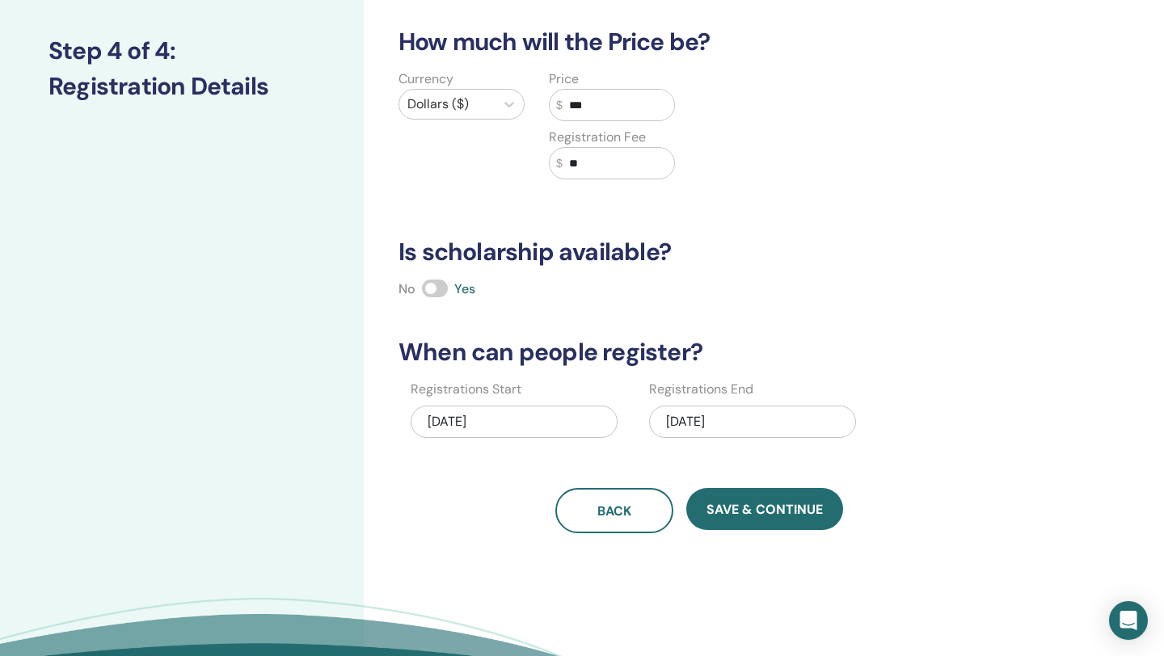
click at [753, 420] on div "08/28/2025" at bounding box center [752, 422] width 207 height 32
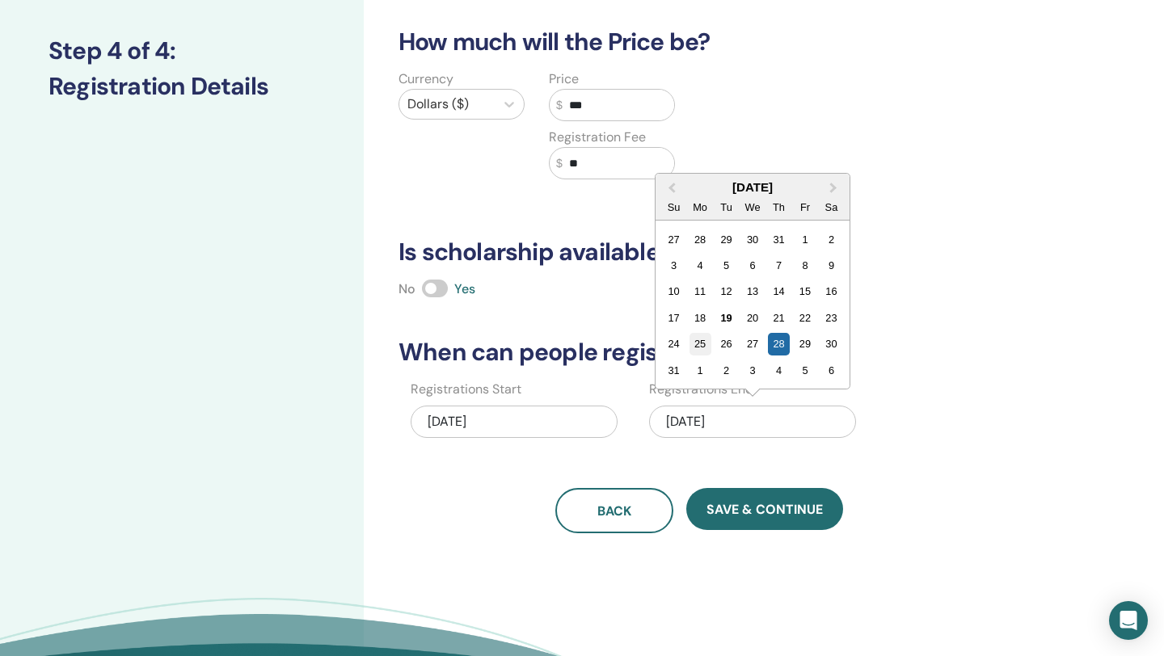
click at [702, 348] on div "25" at bounding box center [700, 344] width 22 height 22
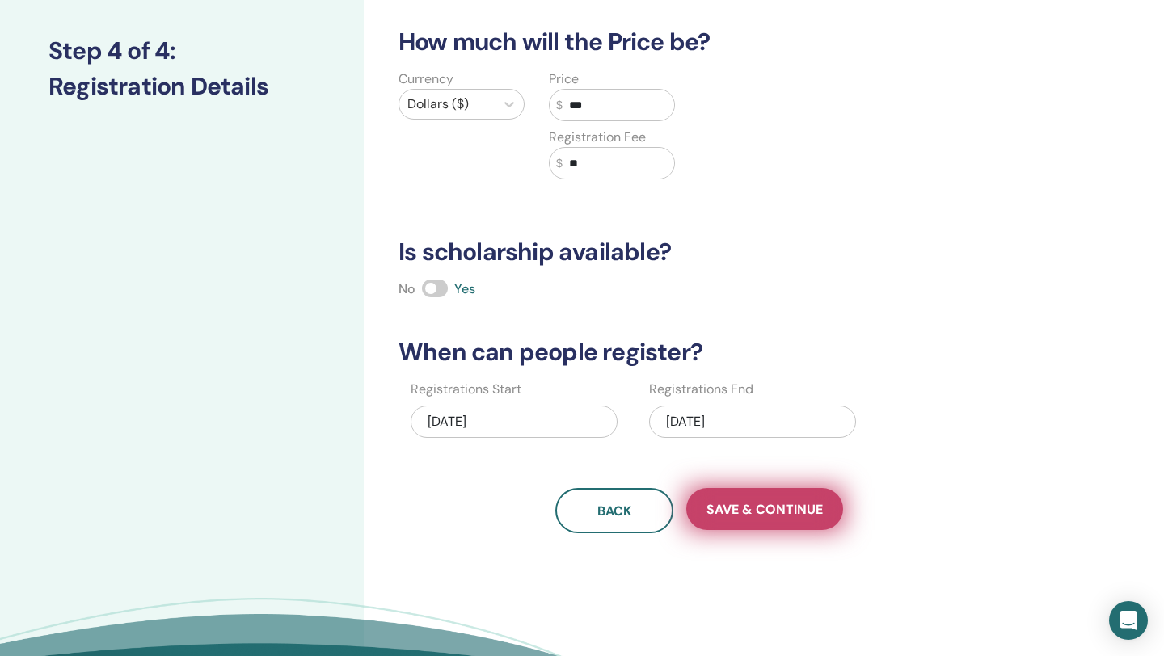
click at [745, 507] on span "Save & Continue" at bounding box center [764, 509] width 116 height 17
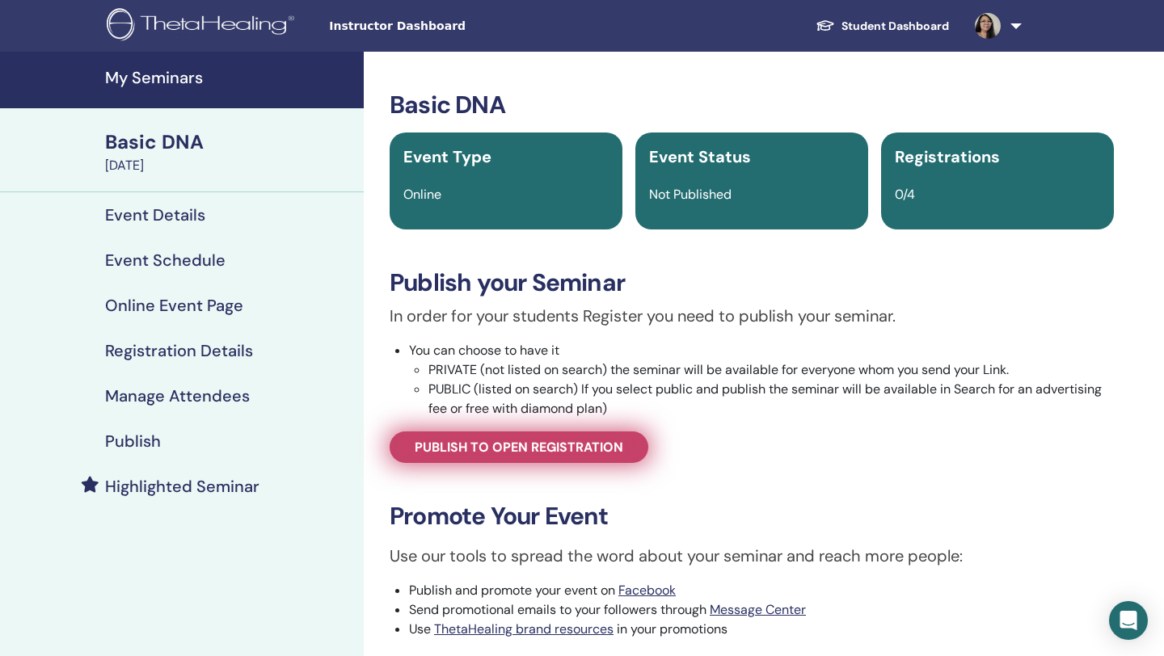
click at [491, 450] on span "Publish to open registration" at bounding box center [519, 447] width 209 height 17
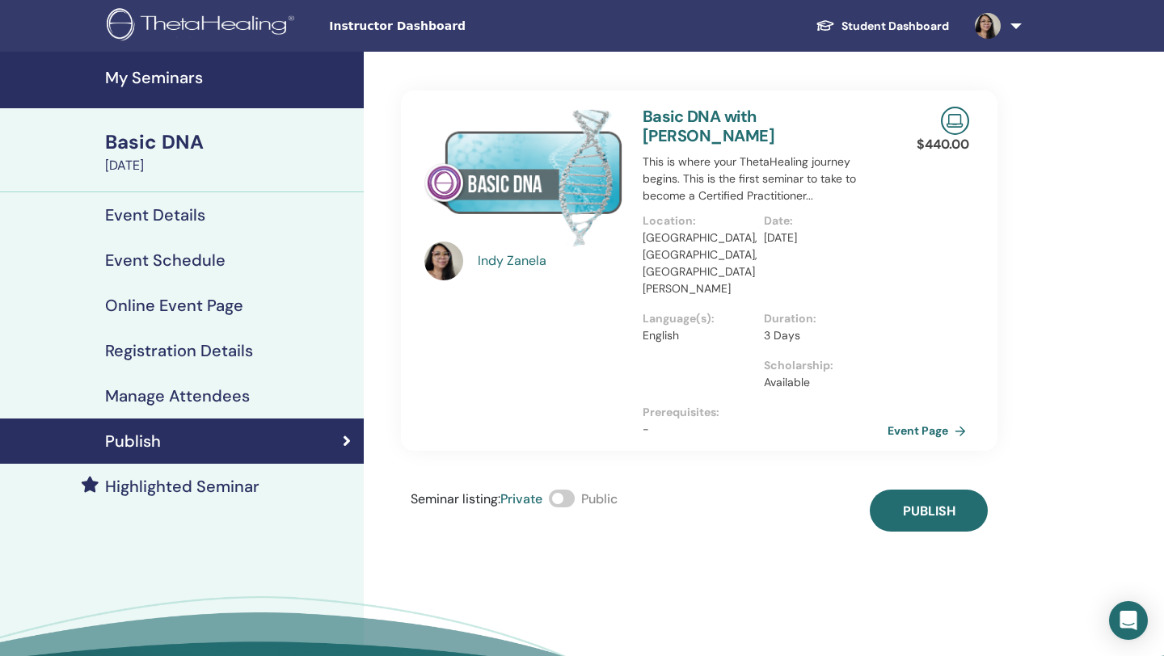
click at [934, 419] on link "Event Page" at bounding box center [929, 431] width 85 height 24
click at [933, 419] on link "Event Page" at bounding box center [929, 431] width 85 height 24
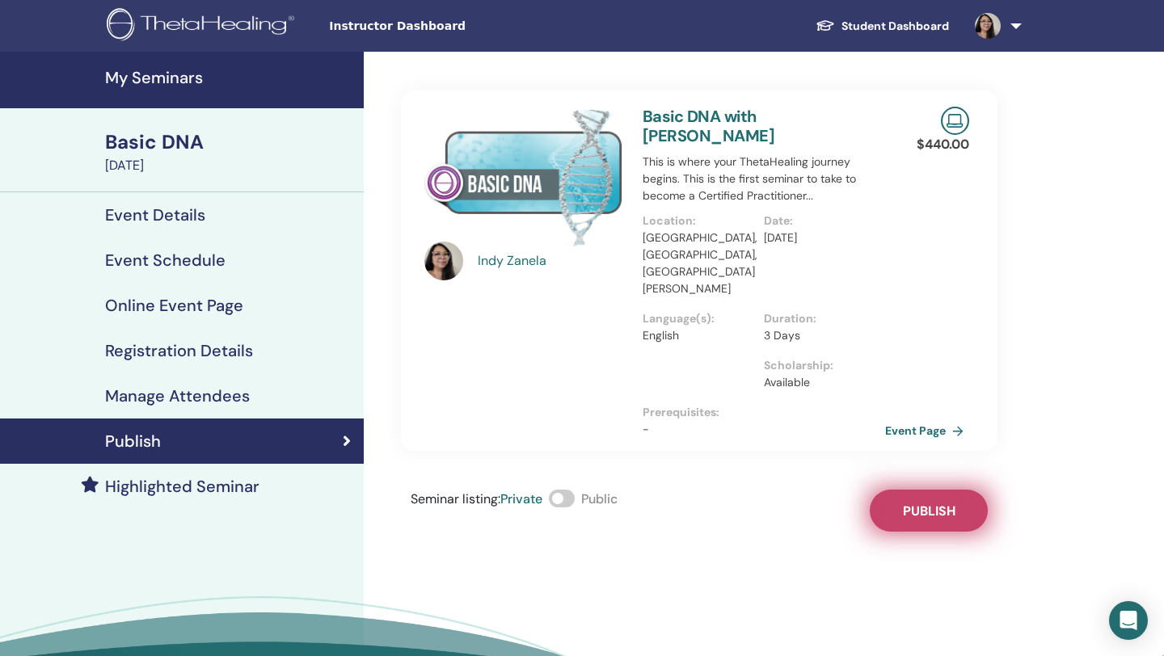
click at [938, 503] on span "Publish" at bounding box center [929, 511] width 53 height 17
click at [1007, 242] on div "Indy Zanela Basic DNA with Indy Zanela This is where your ThetaHealing journey …" at bounding box center [752, 405] width 776 height 706
click at [925, 419] on link "Event Page" at bounding box center [929, 431] width 85 height 24
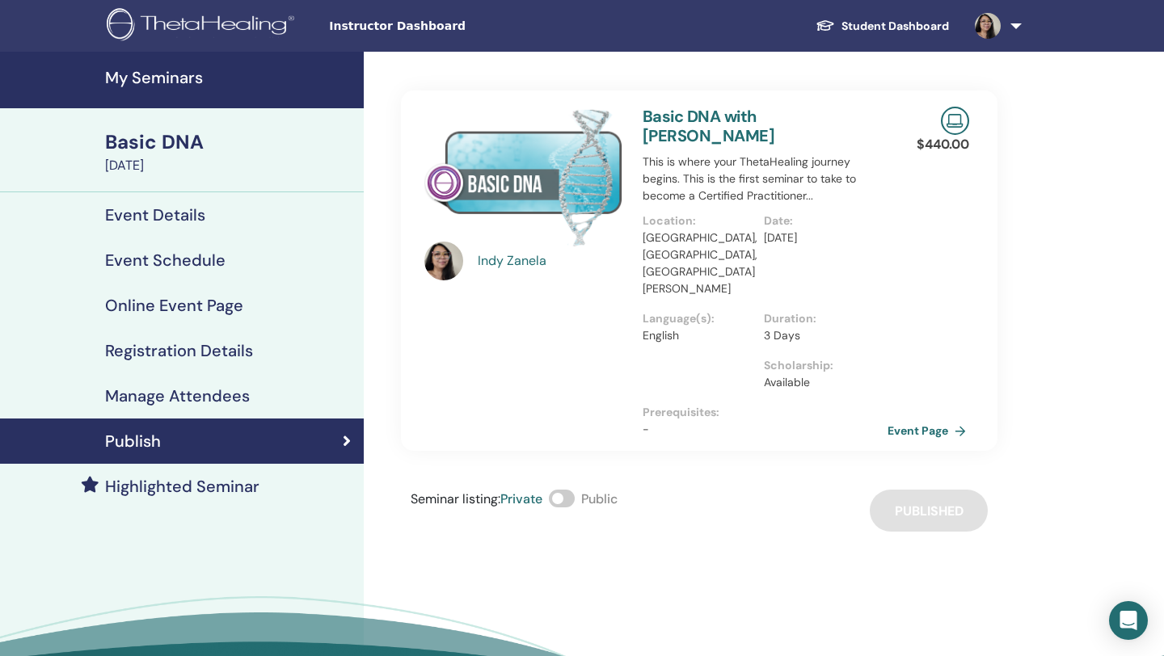
click at [904, 419] on link "Event Page" at bounding box center [929, 431] width 85 height 24
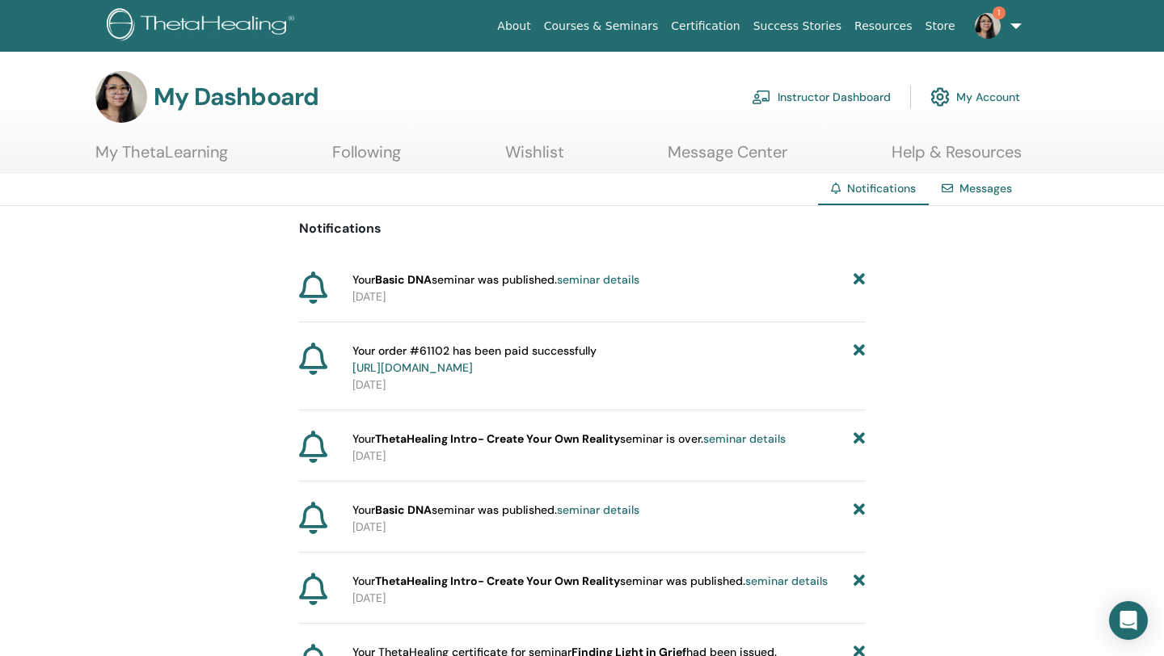
click at [806, 100] on link "Instructor Dashboard" at bounding box center [821, 97] width 139 height 36
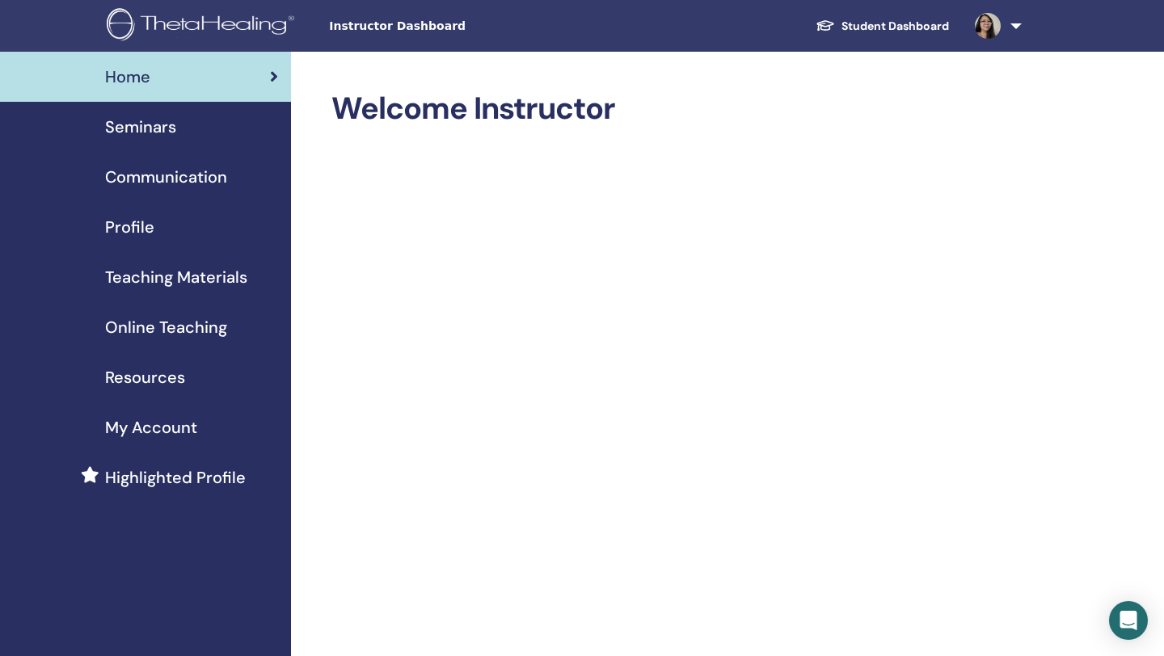
click at [154, 136] on span "Seminars" at bounding box center [140, 127] width 71 height 24
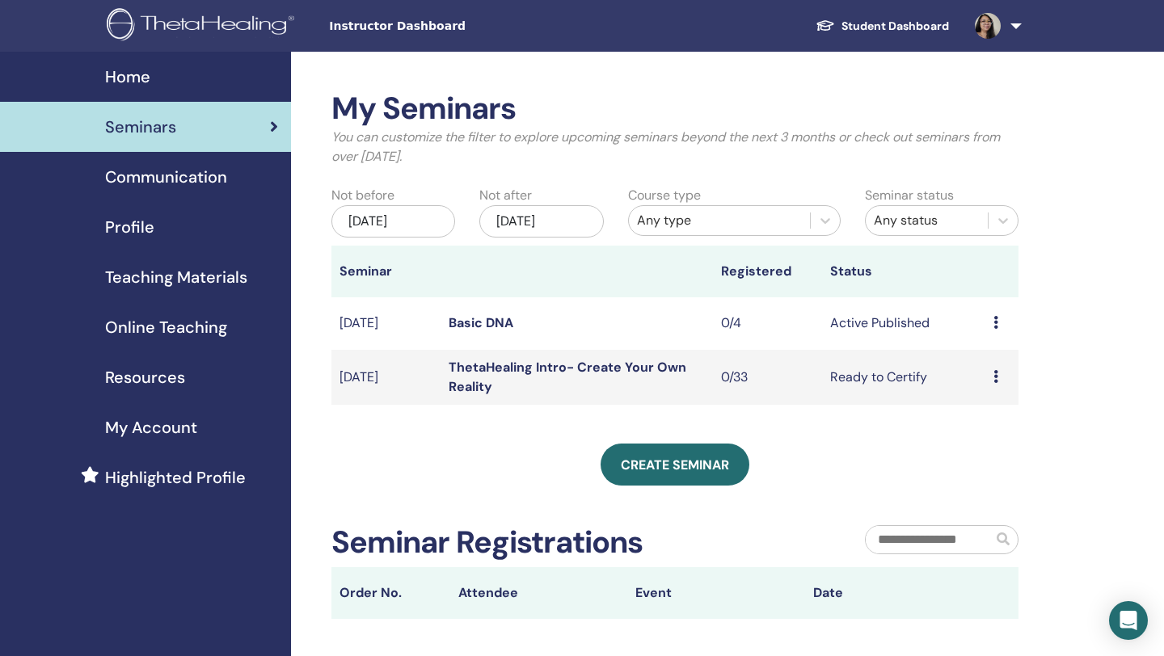
click at [994, 319] on icon at bounding box center [995, 322] width 5 height 13
click at [990, 358] on li "Edit" at bounding box center [987, 356] width 87 height 24
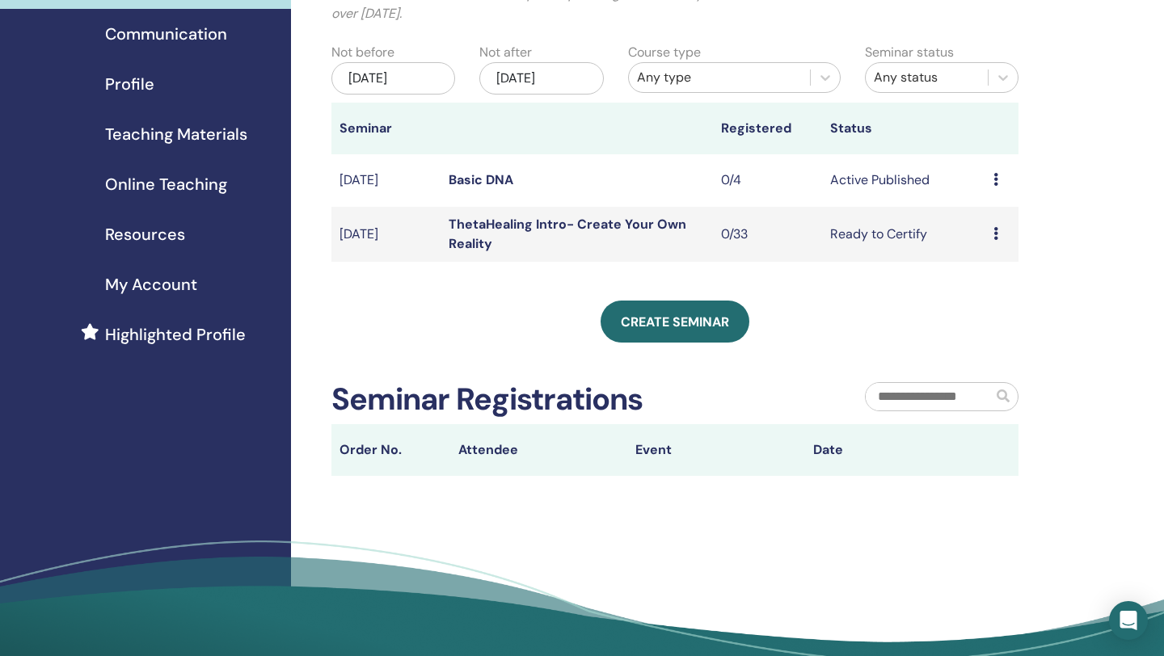
scroll to position [56, 0]
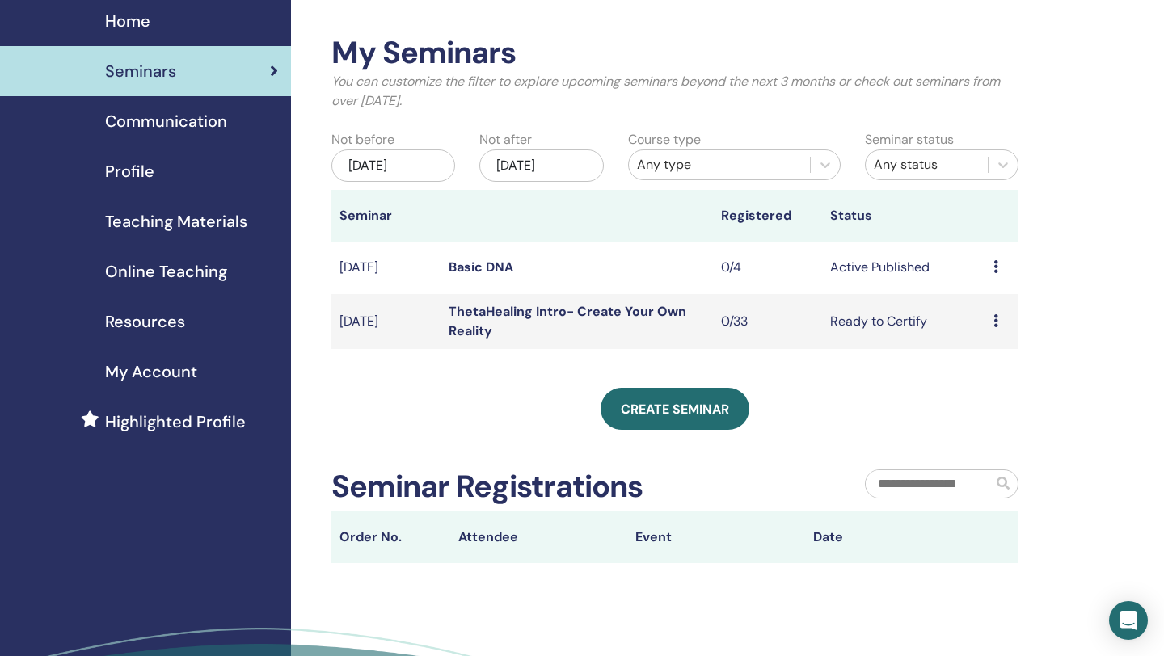
click at [993, 267] on icon at bounding box center [995, 266] width 5 height 13
click at [968, 304] on link "Edit" at bounding box center [967, 304] width 23 height 17
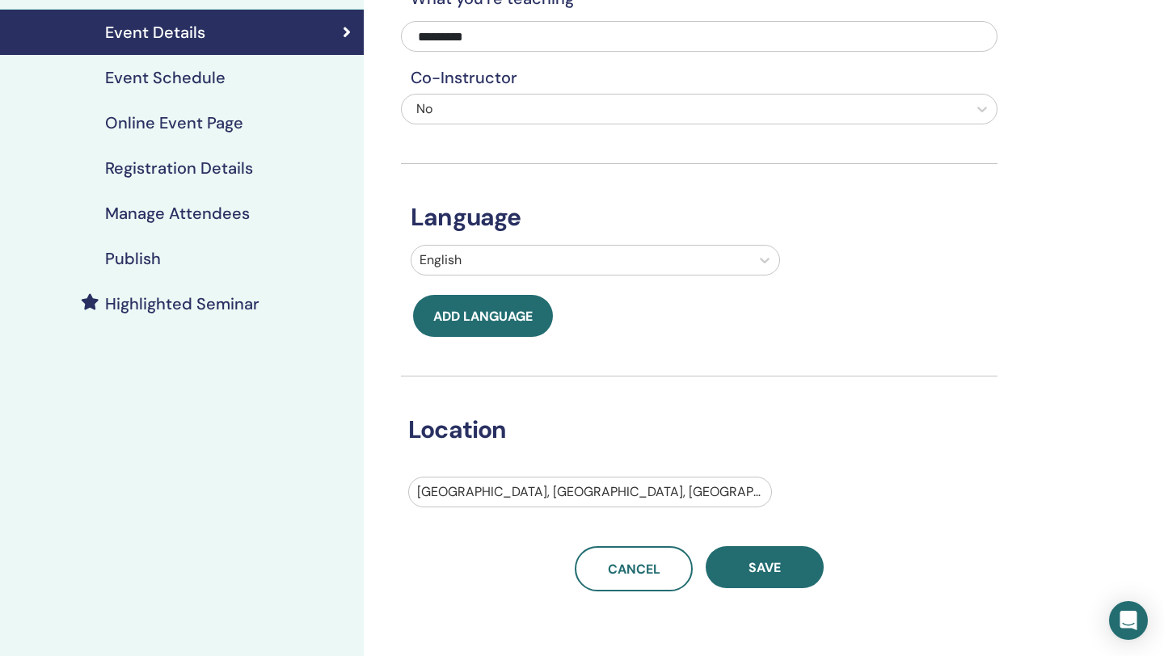
scroll to position [200, 0]
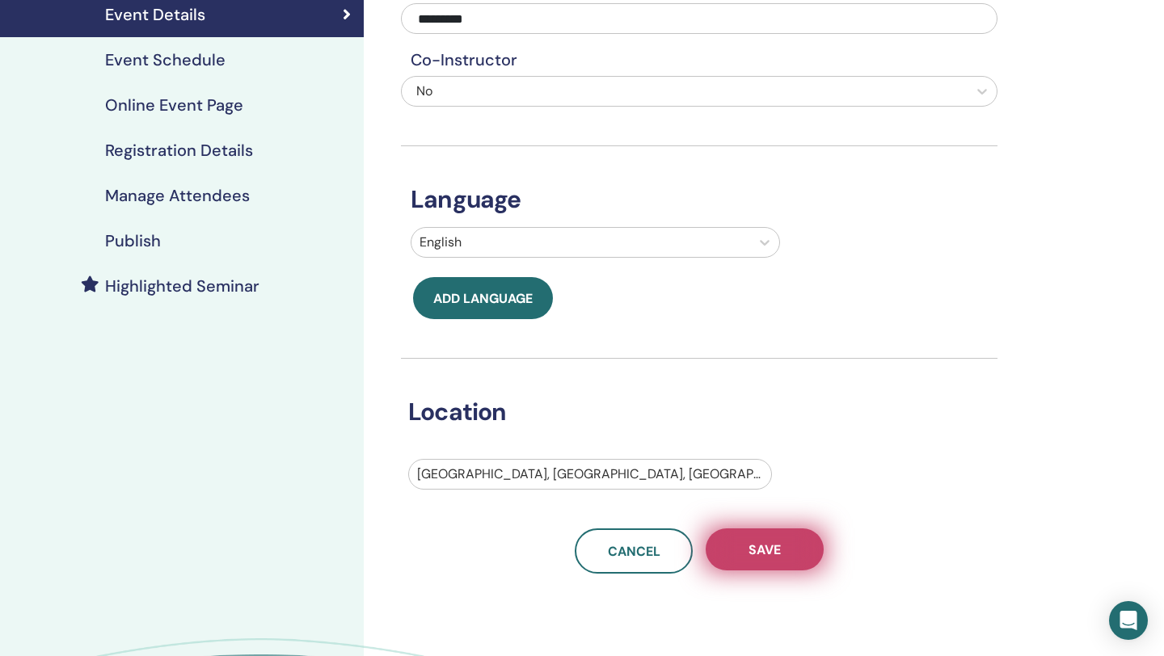
click at [750, 553] on span "Save" at bounding box center [764, 549] width 32 height 17
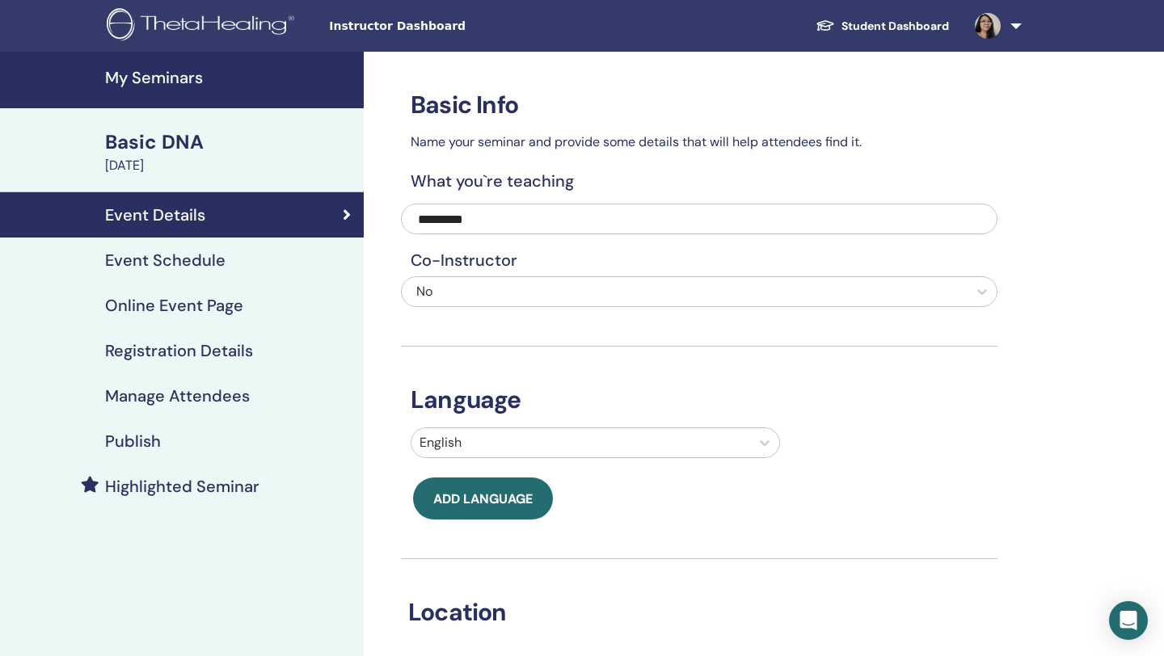
click at [179, 252] on h4 "Event Schedule" at bounding box center [165, 260] width 120 height 19
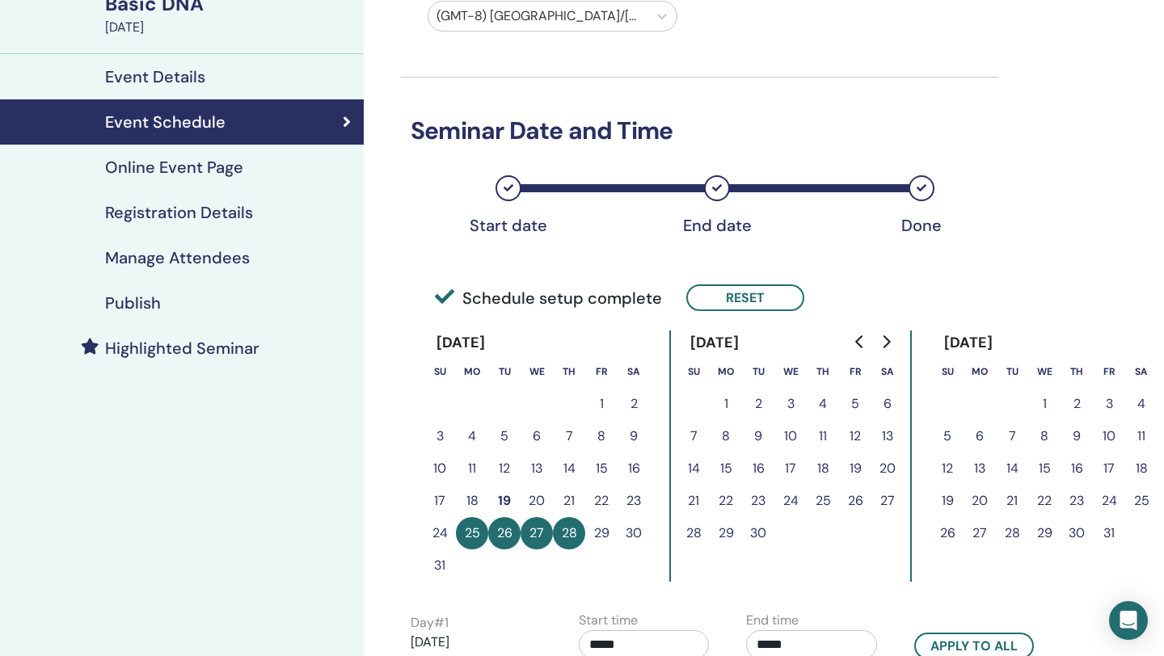
scroll to position [358, 0]
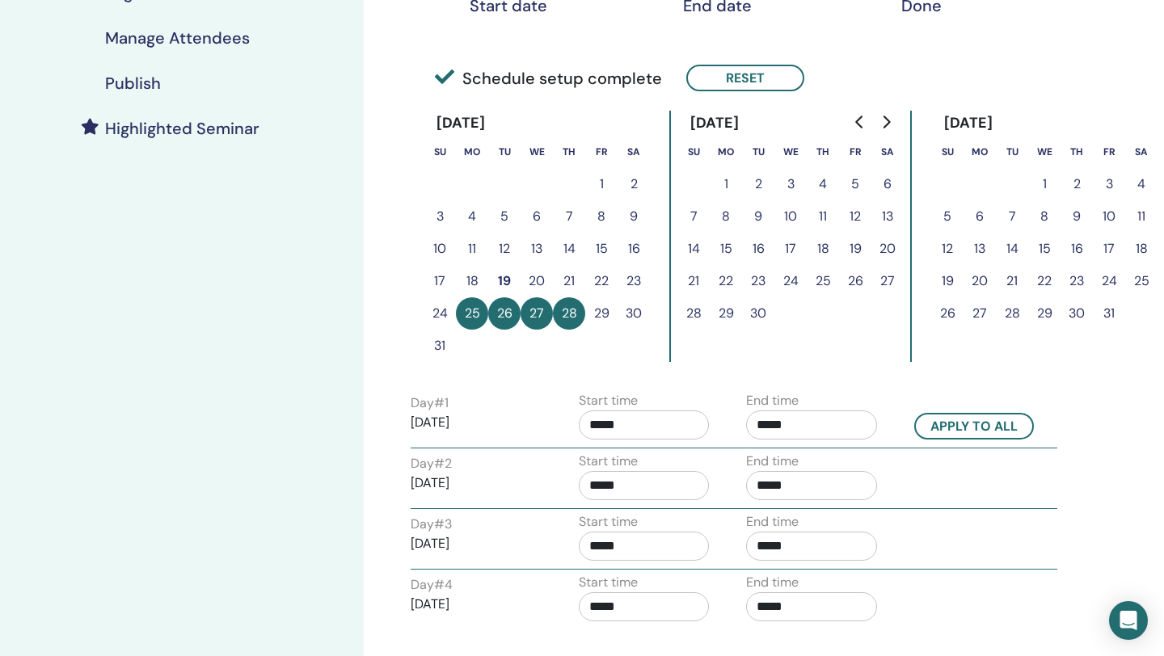
click at [729, 183] on button "1" at bounding box center [726, 184] width 32 height 32
click at [467, 326] on button "25" at bounding box center [472, 313] width 32 height 32
click at [753, 83] on button "Reset" at bounding box center [745, 78] width 118 height 27
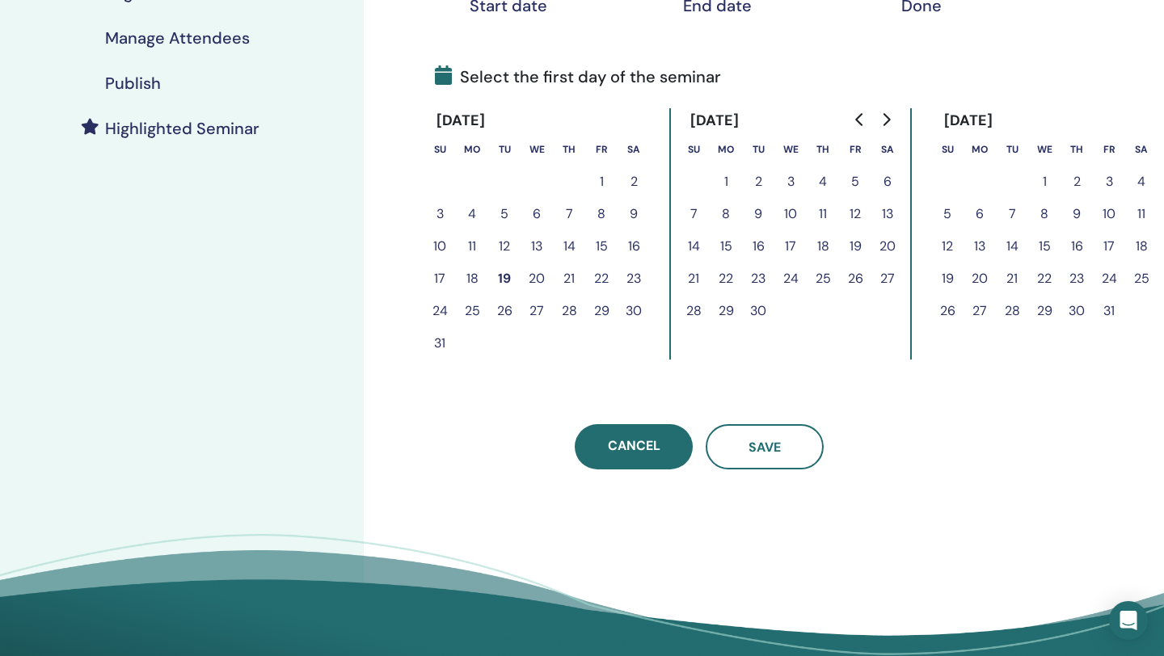
click at [721, 178] on button "1" at bounding box center [726, 182] width 32 height 32
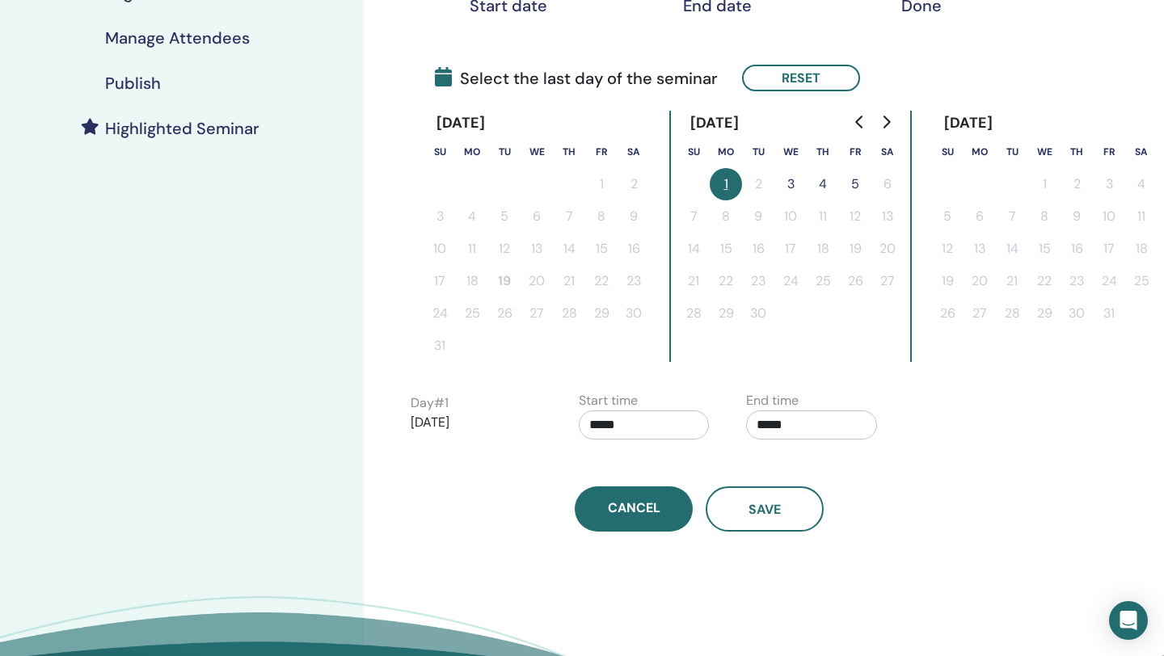
click at [826, 186] on button "4" at bounding box center [823, 184] width 32 height 32
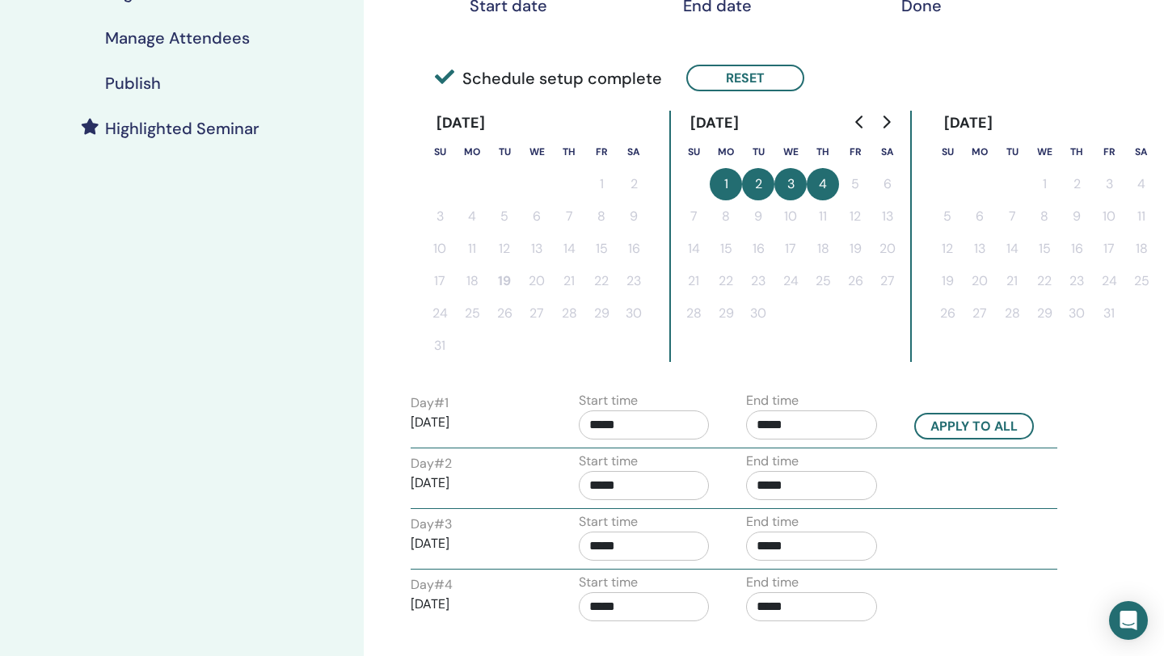
click at [589, 431] on input "*****" at bounding box center [644, 425] width 131 height 29
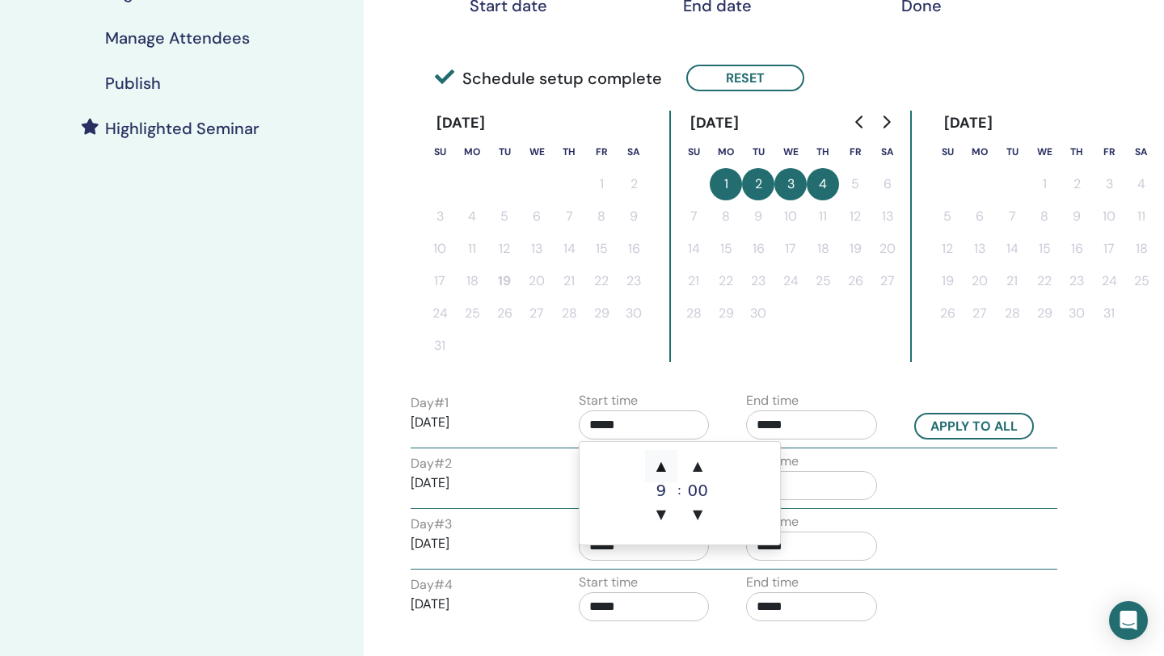
click at [657, 472] on span "▲" at bounding box center [661, 466] width 32 height 32
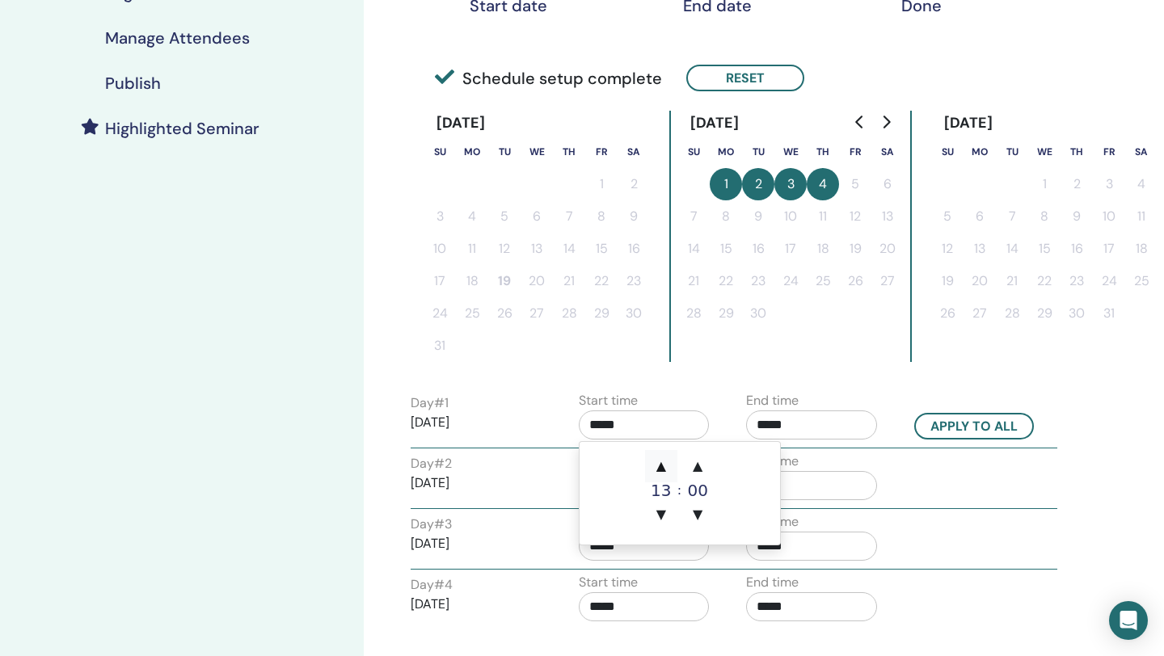
type input "*****"
click at [657, 472] on span "▲" at bounding box center [661, 466] width 32 height 32
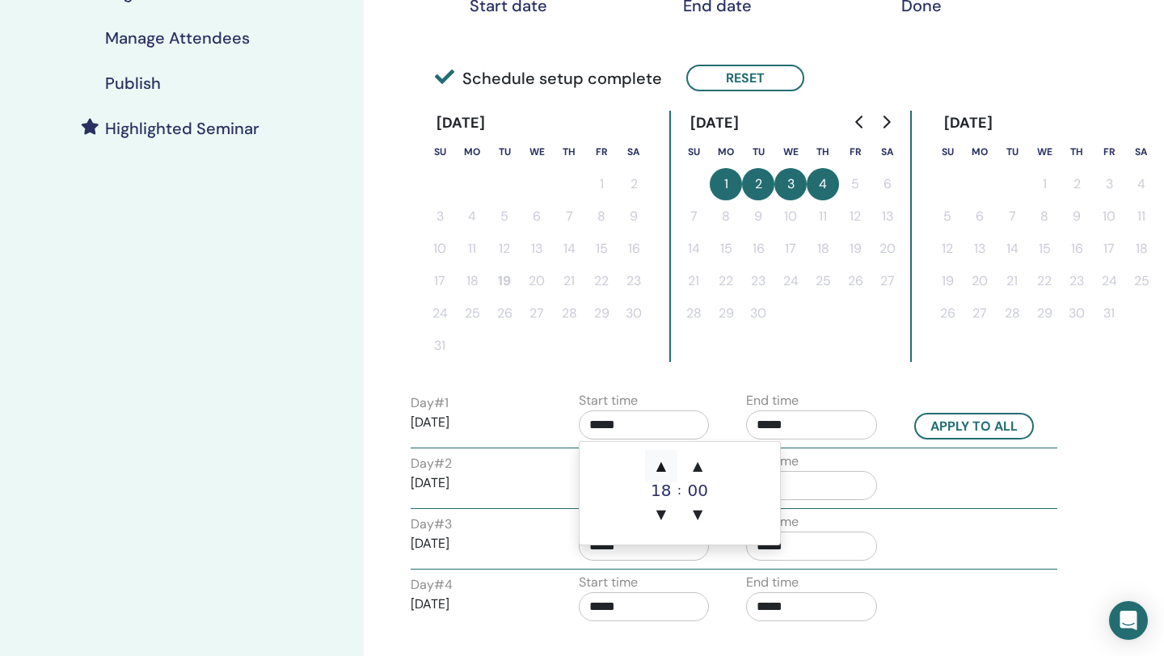
click at [657, 472] on span "▲" at bounding box center [661, 466] width 32 height 32
click at [767, 422] on input "*****" at bounding box center [811, 425] width 131 height 29
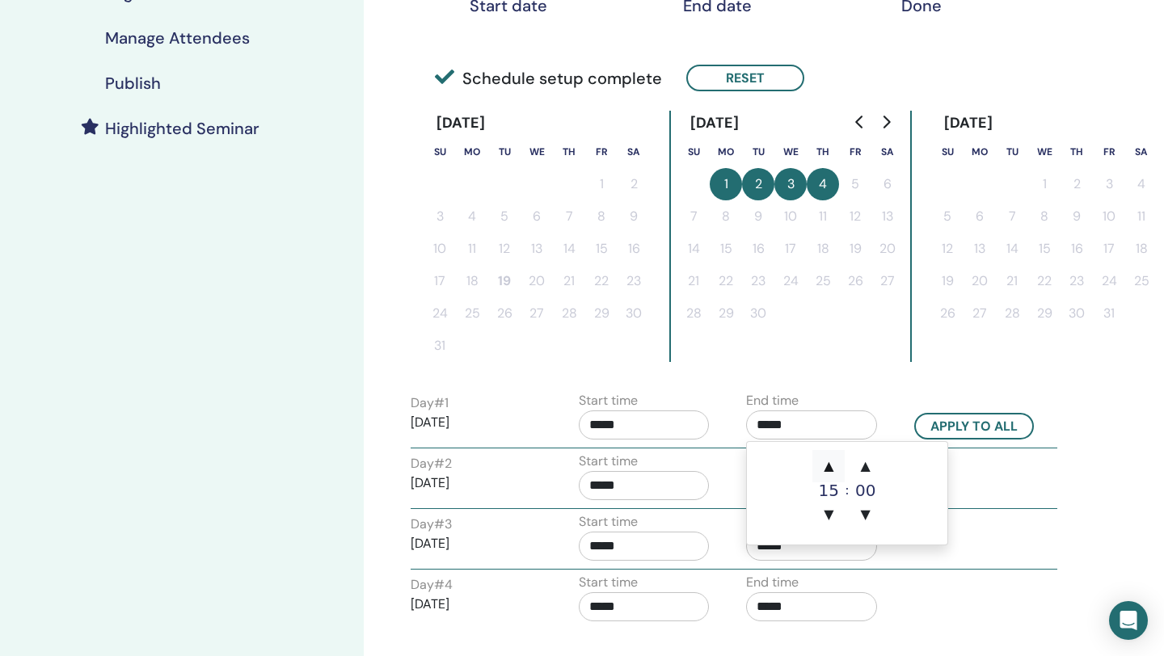
click at [832, 463] on span "▲" at bounding box center [828, 466] width 32 height 32
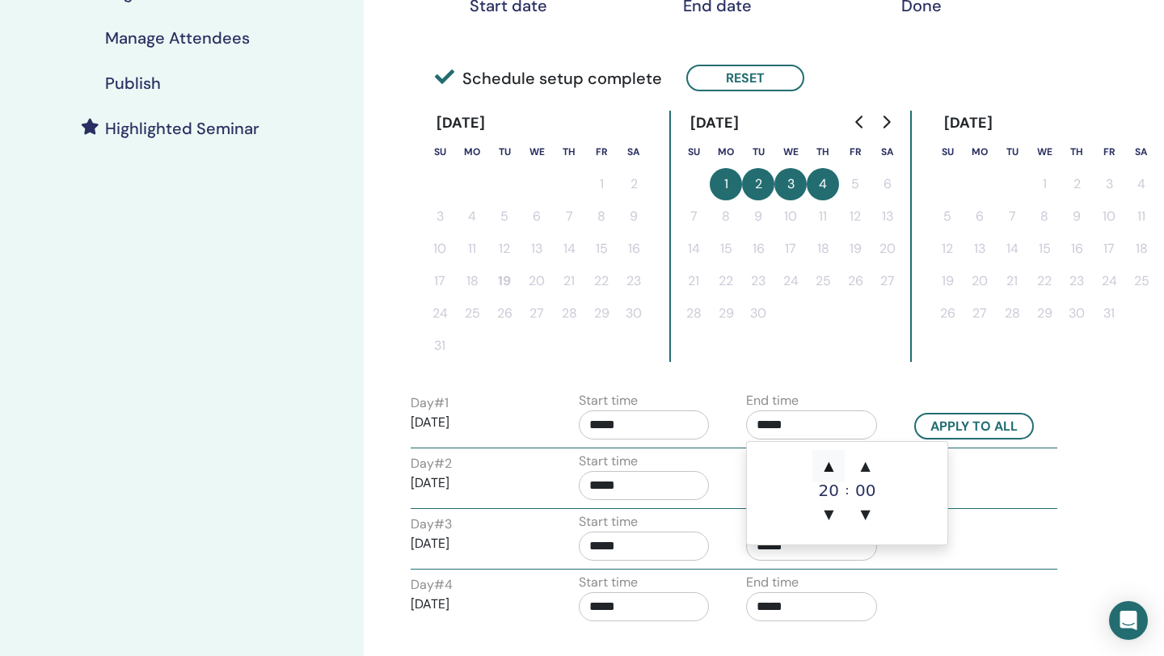
click at [832, 463] on span "▲" at bounding box center [828, 466] width 32 height 32
click at [784, 424] on input "*****" at bounding box center [811, 425] width 131 height 29
drag, startPoint x: 777, startPoint y: 424, endPoint x: 802, endPoint y: 423, distance: 25.1
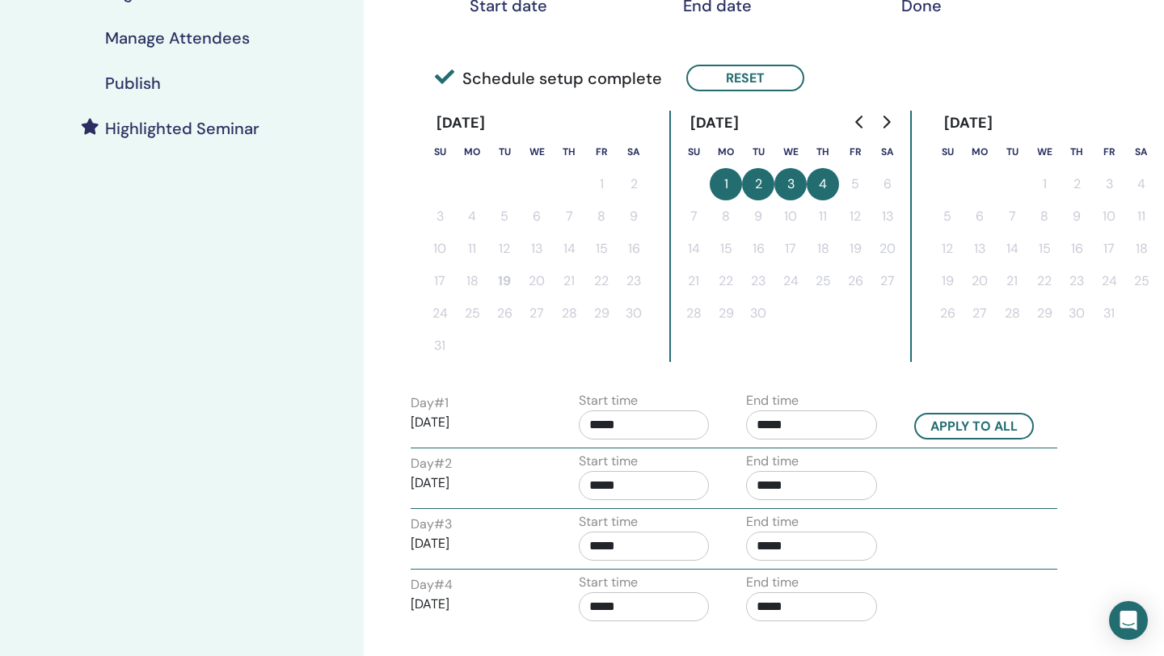
click at [802, 423] on input "*****" at bounding box center [811, 425] width 131 height 29
click at [861, 516] on span "▼" at bounding box center [865, 515] width 32 height 32
click at [832, 464] on span "▲" at bounding box center [828, 466] width 32 height 32
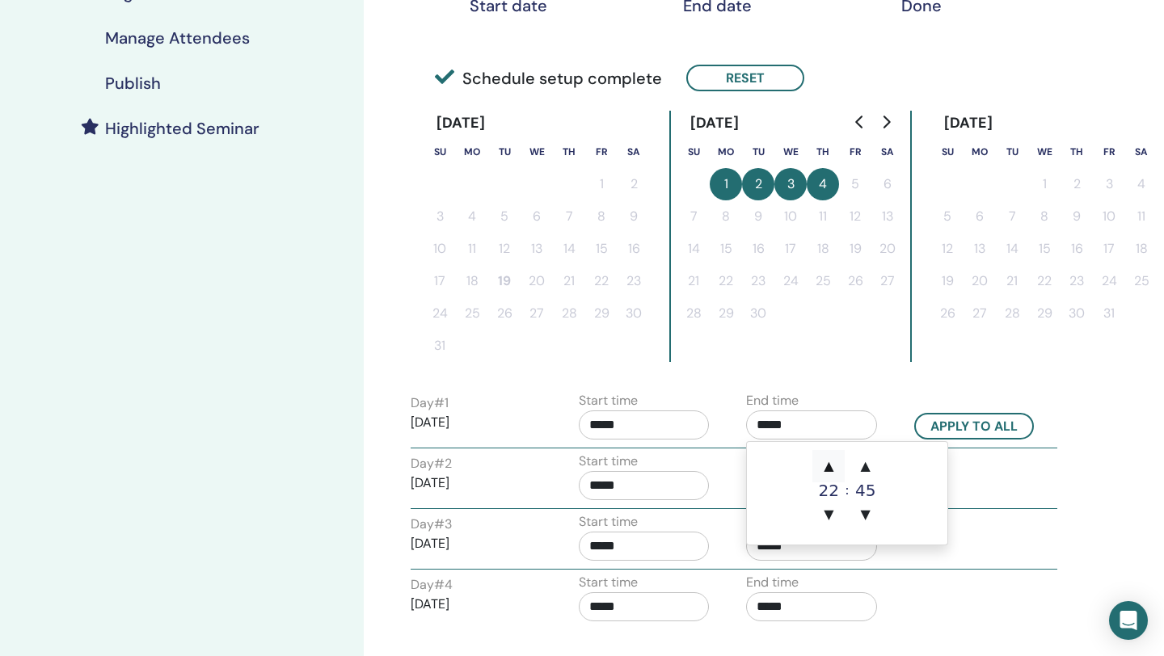
type input "*****"
drag, startPoint x: 973, startPoint y: 418, endPoint x: 1000, endPoint y: 487, distance: 74.7
click at [997, 487] on div "Day # 1 2025/09/01 Start time ***** End time ***** Apply to all Day # 2 2025/09…" at bounding box center [699, 509] width 596 height 242
click at [595, 426] on input "*****" at bounding box center [644, 425] width 131 height 29
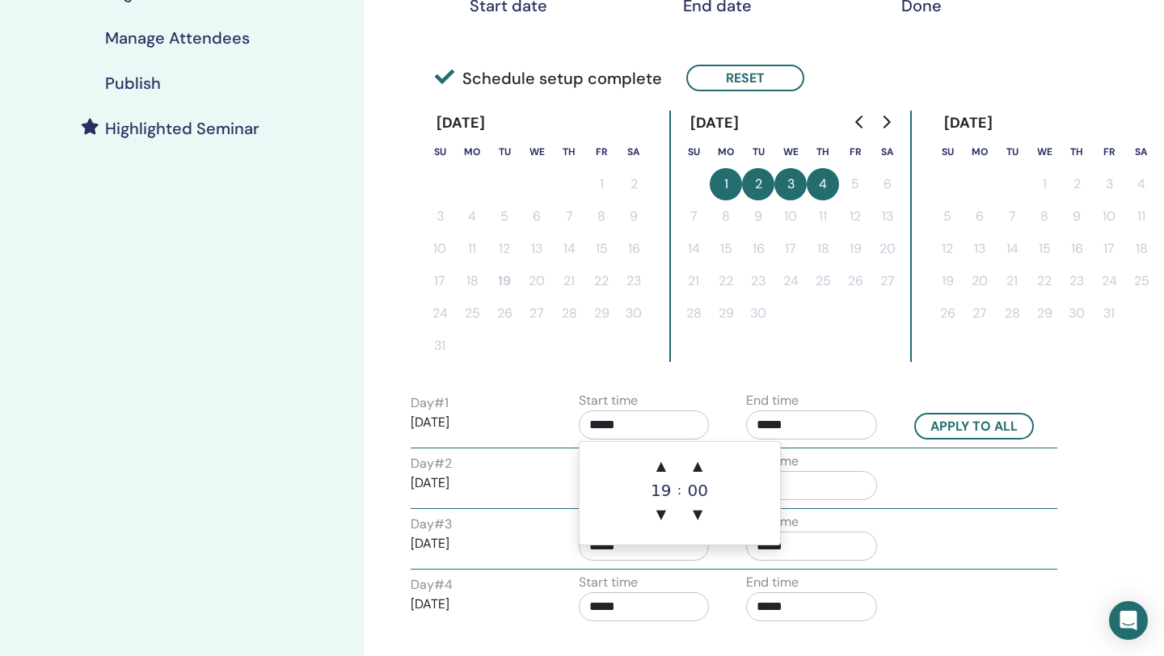
click at [663, 489] on div "19" at bounding box center [661, 490] width 32 height 16
click at [662, 468] on span "▲" at bounding box center [661, 466] width 32 height 32
click at [659, 513] on span "▼" at bounding box center [661, 515] width 32 height 32
type input "*****"
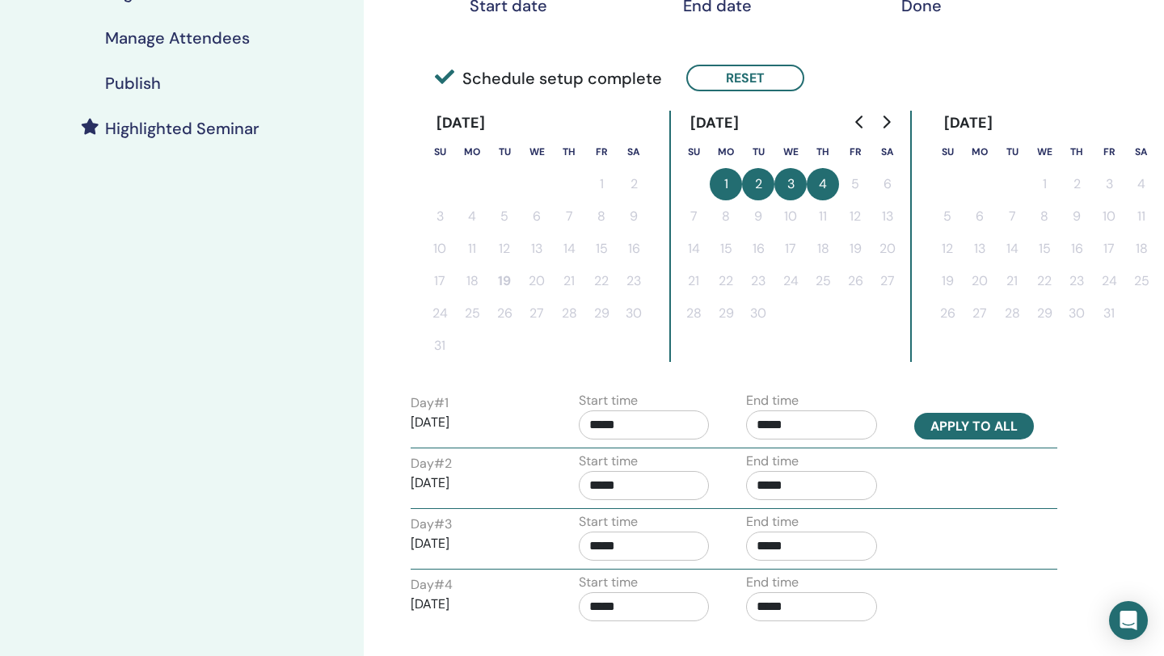
click at [1000, 419] on button "Apply to all" at bounding box center [974, 426] width 120 height 27
type input "*****"
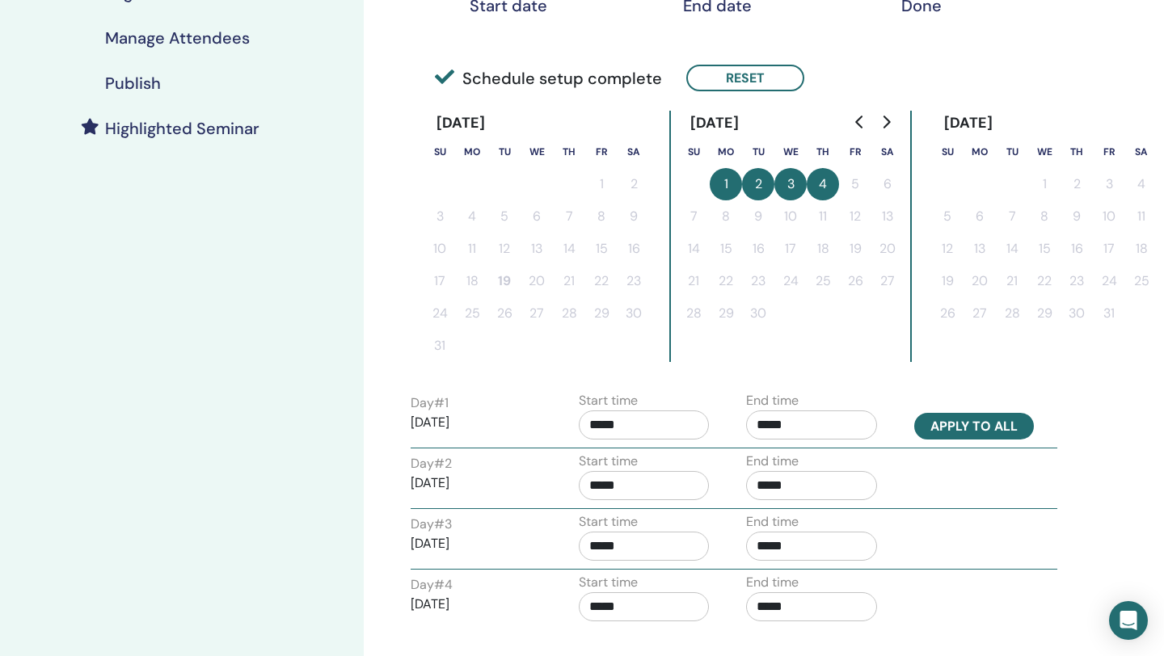
type input "*****"
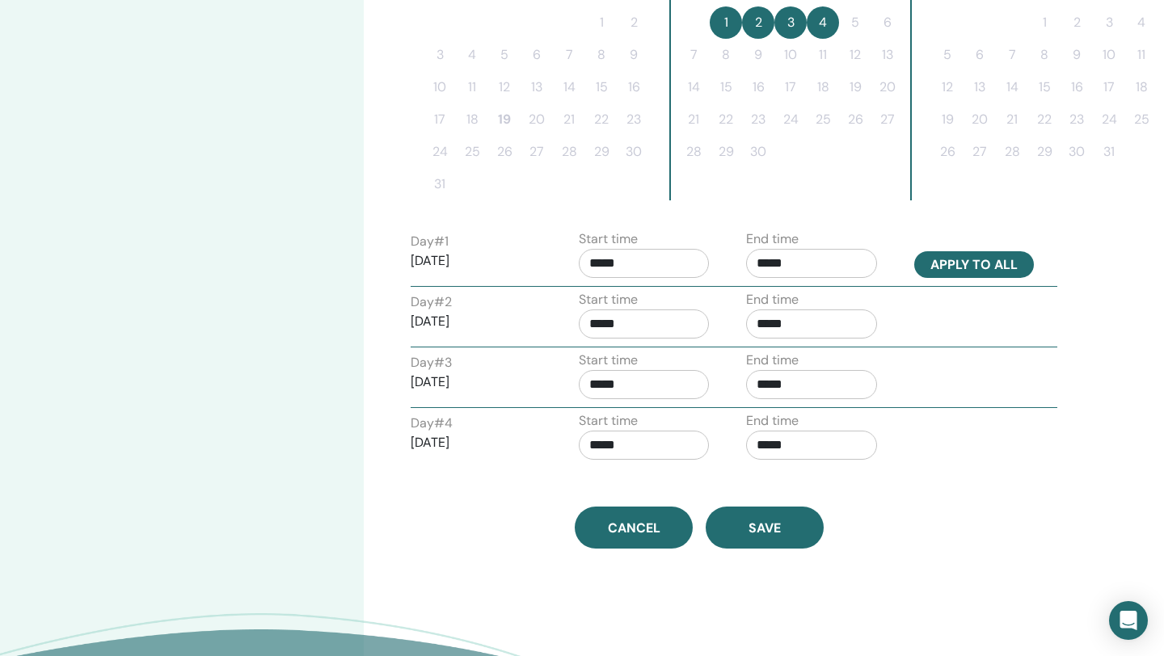
scroll to position [646, 0]
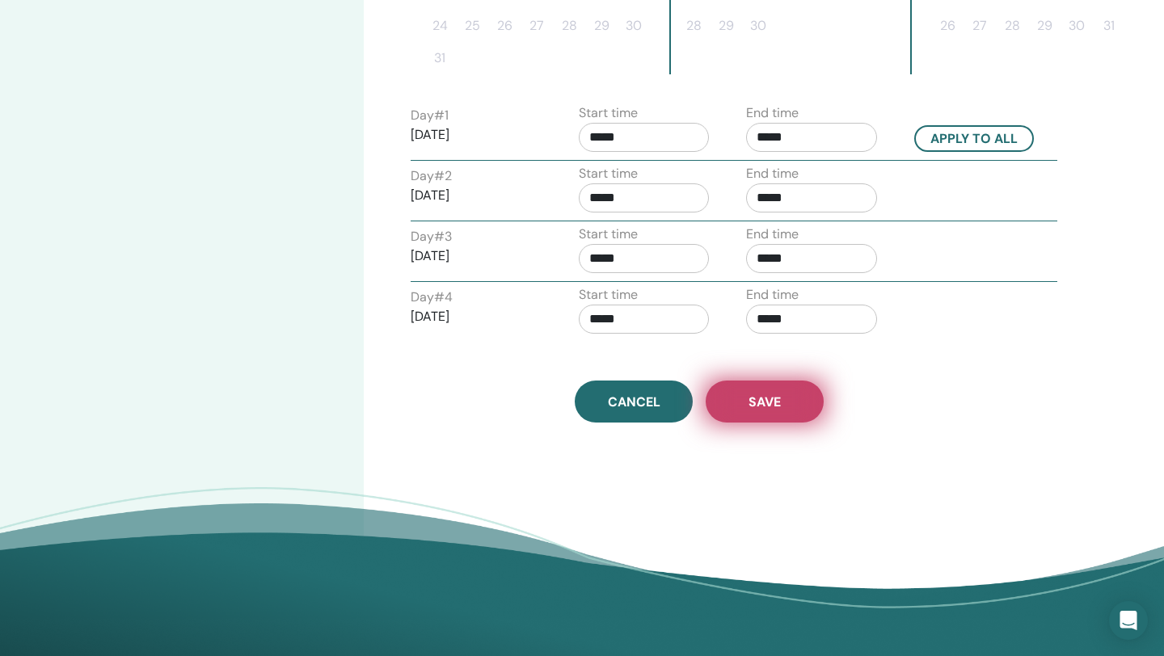
click at [774, 406] on span "Save" at bounding box center [764, 402] width 32 height 17
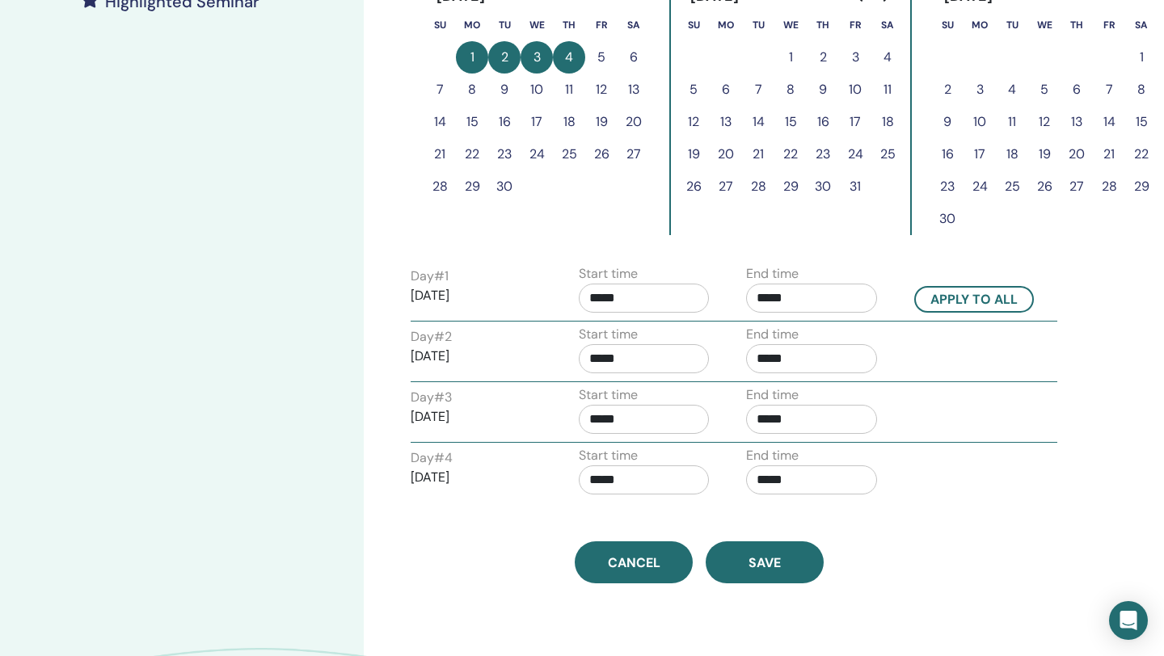
scroll to position [613, 0]
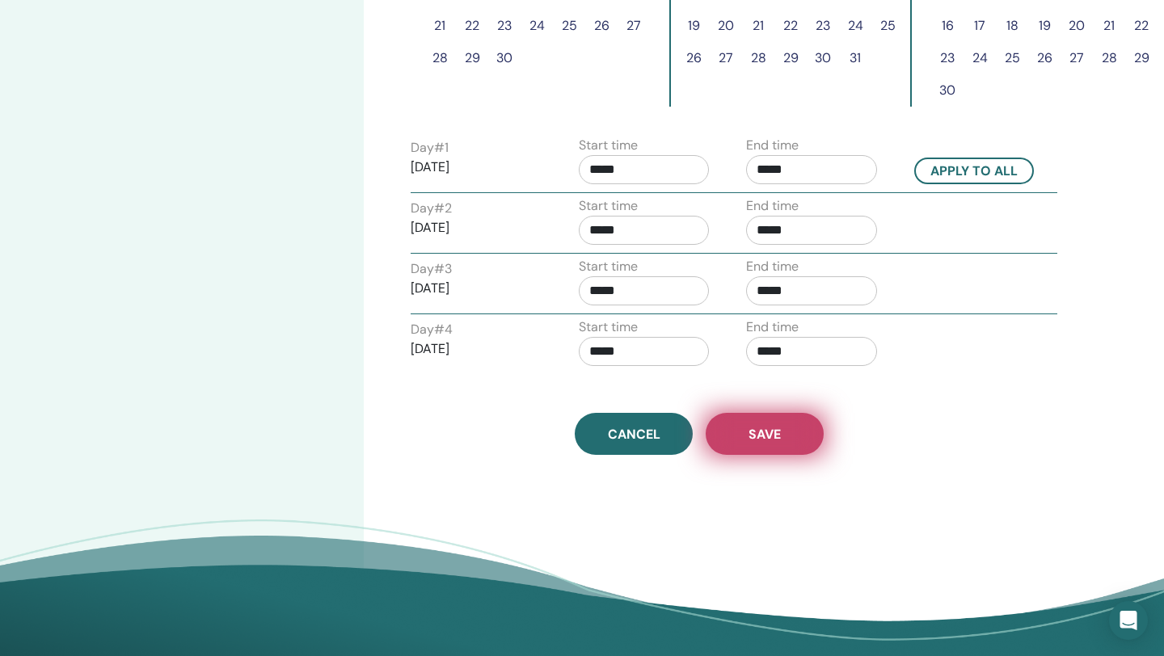
click at [774, 431] on span "Save" at bounding box center [764, 434] width 32 height 17
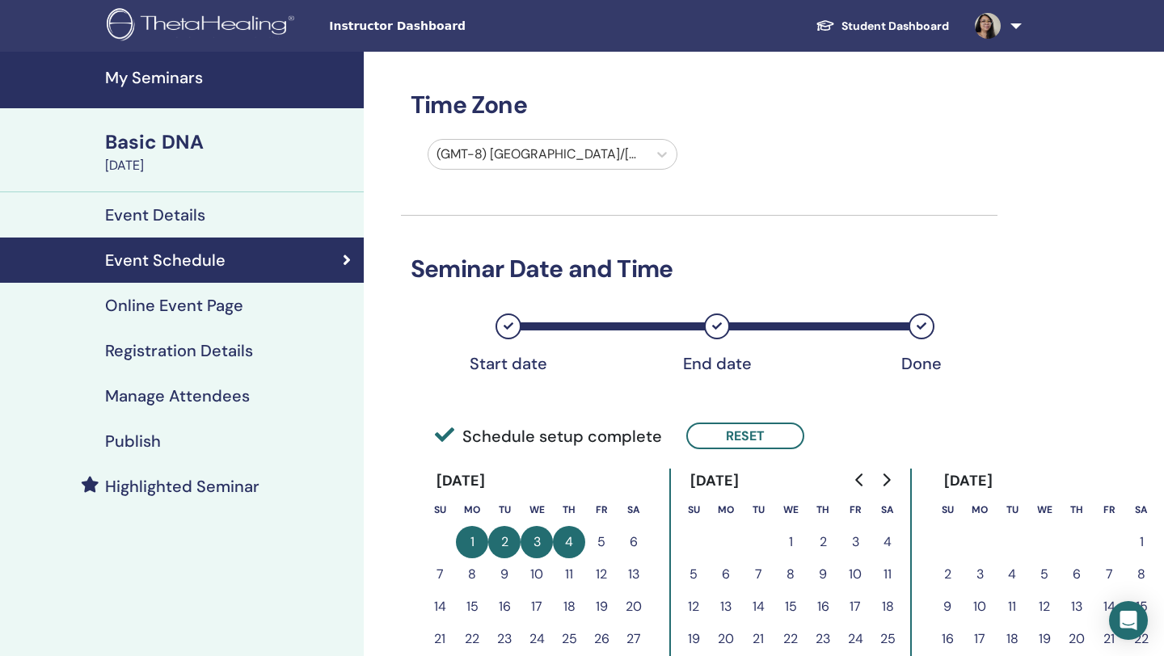
click at [213, 301] on h4 "Online Event Page" at bounding box center [174, 305] width 138 height 19
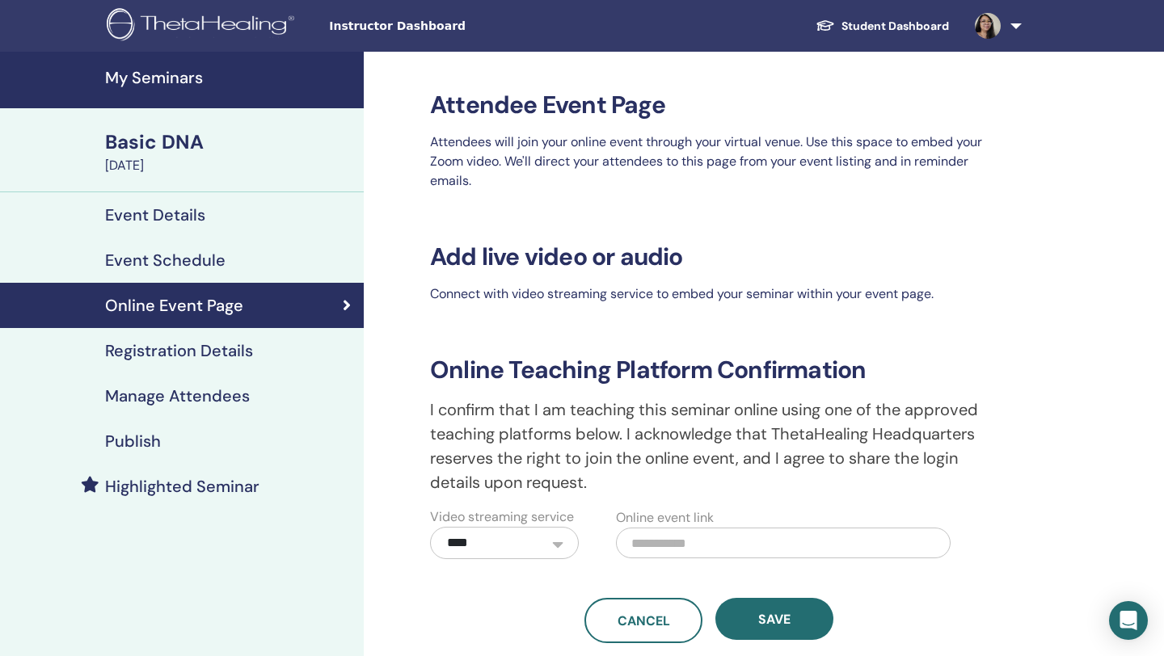
click at [148, 345] on h4 "Registration Details" at bounding box center [179, 350] width 148 height 19
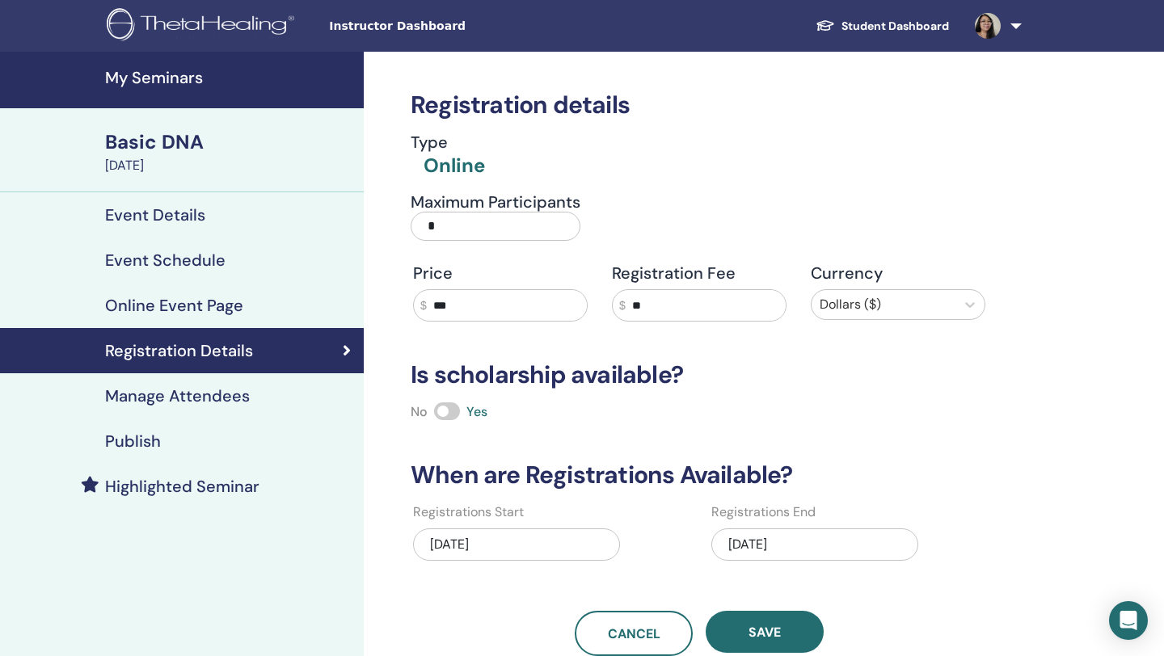
click at [772, 549] on div "[DATE]" at bounding box center [814, 545] width 207 height 32
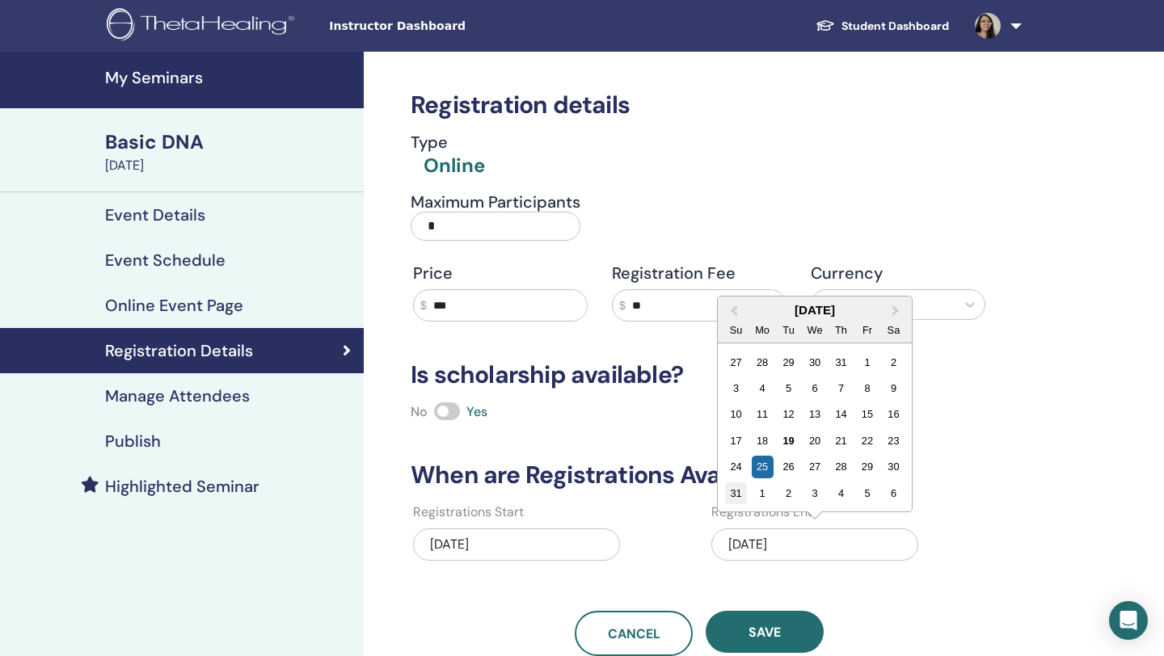
click at [735, 491] on div "31" at bounding box center [736, 493] width 22 height 22
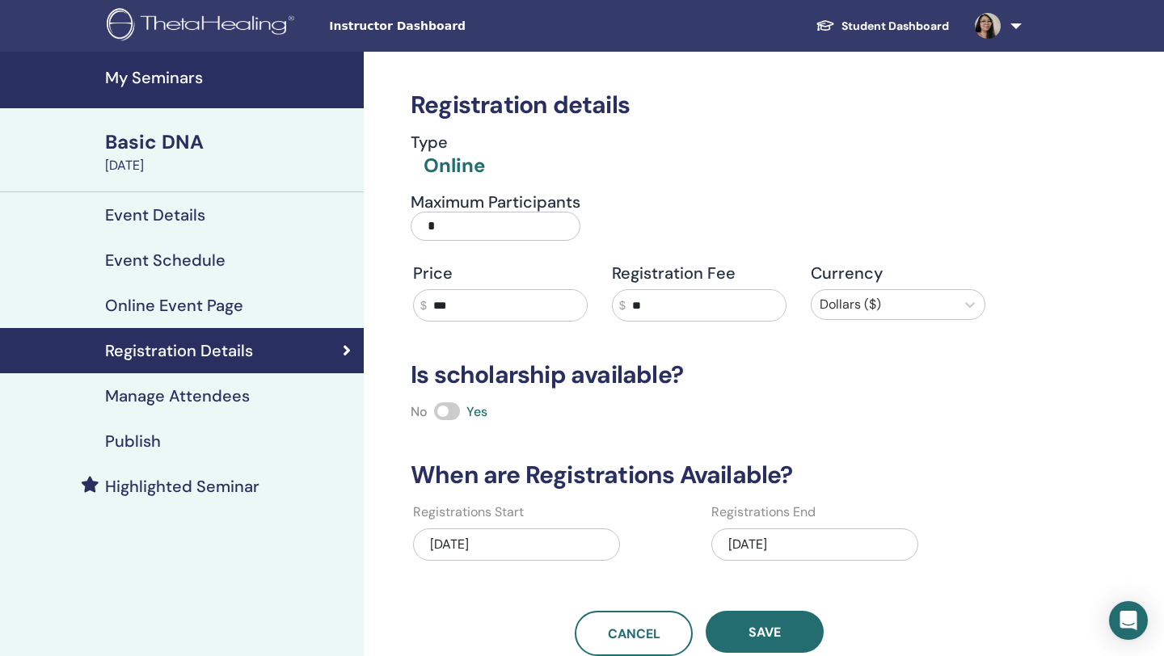
click at [790, 546] on div "[DATE]" at bounding box center [814, 545] width 207 height 32
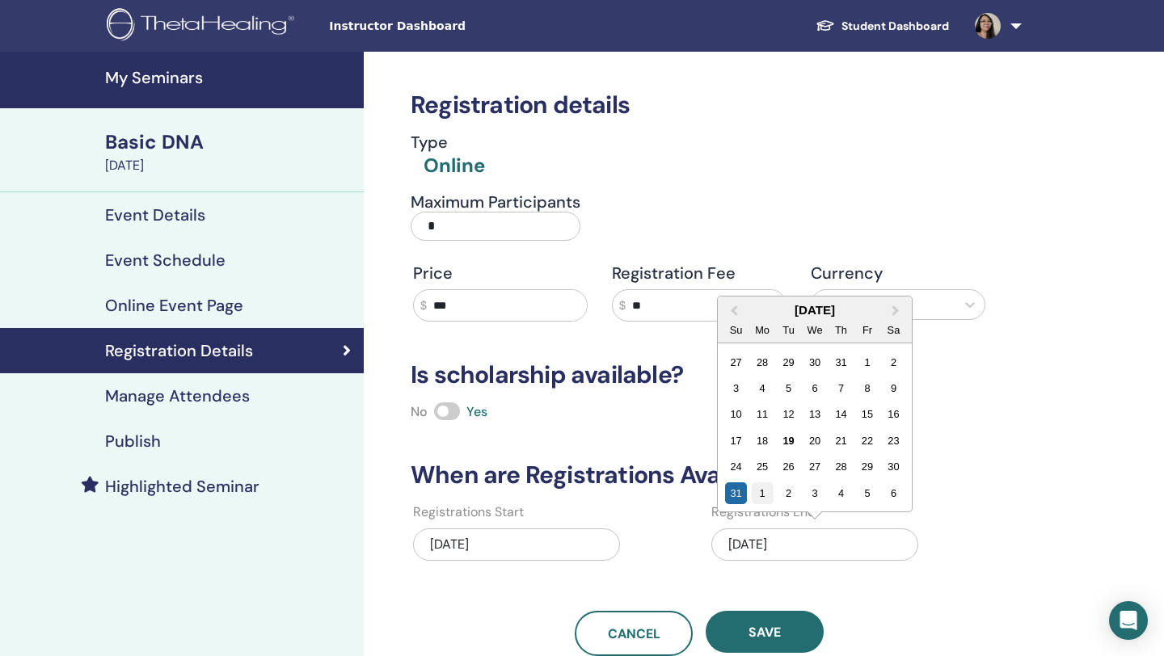
click at [762, 491] on div "1" at bounding box center [763, 493] width 22 height 22
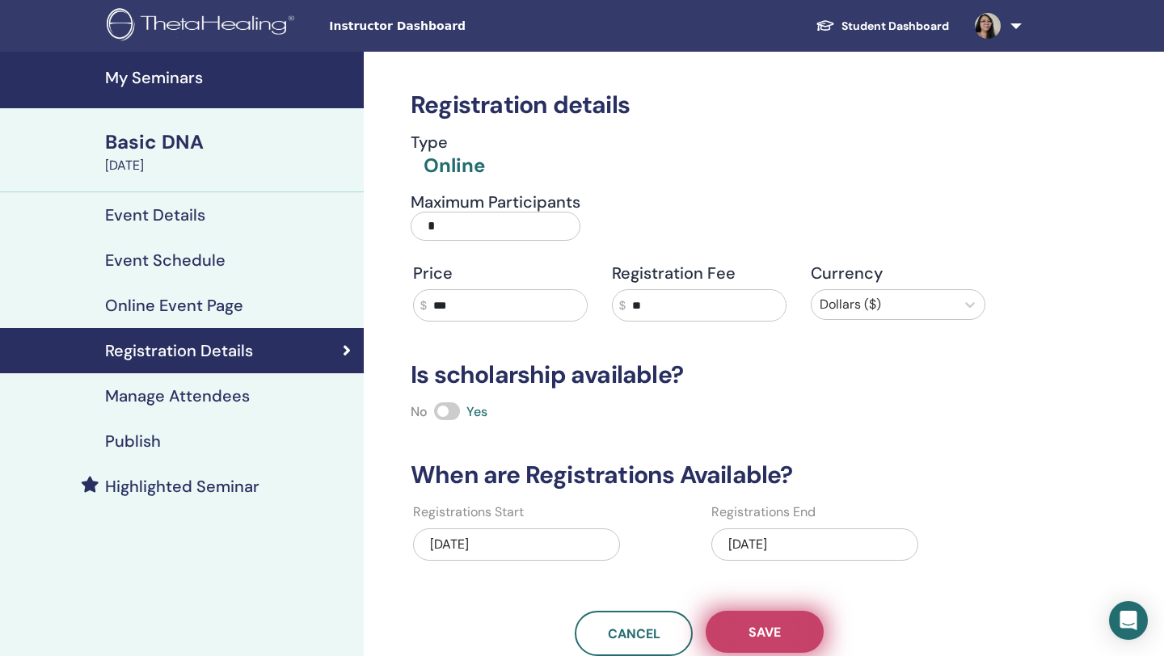
click at [782, 630] on button "Save" at bounding box center [765, 632] width 118 height 42
click at [154, 403] on h4 "Manage Attendees" at bounding box center [177, 395] width 145 height 19
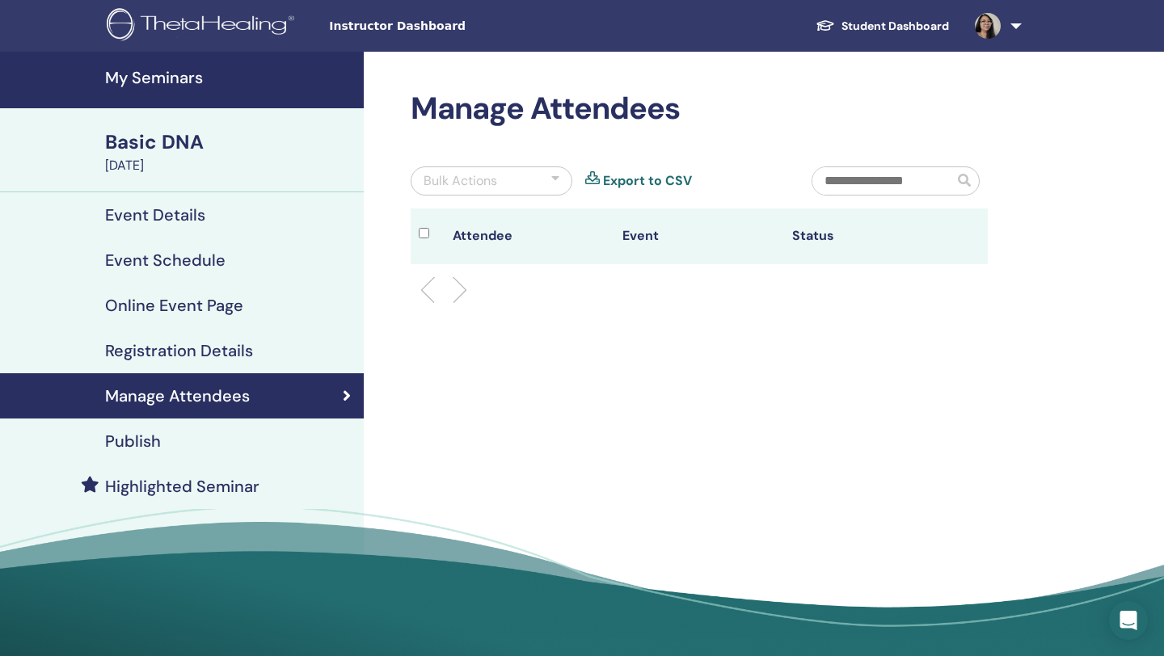
click at [155, 435] on h4 "Publish" at bounding box center [133, 441] width 56 height 19
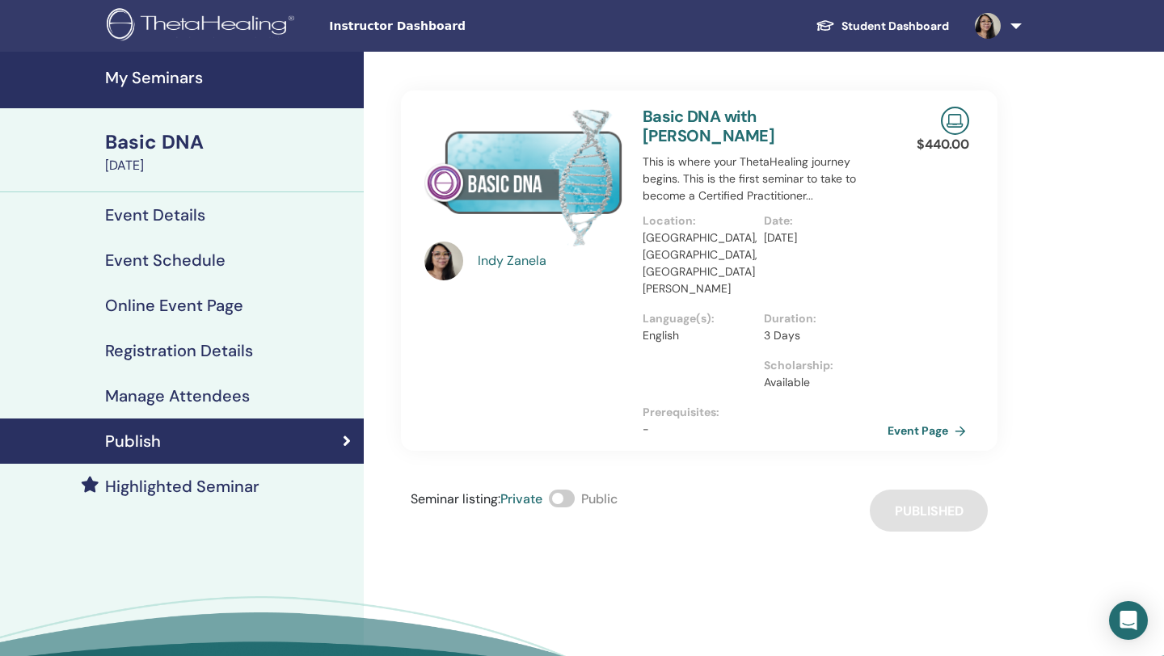
click at [918, 419] on link "Event Page" at bounding box center [929, 431] width 85 height 24
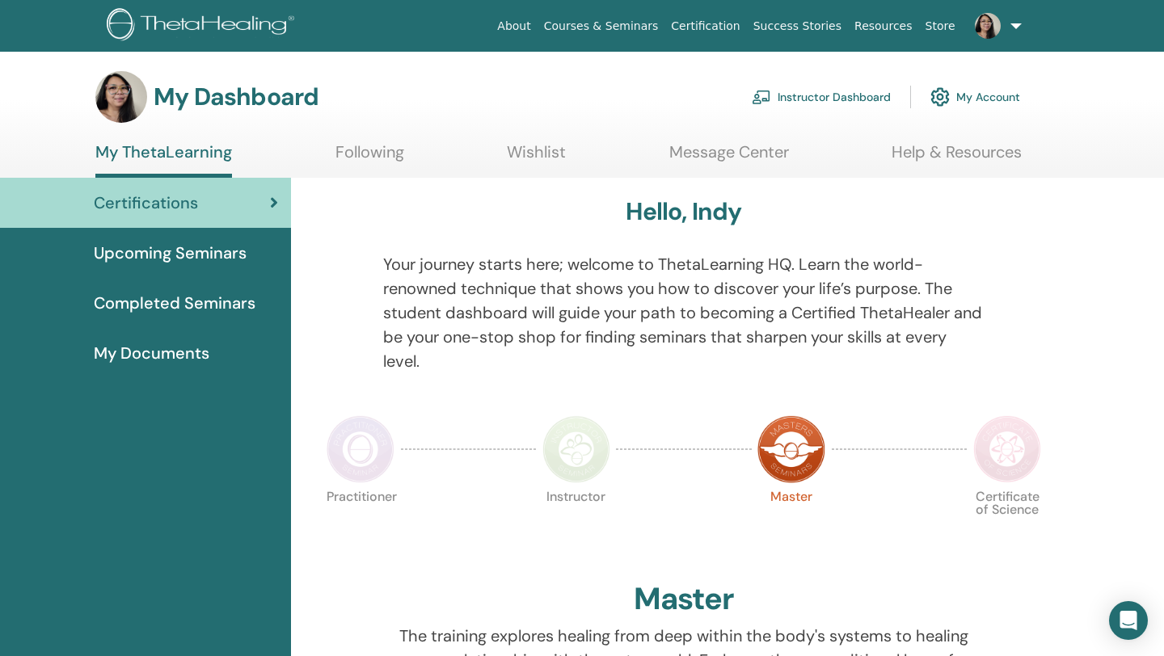
click at [844, 91] on link "Instructor Dashboard" at bounding box center [821, 97] width 139 height 36
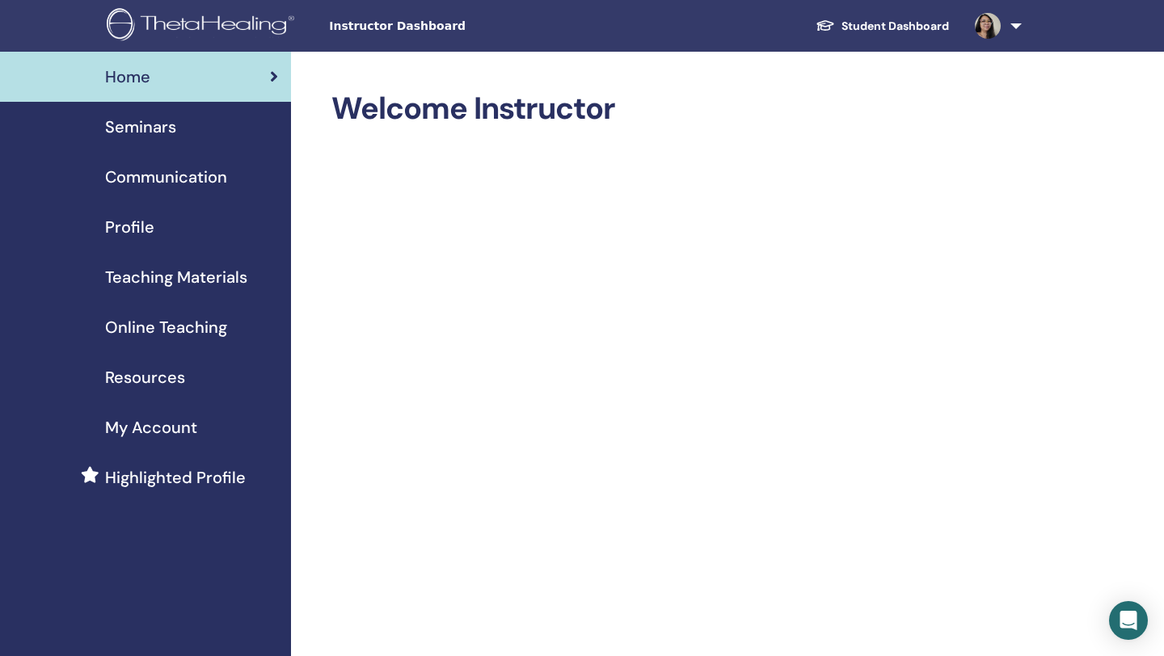
click at [163, 326] on span "Online Teaching" at bounding box center [166, 327] width 122 height 24
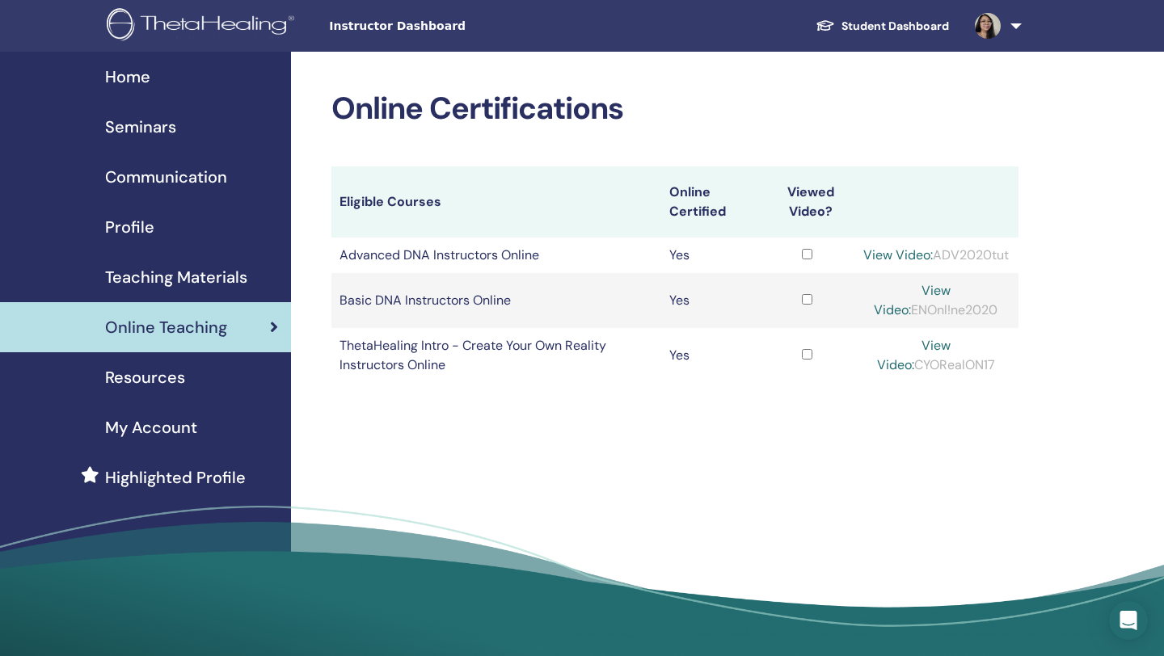
click at [677, 259] on td "Yes" at bounding box center [710, 256] width 99 height 36
click at [145, 133] on span "Seminars" at bounding box center [140, 127] width 71 height 24
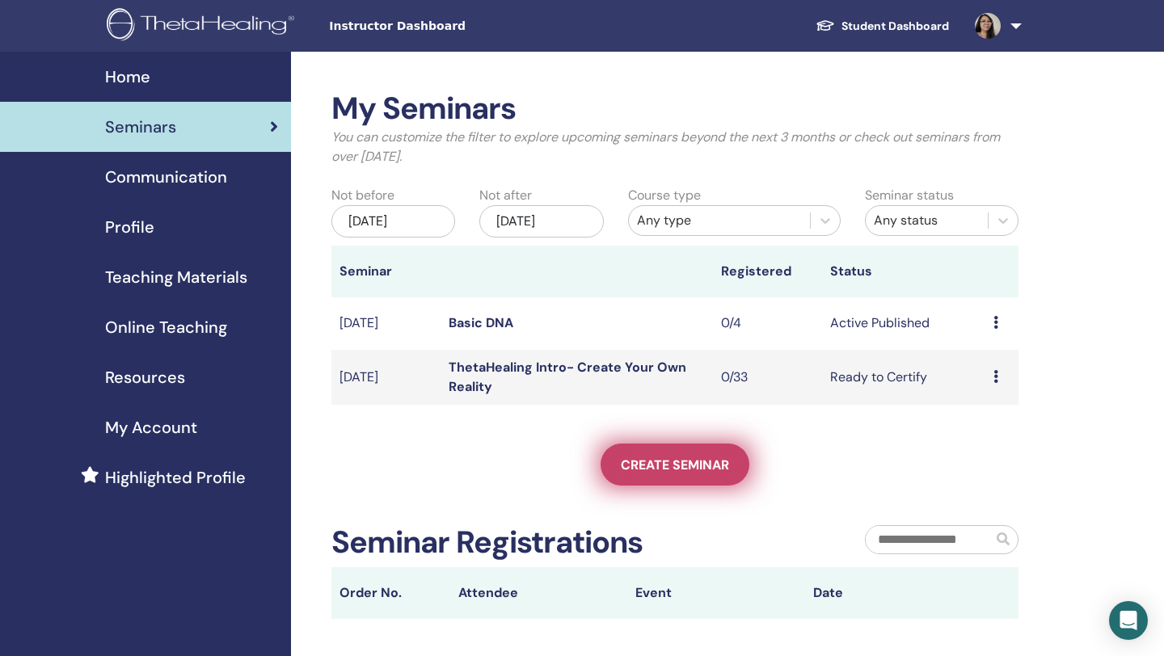
click at [641, 478] on link "Create seminar" at bounding box center [674, 465] width 149 height 42
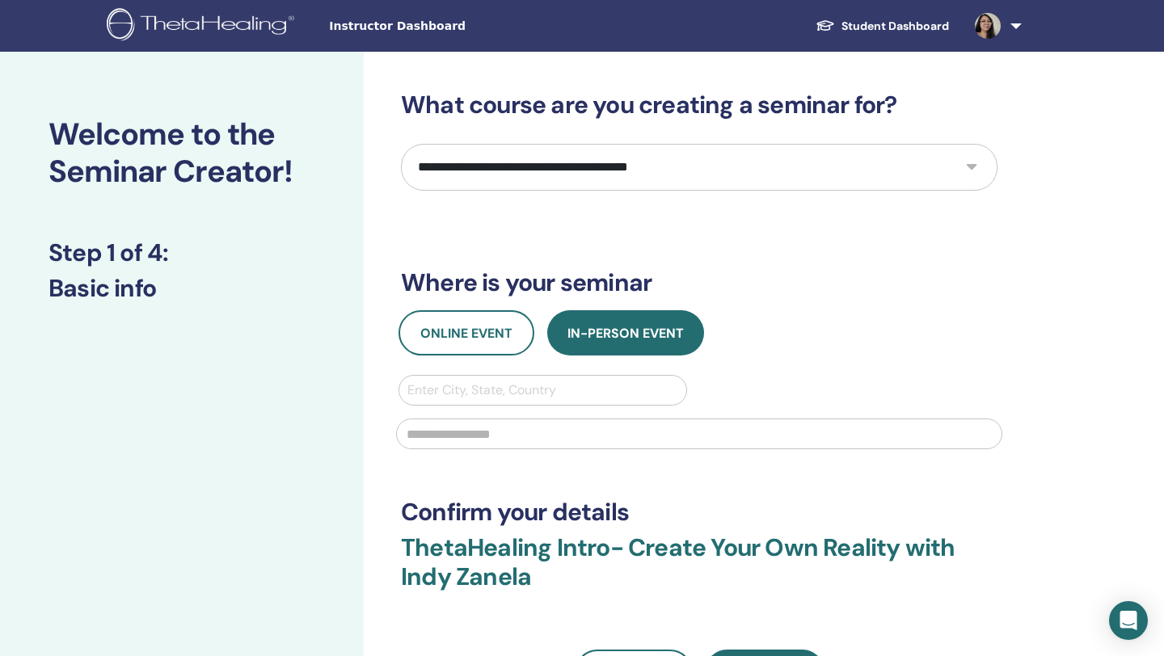
click at [580, 171] on select "**********" at bounding box center [699, 167] width 596 height 47
select select "*"
click at [592, 168] on select "**********" at bounding box center [699, 167] width 596 height 47
select select "*"
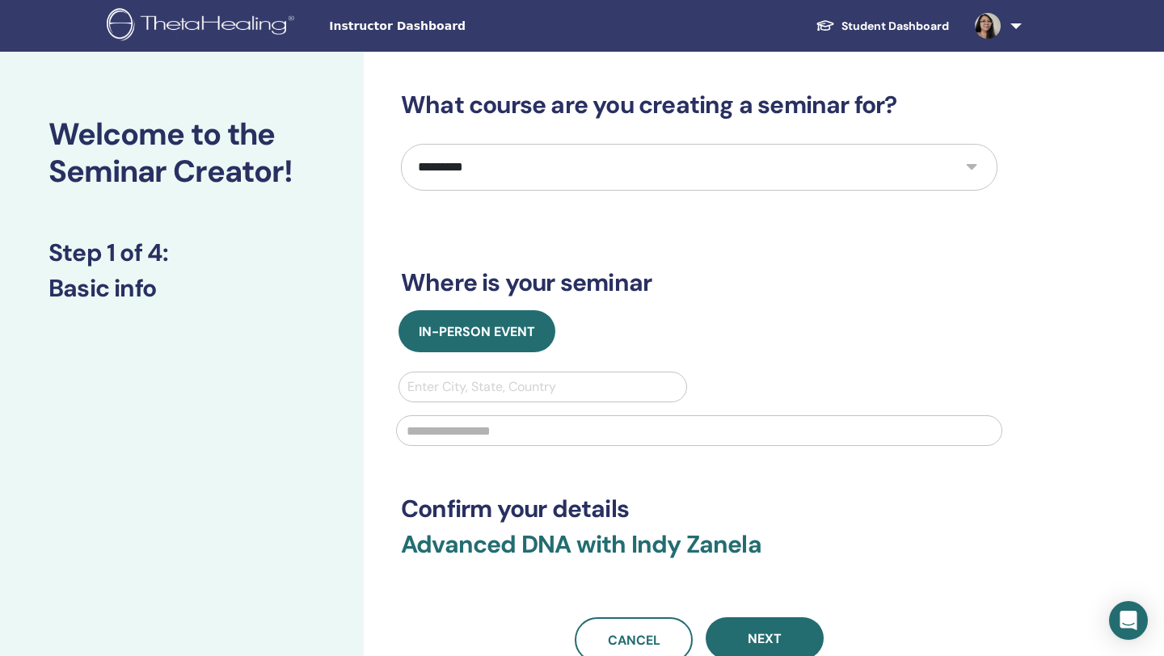
click at [996, 30] on img at bounding box center [988, 26] width 26 height 26
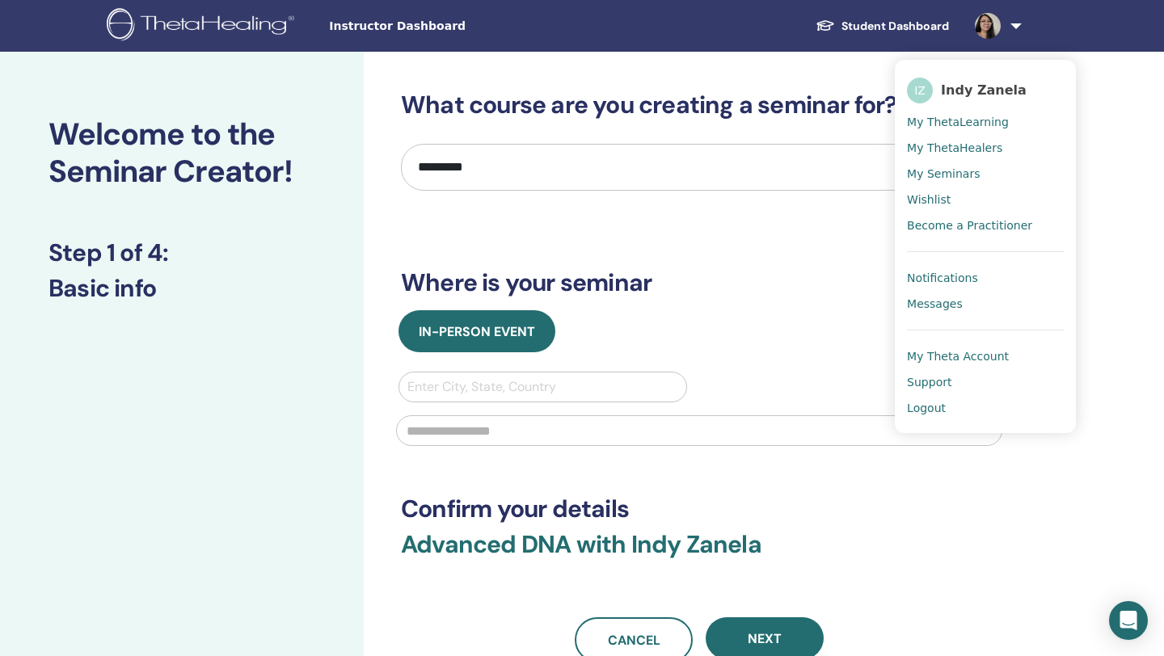
click at [973, 91] on span "Indy Zanela" at bounding box center [984, 90] width 86 height 17
